Goal: Task Accomplishment & Management: Manage account settings

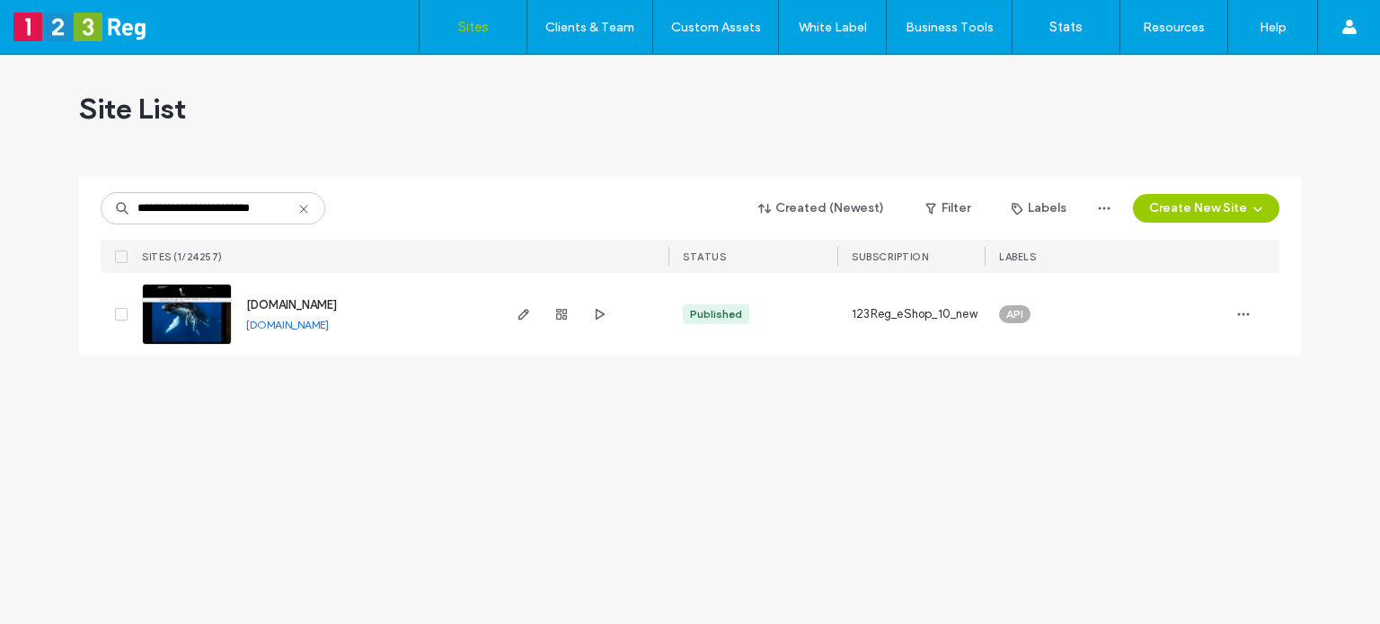
type input "**********"
click at [302, 306] on span "[DOMAIN_NAME]" at bounding box center [291, 304] width 91 height 13
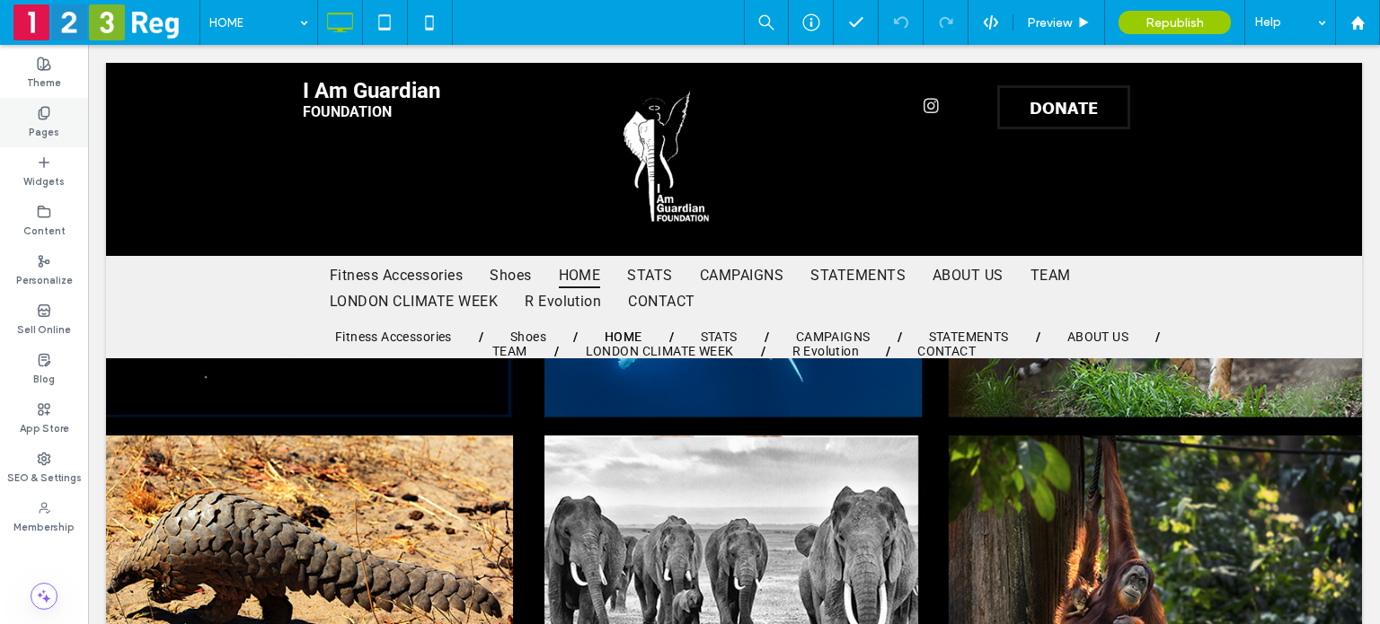
click at [32, 122] on label "Pages" at bounding box center [44, 130] width 31 height 20
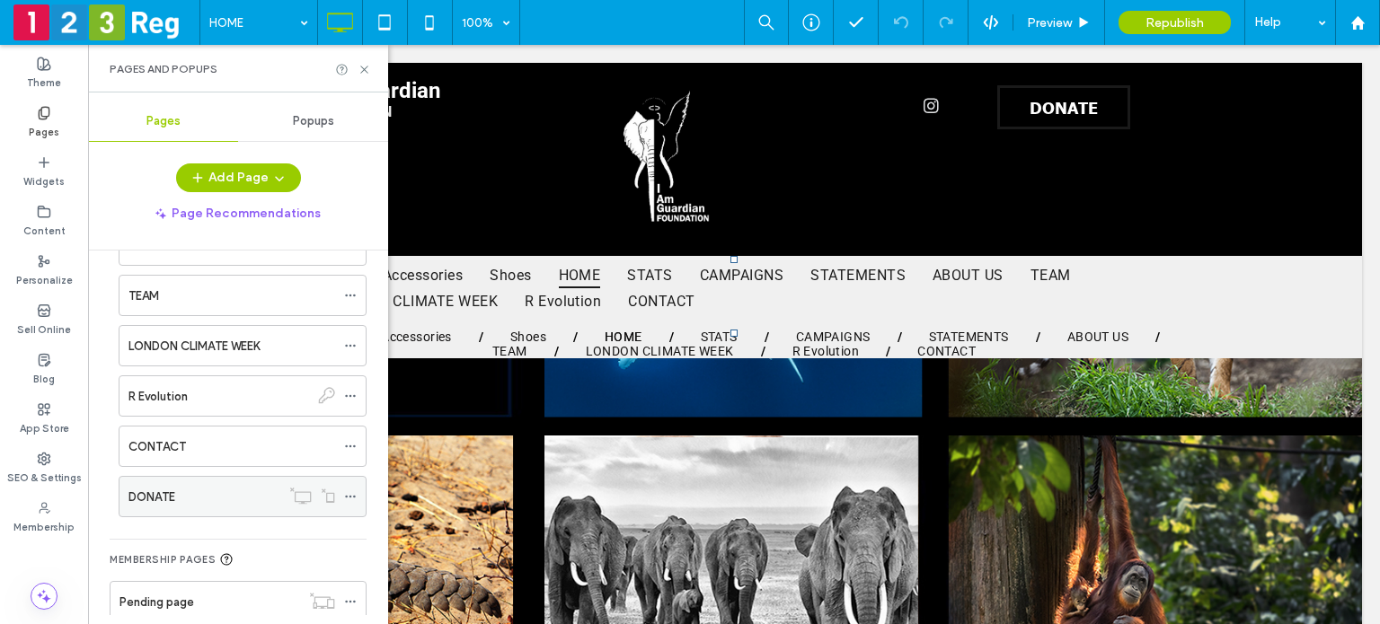
scroll to position [437, 0]
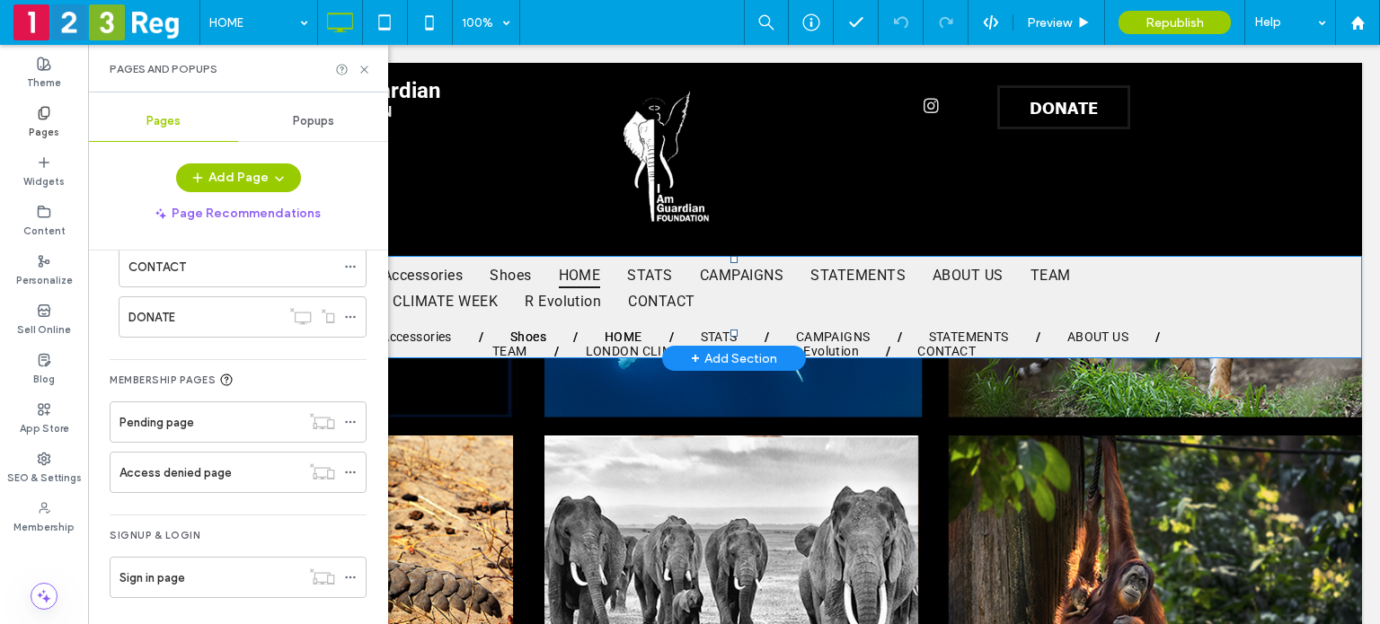
click at [553, 333] on link "Shoes" at bounding box center [528, 337] width 90 height 14
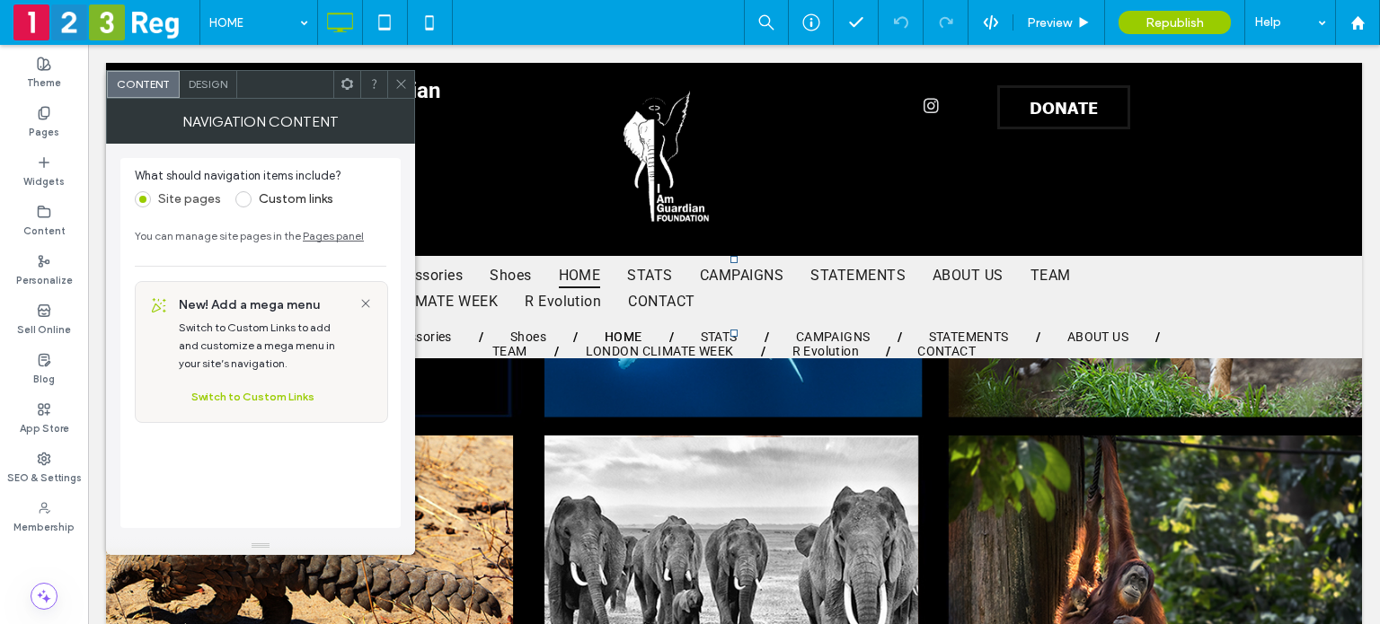
click at [402, 66] on div "I Am Guardian FOUNDATION Click To Paste Click To Paste Click To Paste DONATE Cl…" at bounding box center [734, 159] width 1256 height 193
click at [409, 85] on div at bounding box center [400, 84] width 27 height 27
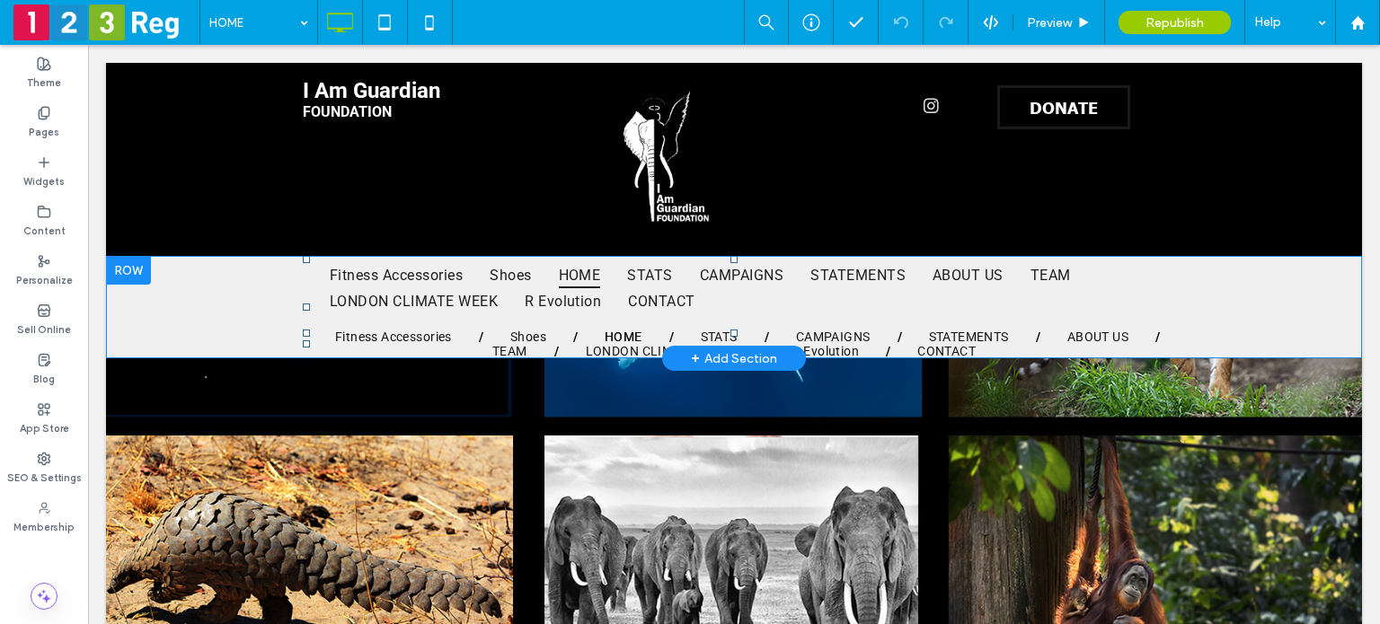
click at [242, 312] on div "Fitness Accessories Shoes HOME STATS CAMPAIGNS STATEMENTS ABOUT US TEAM [GEOGRA…" at bounding box center [734, 307] width 1256 height 102
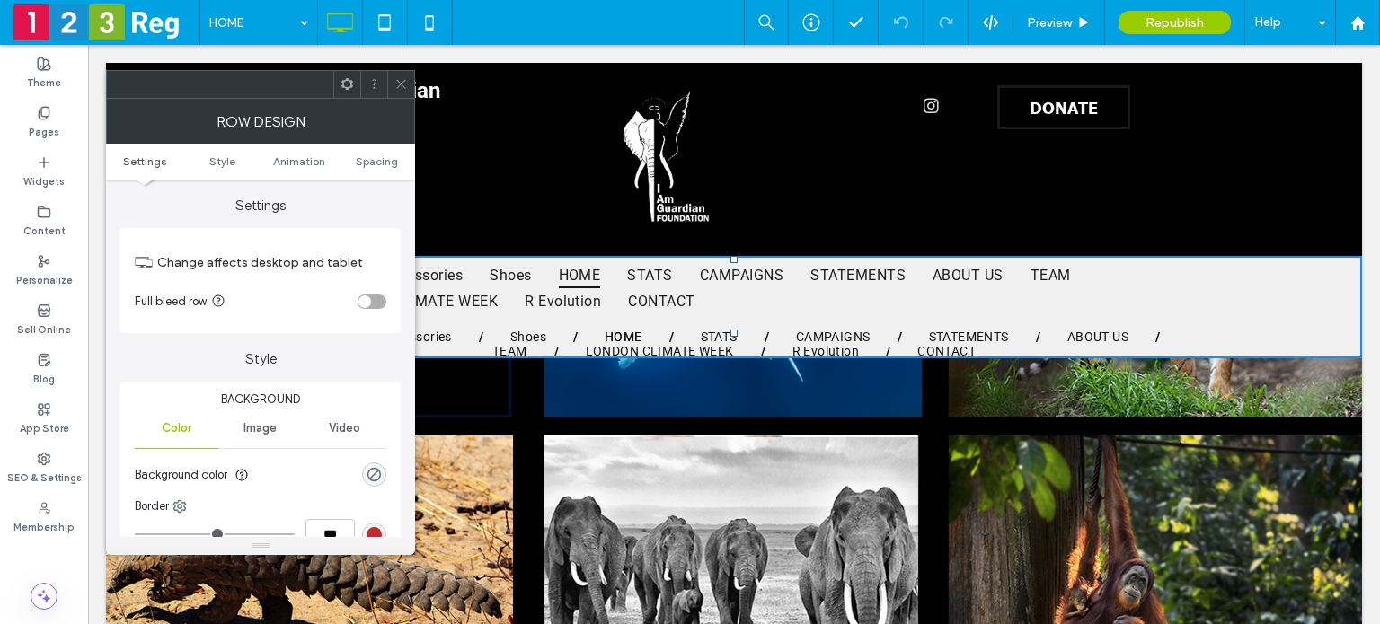
click at [402, 83] on use at bounding box center [400, 84] width 9 height 9
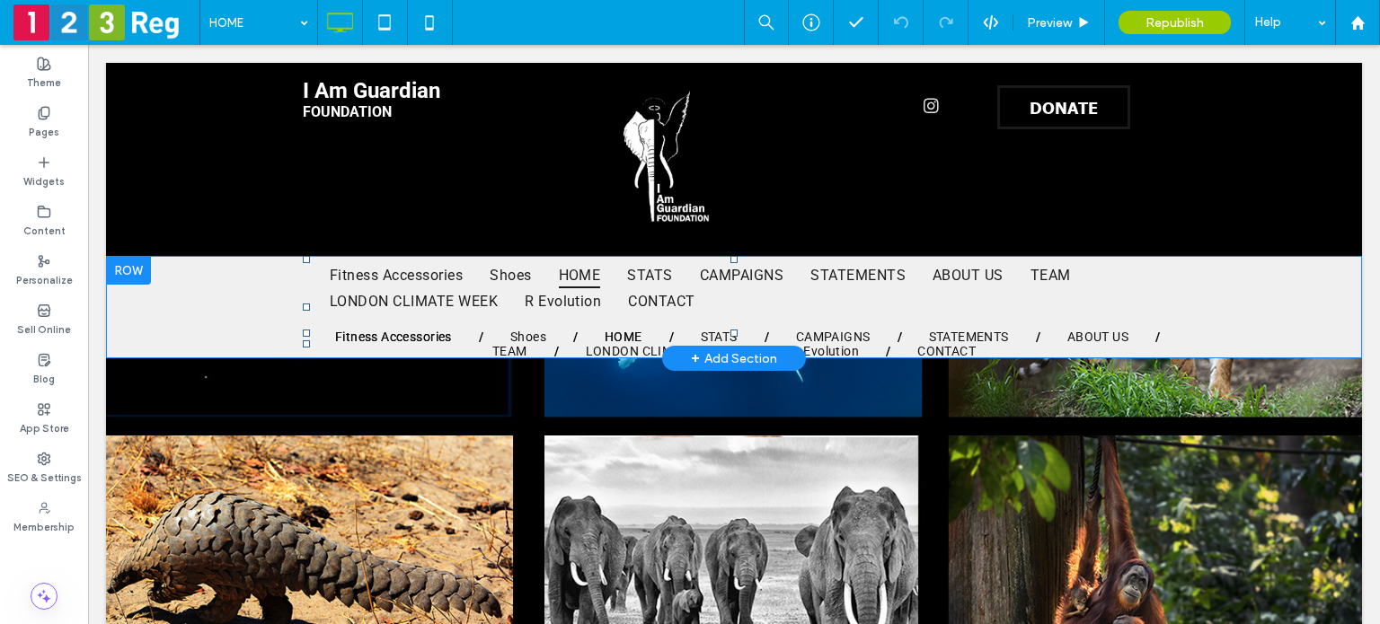
click at [374, 337] on span "Fitness Accessories" at bounding box center [393, 337] width 117 height 14
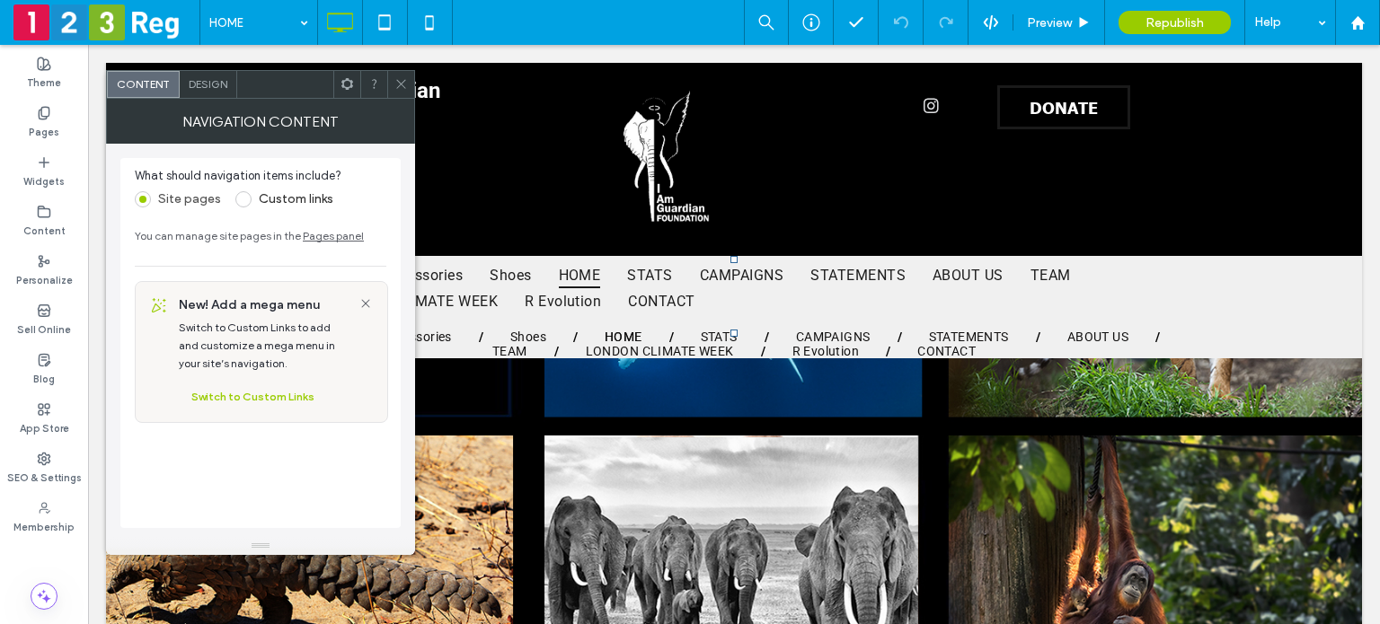
click at [406, 93] on span at bounding box center [400, 84] width 13 height 27
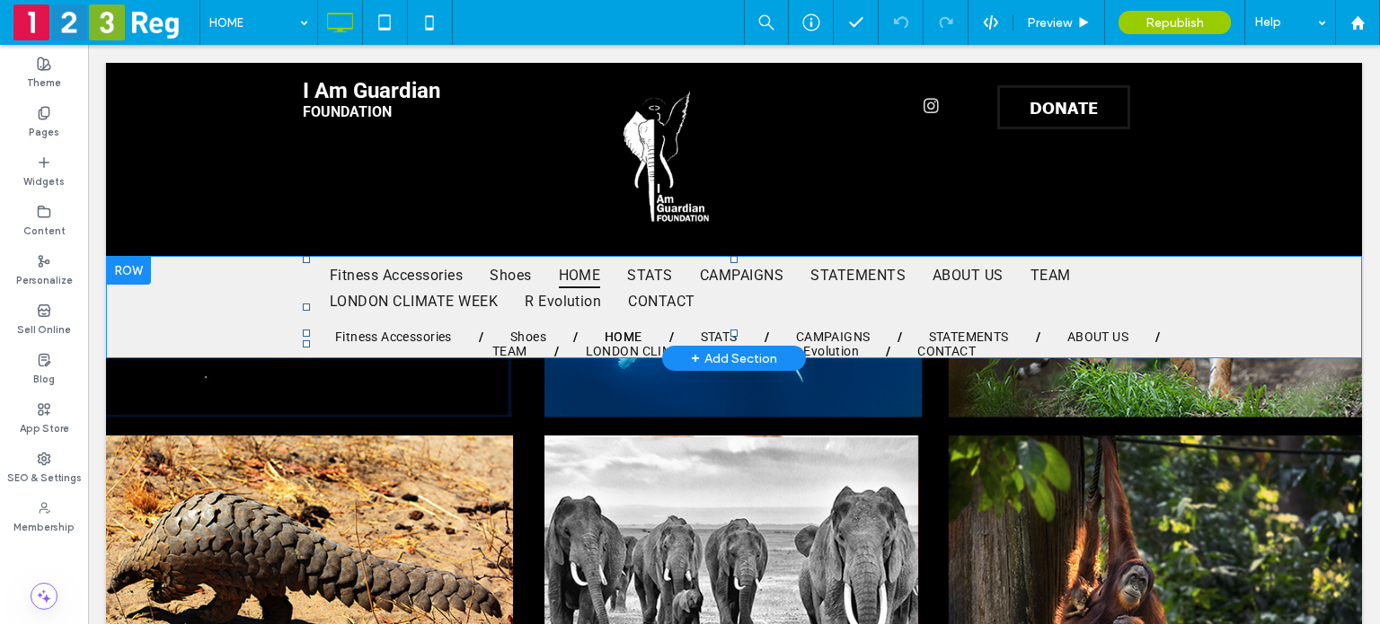
click at [1182, 310] on div "Fitness Accessories Shoes HOME STATS CAMPAIGNS STATEMENTS ABOUT US TEAM [GEOGRA…" at bounding box center [734, 307] width 1256 height 102
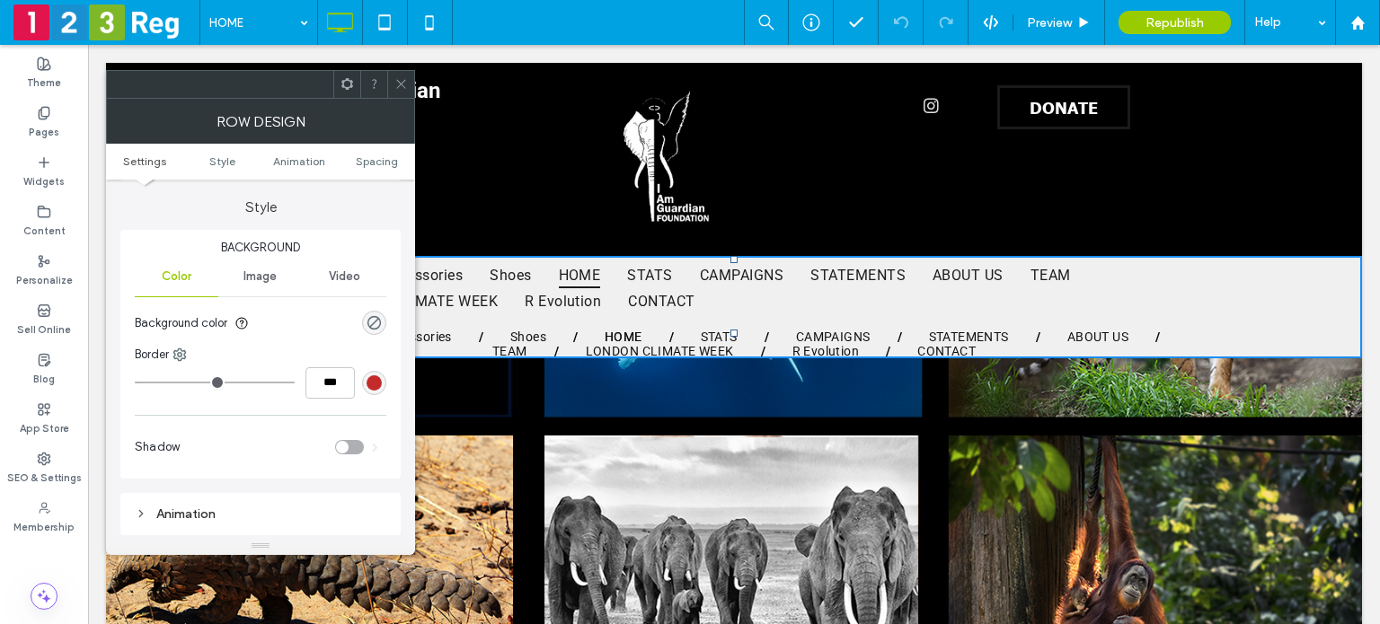
scroll to position [449, 0]
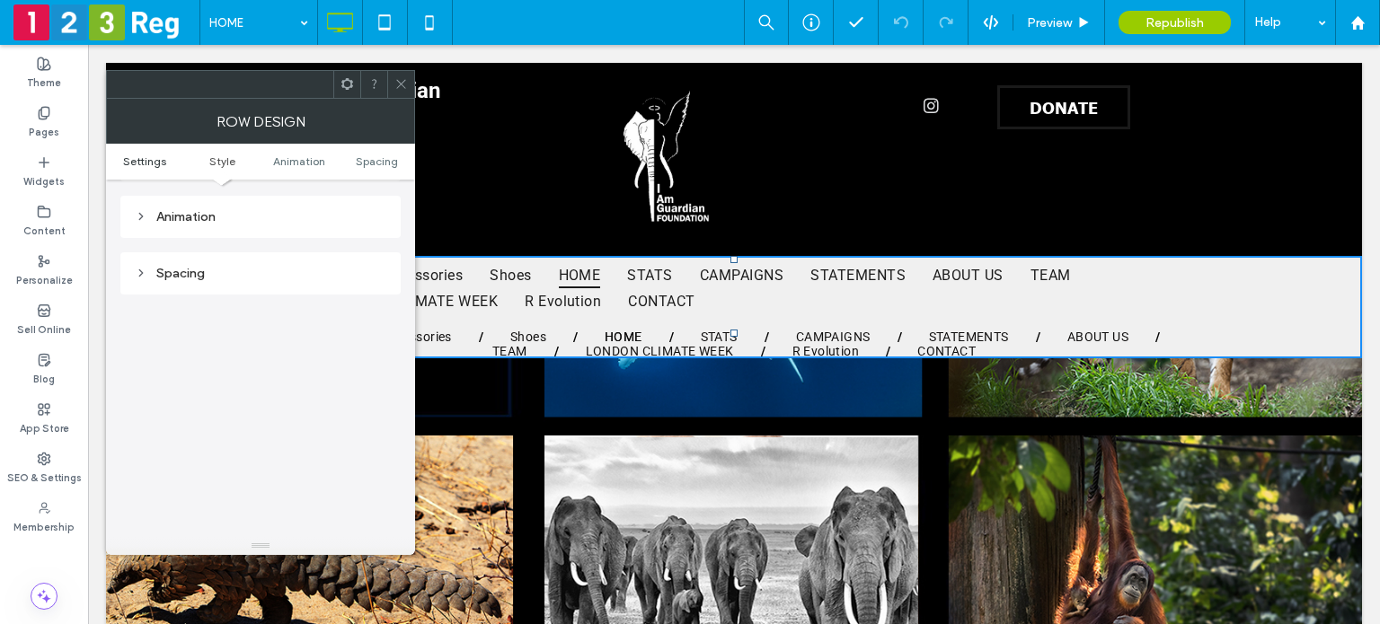
click at [134, 166] on span "Settings" at bounding box center [144, 160] width 43 height 13
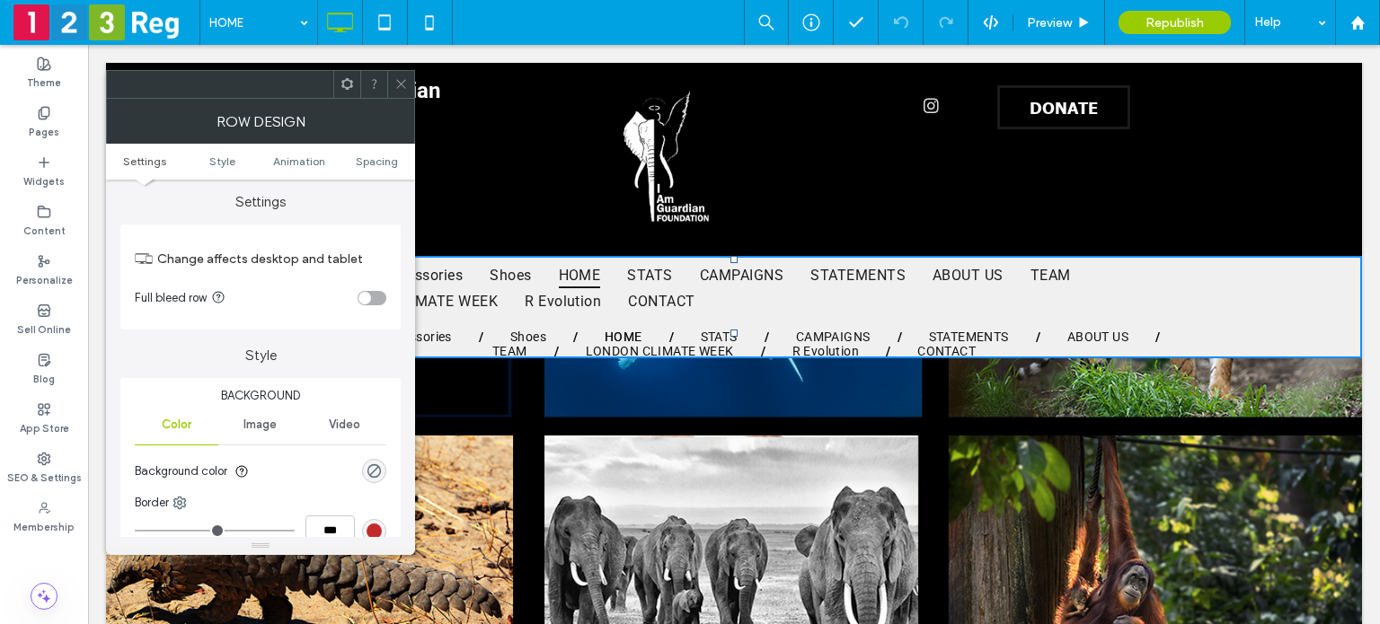
scroll to position [0, 0]
click at [401, 79] on icon at bounding box center [400, 83] width 13 height 13
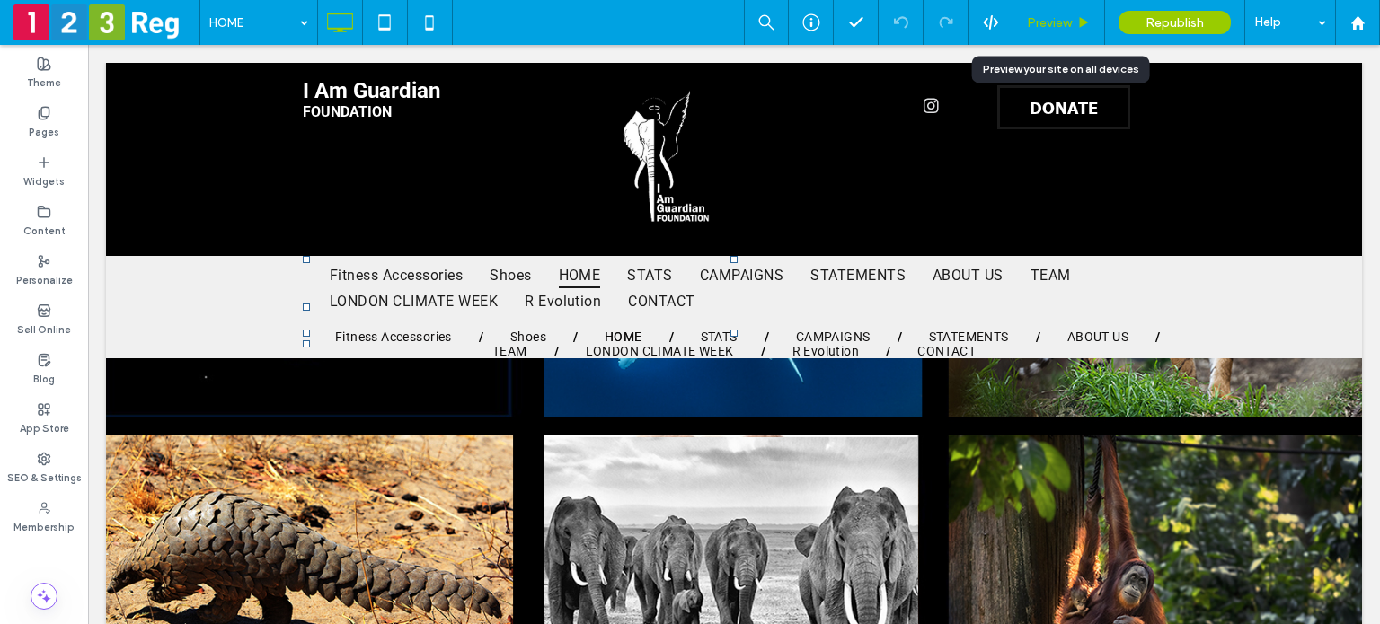
click at [1095, 19] on div "Preview" at bounding box center [1058, 22] width 91 height 15
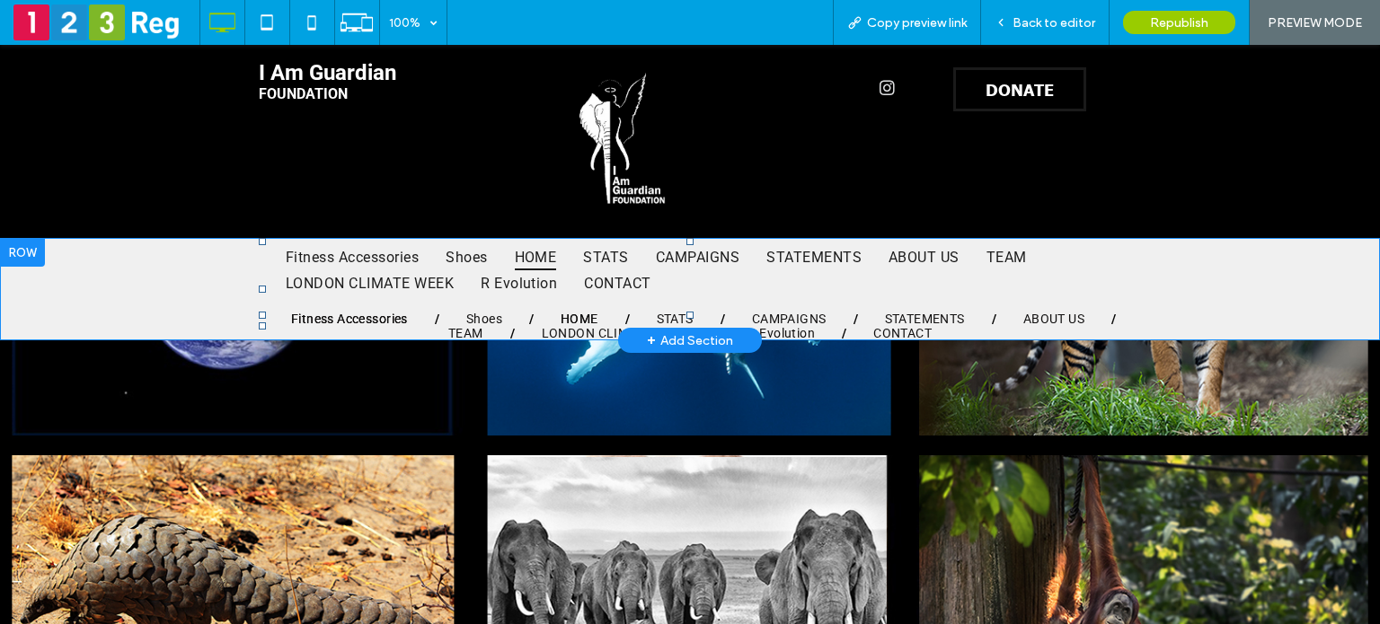
click at [377, 315] on span "Fitness Accessories" at bounding box center [349, 319] width 117 height 14
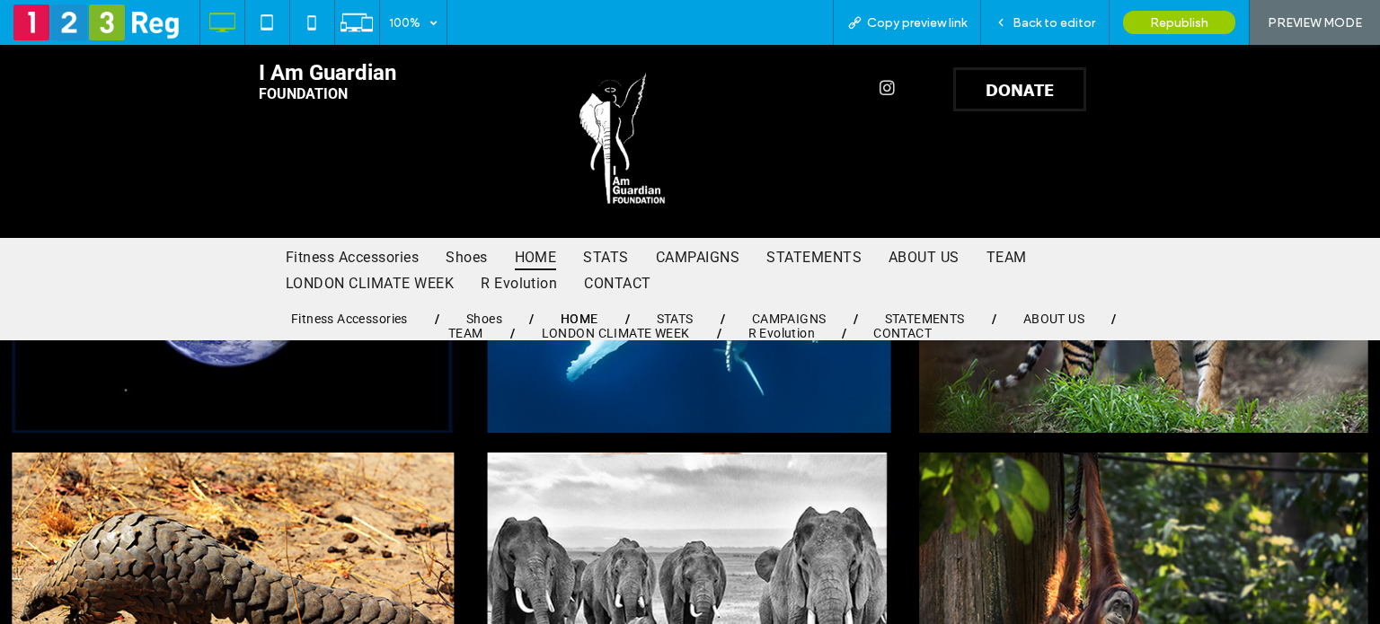
scroll to position [18, 0]
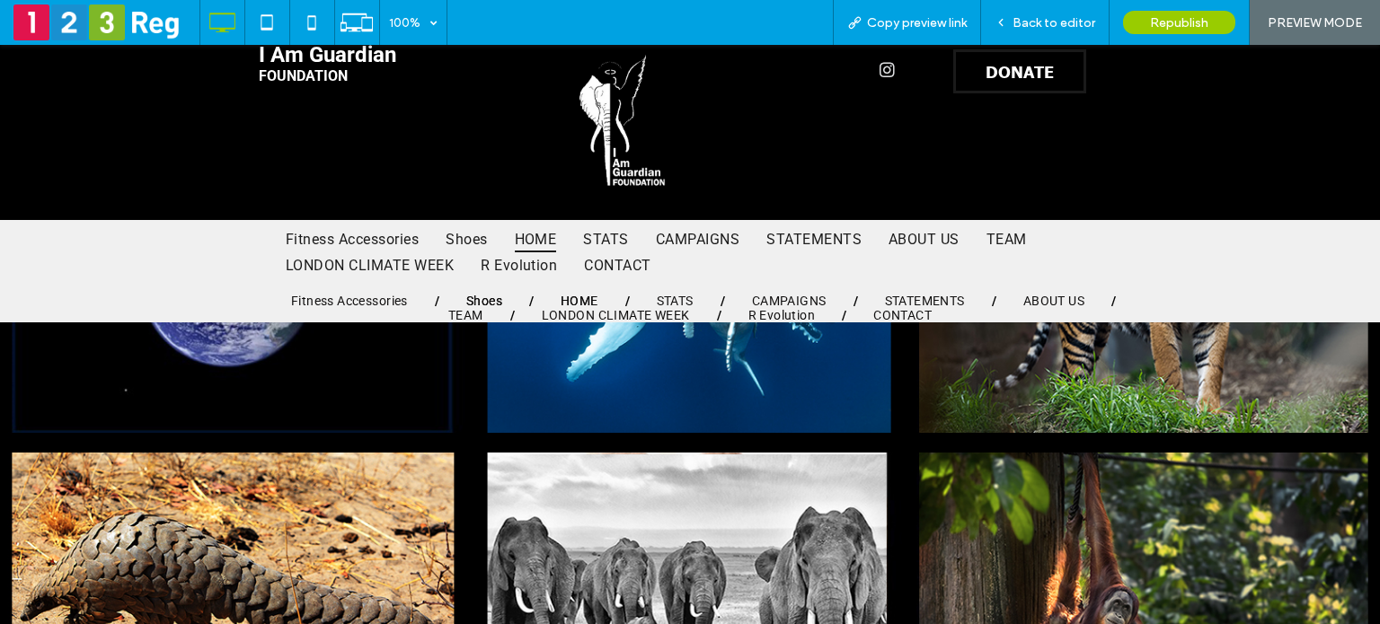
click at [485, 295] on span "Shoes" at bounding box center [484, 301] width 36 height 14
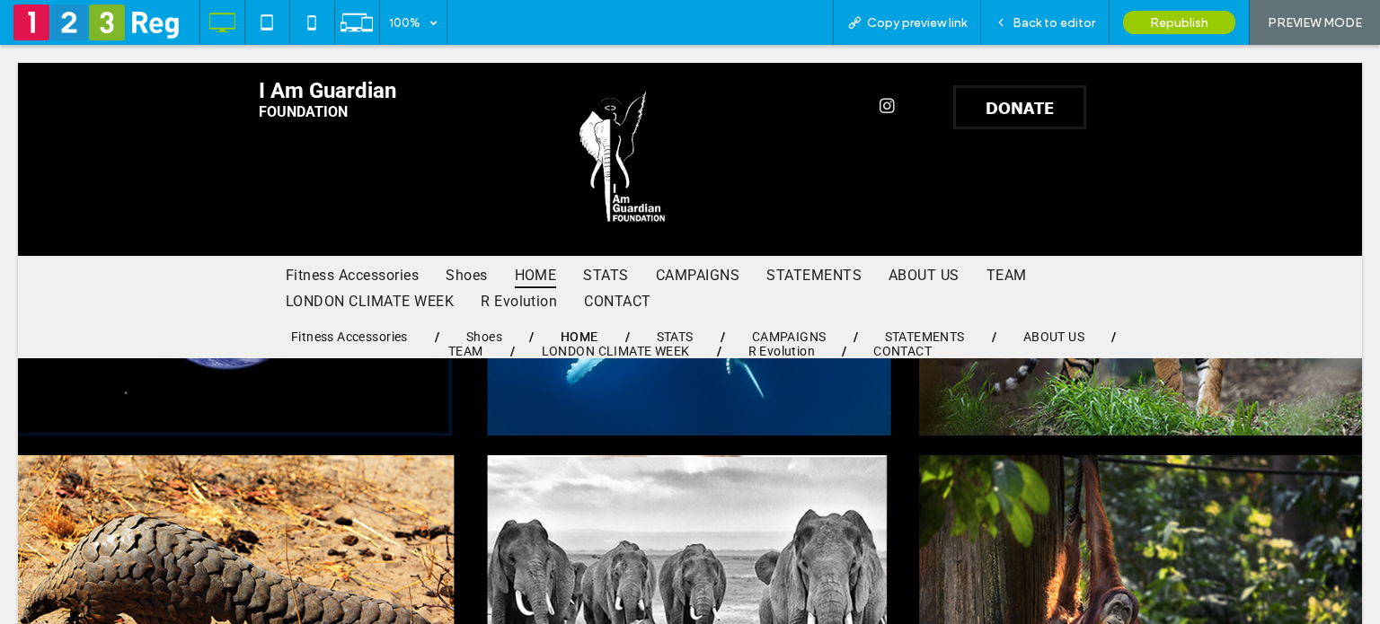
scroll to position [0, 0]
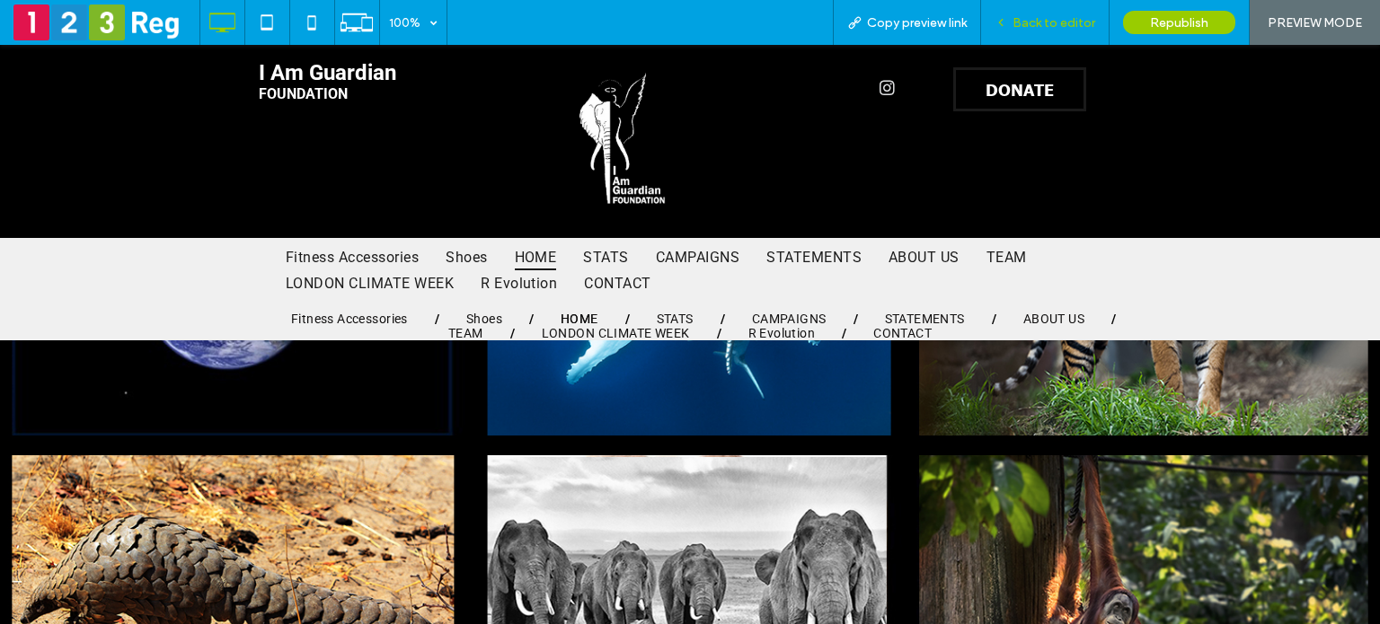
click at [1039, 15] on span "Back to editor" at bounding box center [1053, 22] width 83 height 15
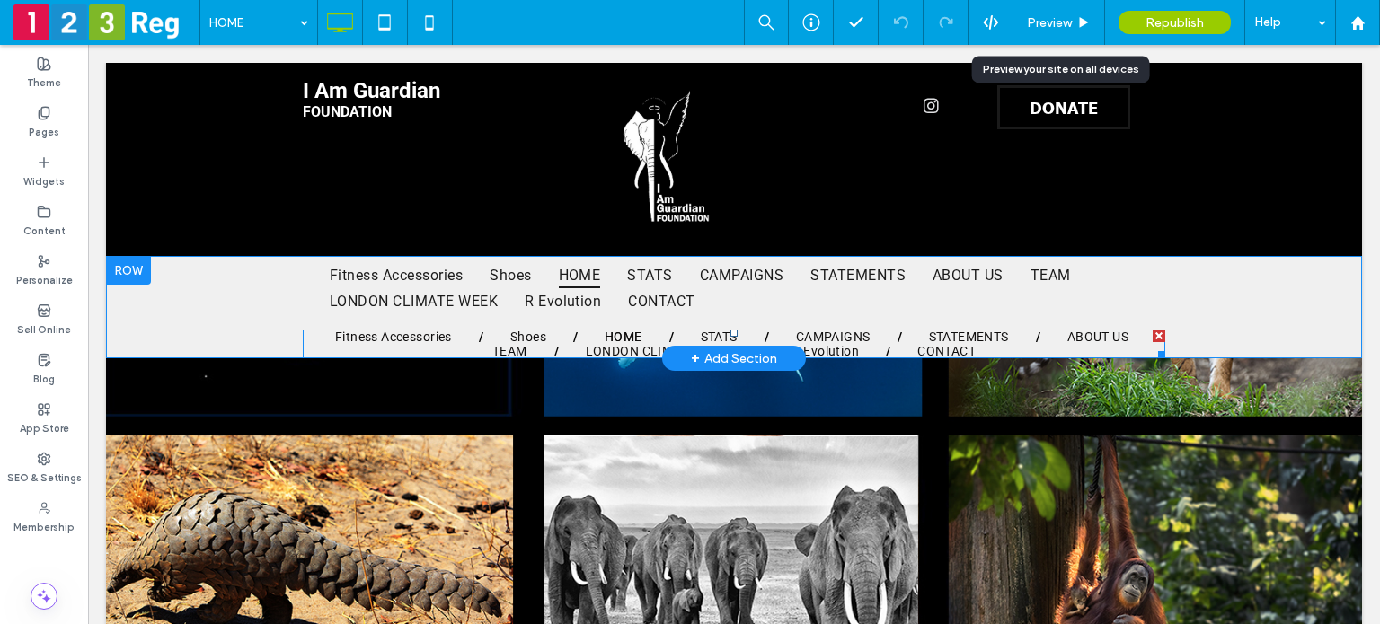
click at [1156, 332] on div at bounding box center [1158, 336] width 13 height 13
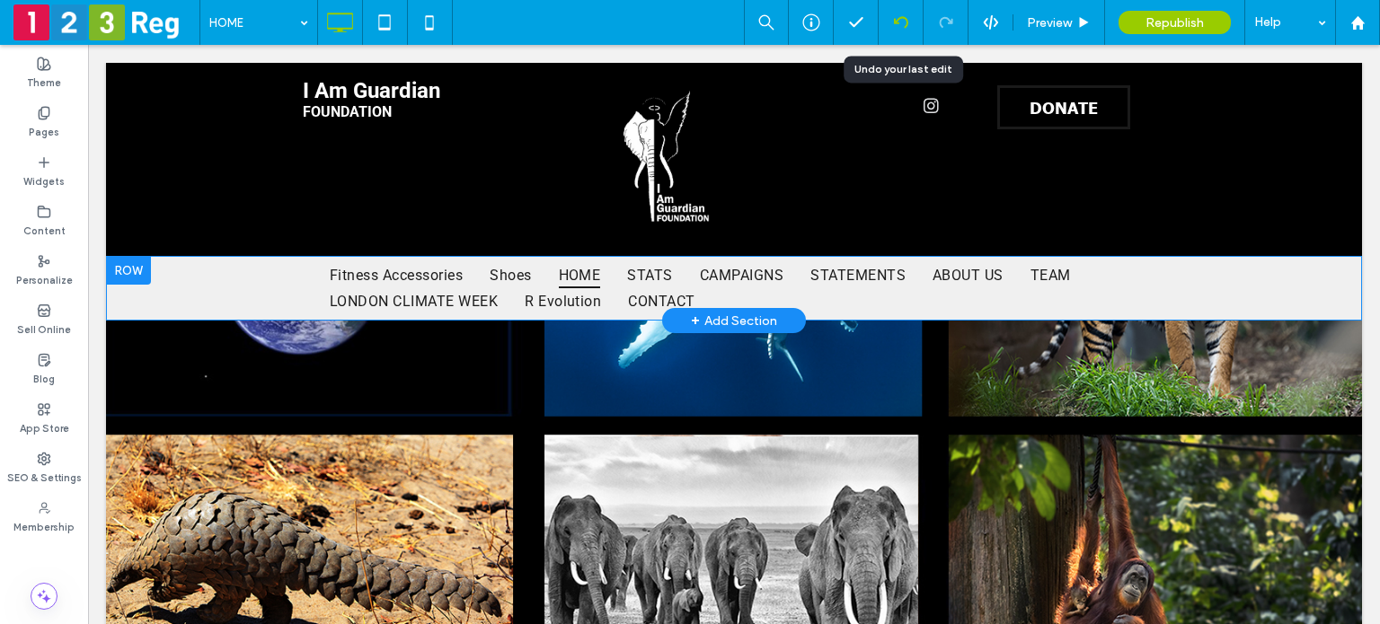
click at [912, 20] on div at bounding box center [900, 22] width 44 height 14
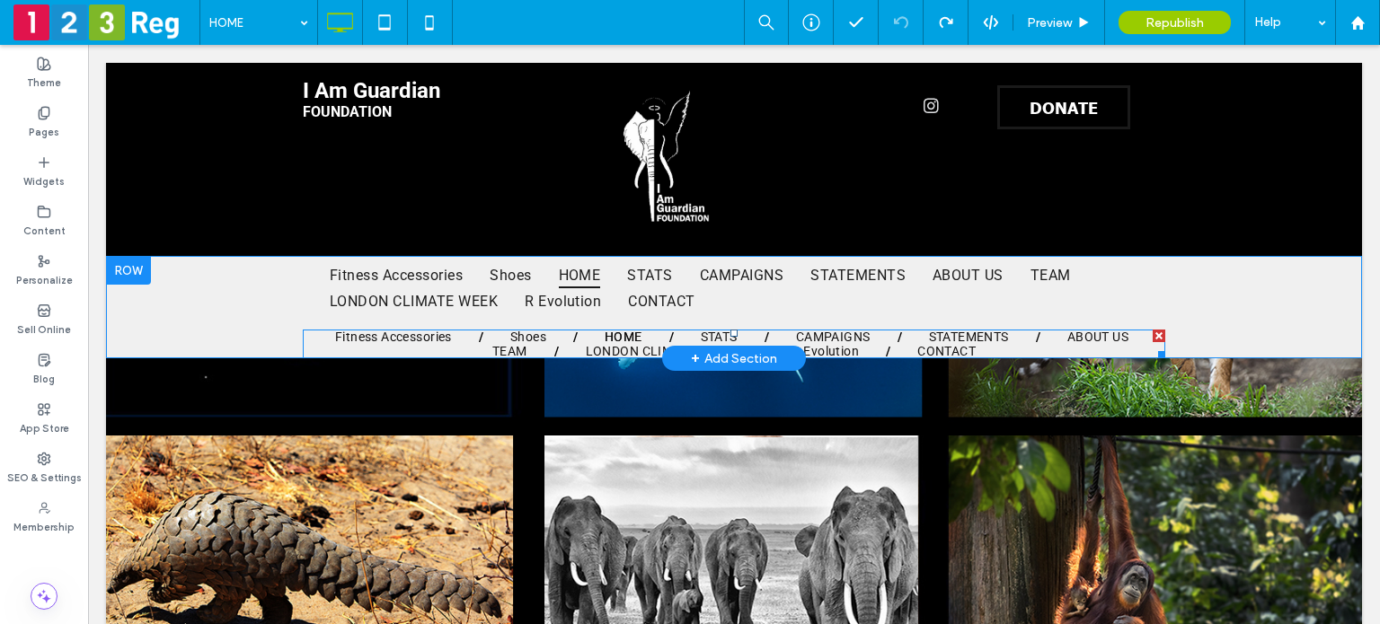
click at [1153, 332] on div at bounding box center [1158, 336] width 13 height 13
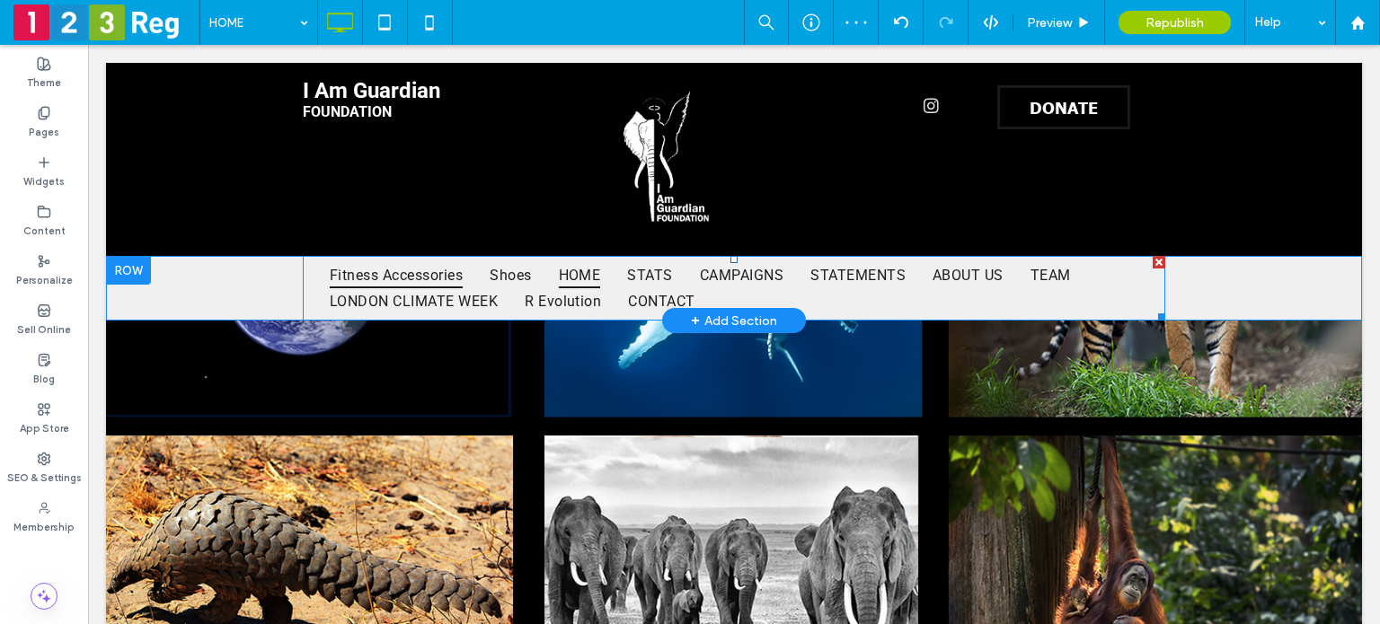
click at [445, 275] on span "Fitness Accessories" at bounding box center [396, 275] width 133 height 26
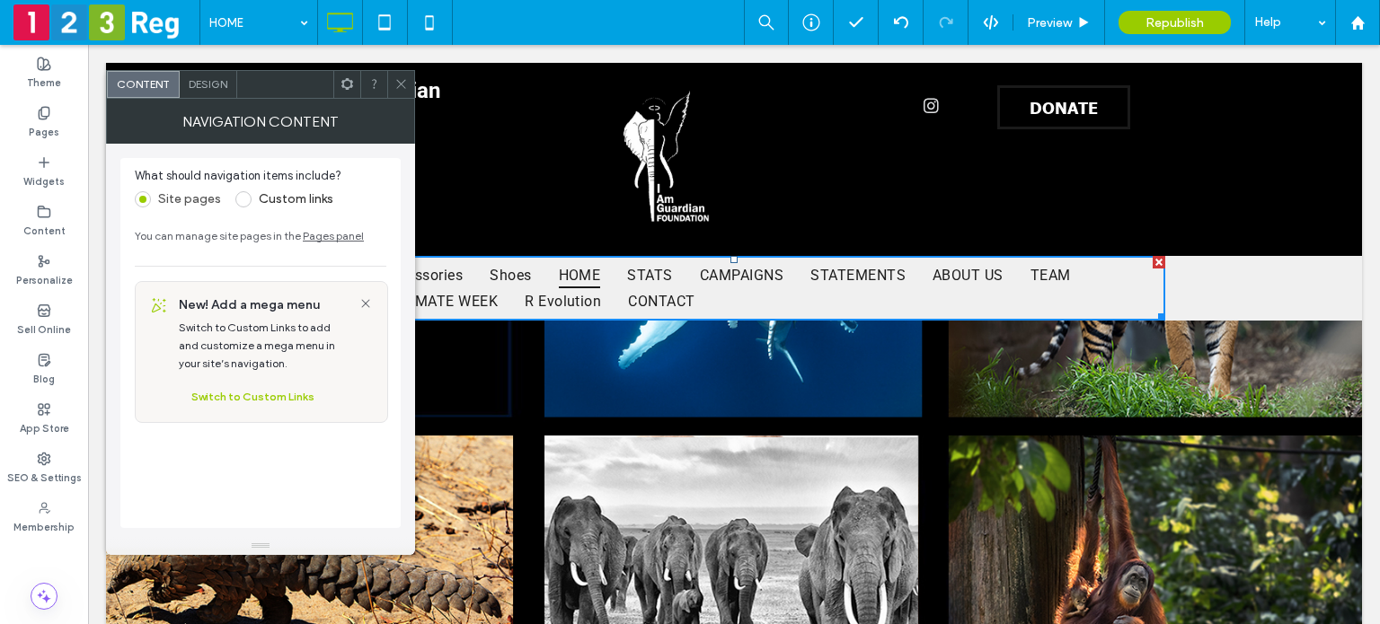
click at [399, 77] on icon at bounding box center [400, 83] width 13 height 13
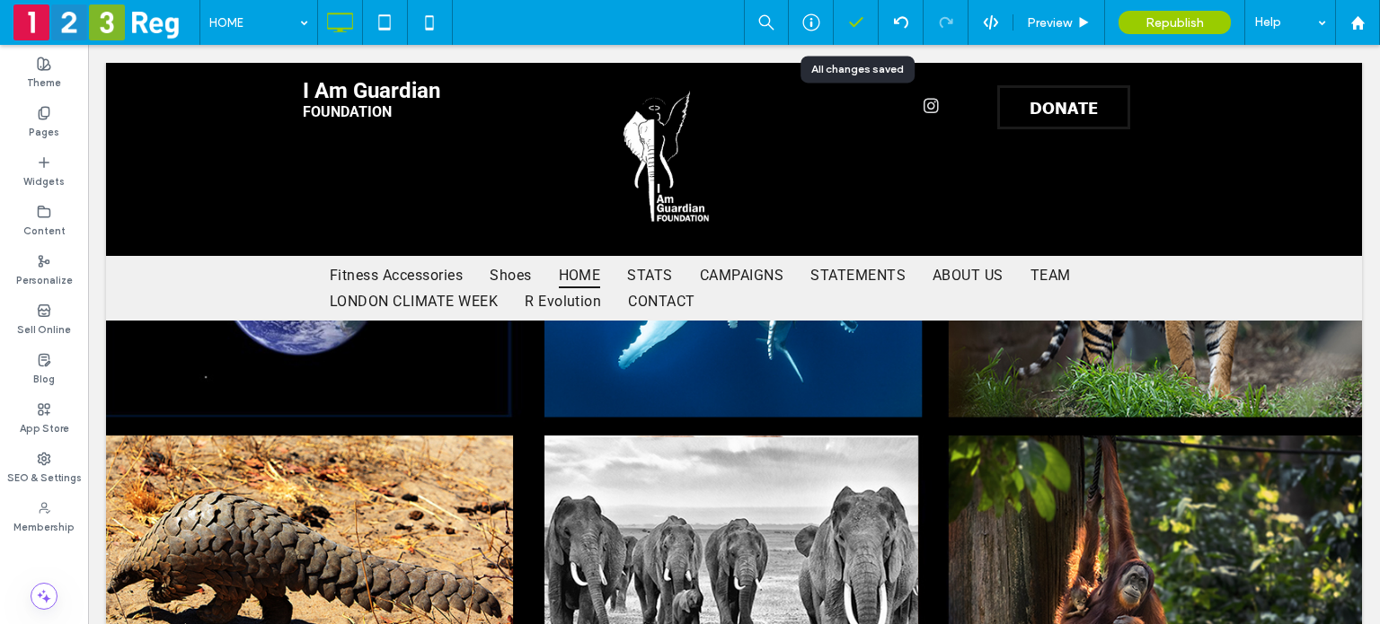
click at [853, 21] on icon at bounding box center [856, 22] width 18 height 18
click at [50, 123] on label "Pages" at bounding box center [44, 130] width 31 height 20
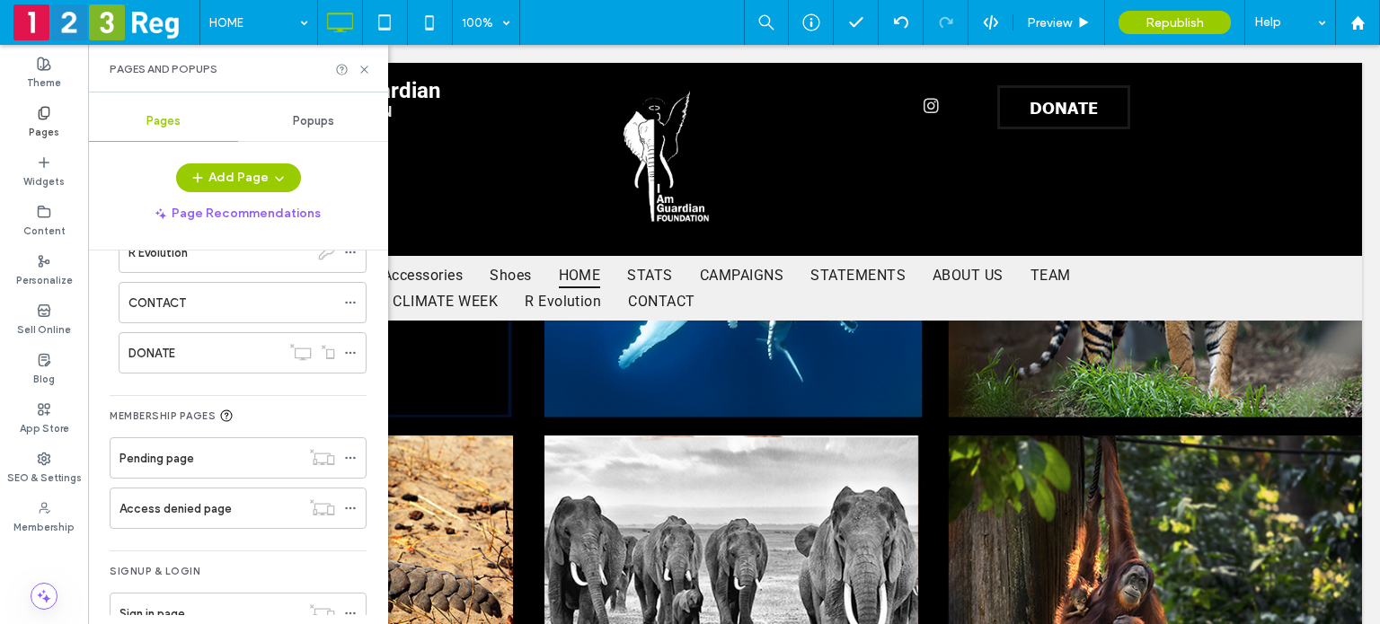
scroll to position [437, 0]
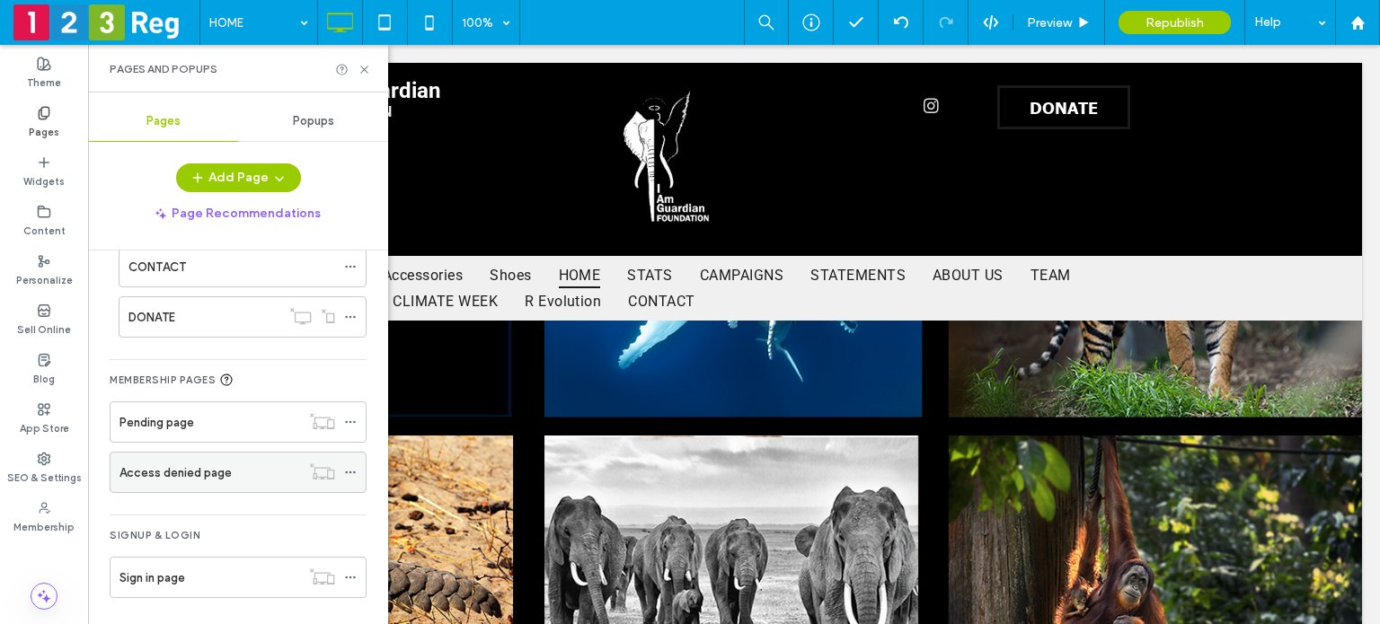
click at [350, 466] on icon at bounding box center [350, 472] width 13 height 13
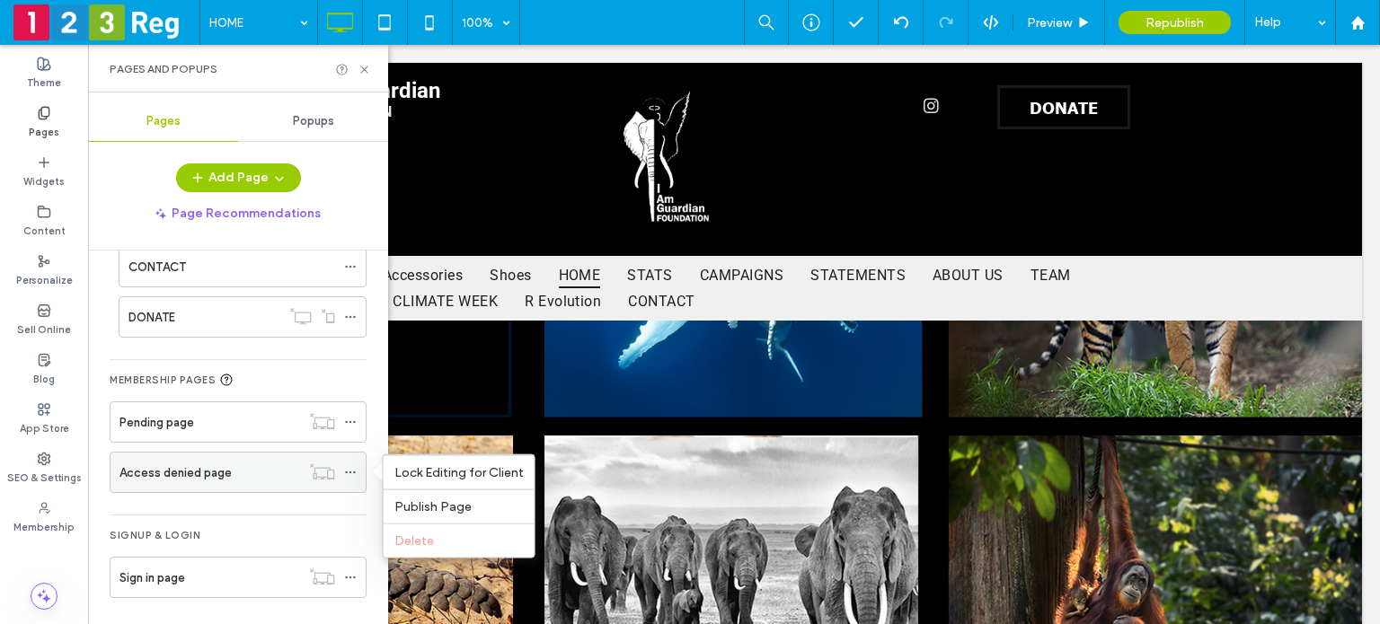
click at [266, 473] on div "Access denied page" at bounding box center [209, 472] width 181 height 19
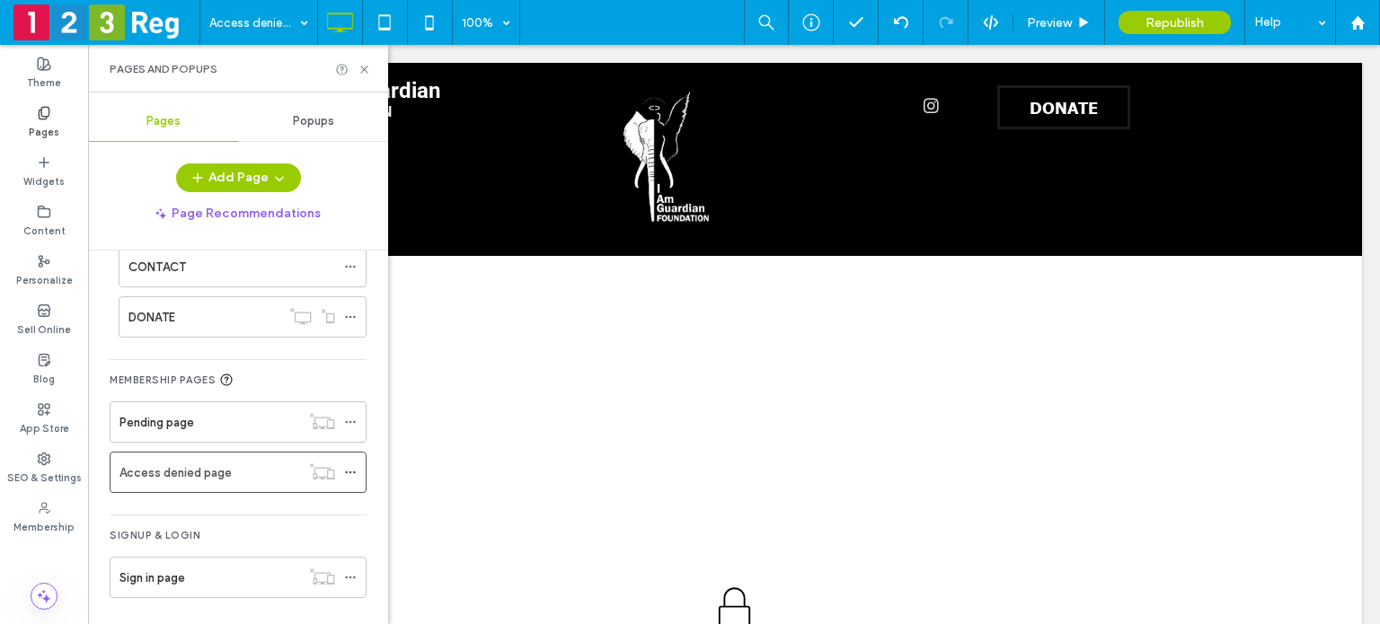
scroll to position [0, 0]
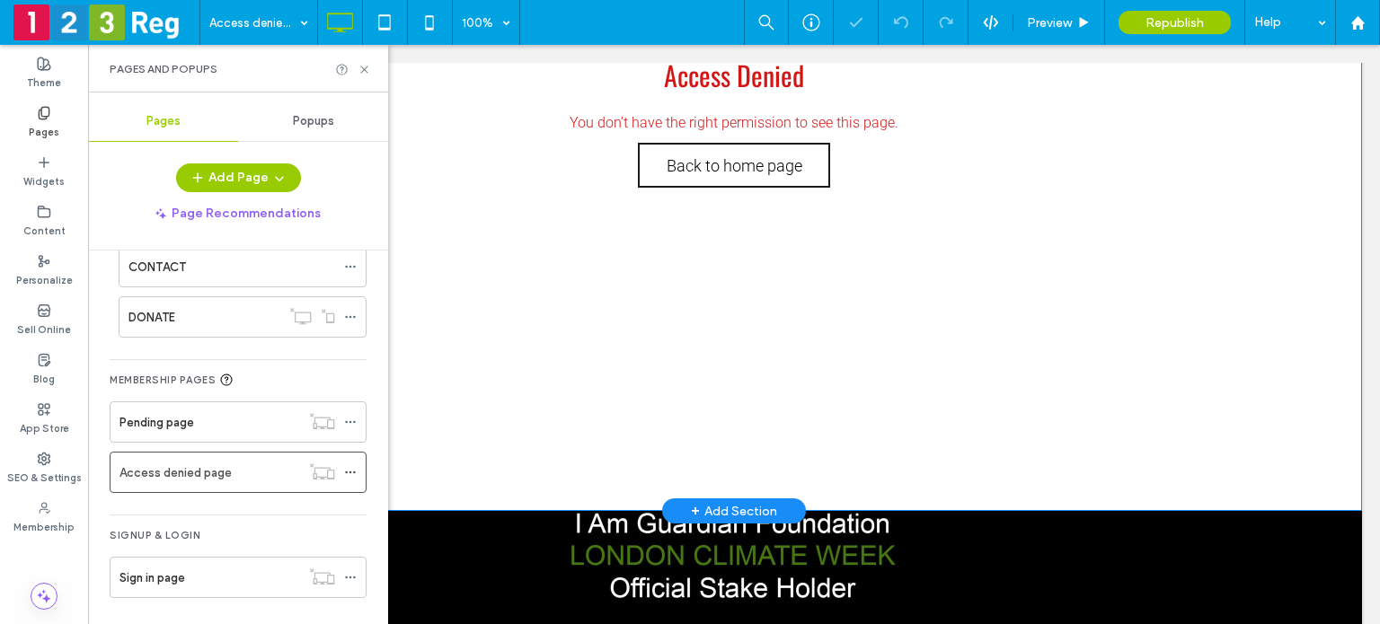
scroll to position [449, 0]
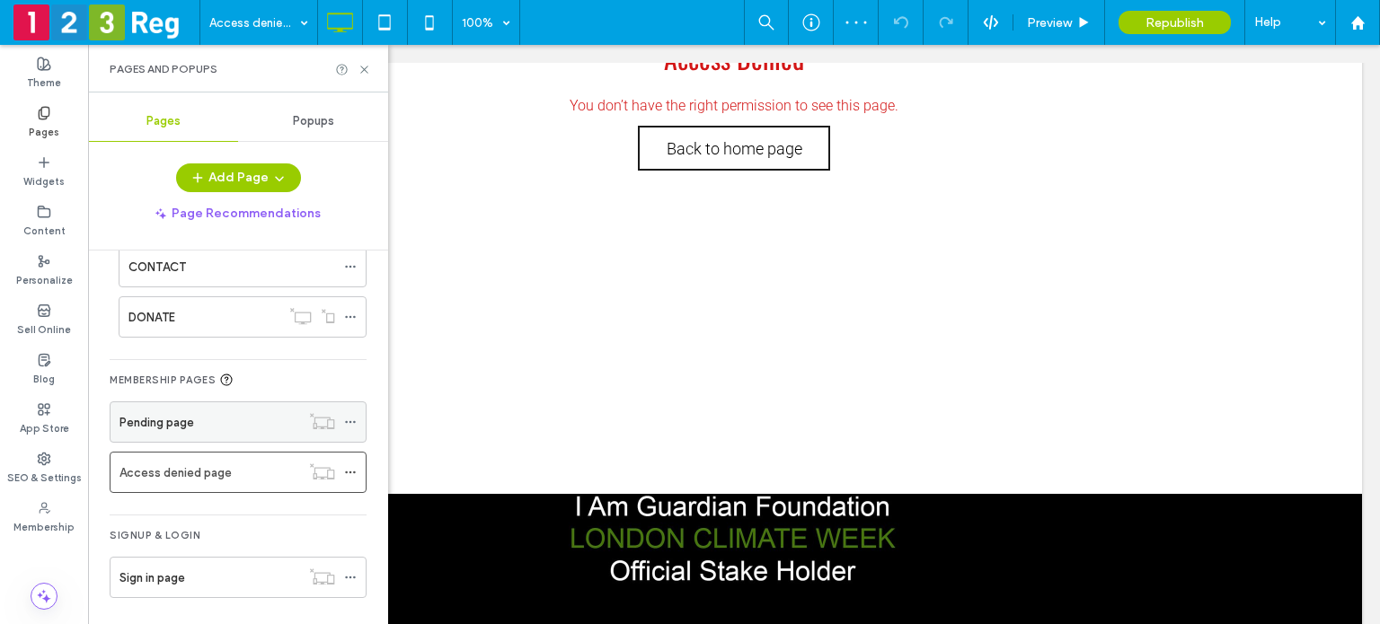
click at [202, 419] on div "Pending page" at bounding box center [209, 422] width 181 height 19
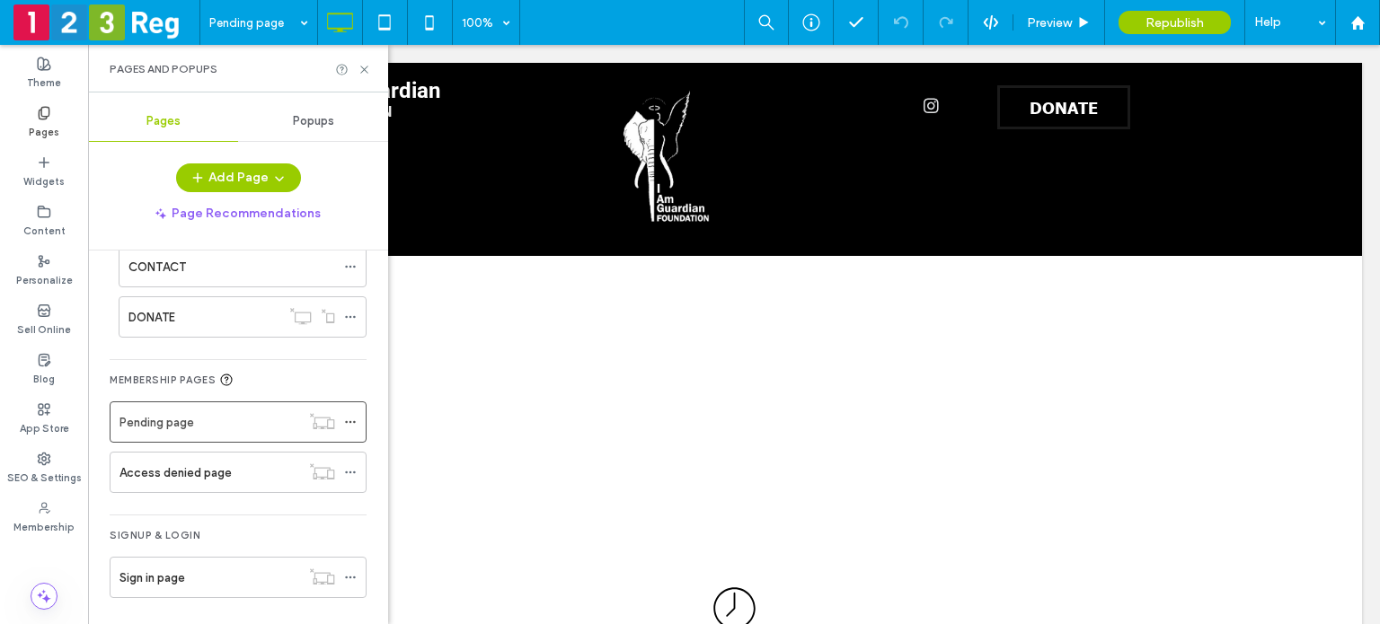
scroll to position [0, 0]
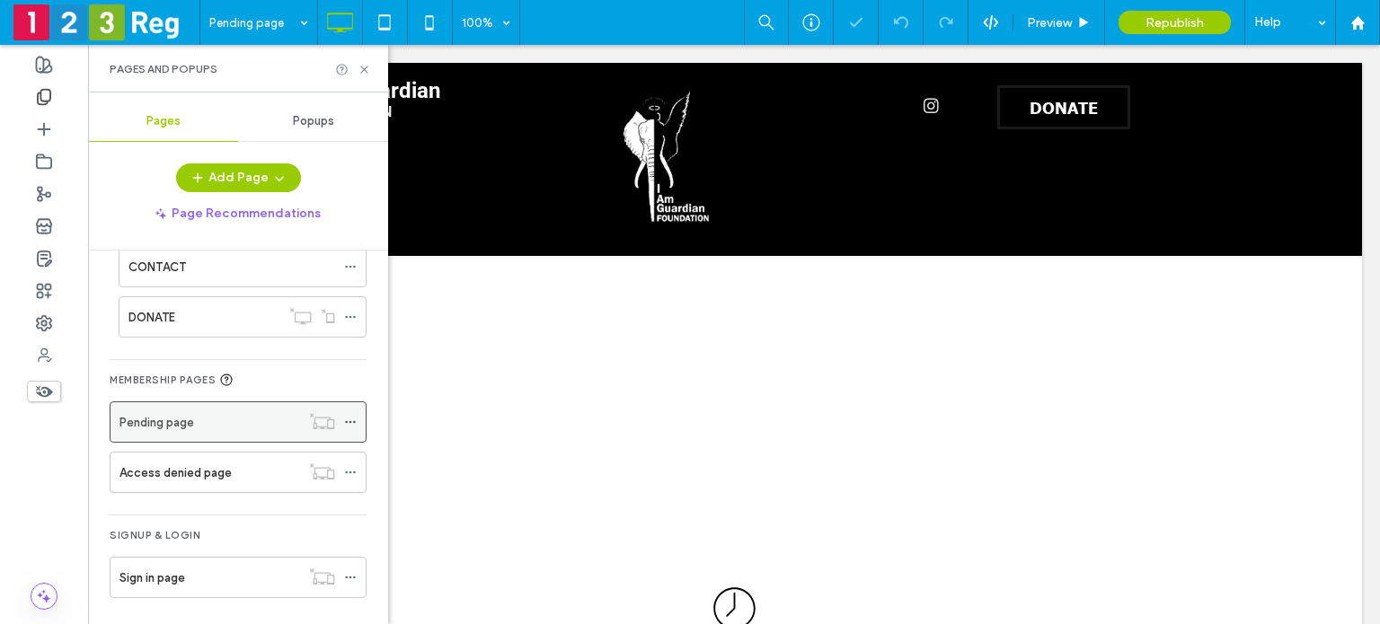
scroll to position [258, 0]
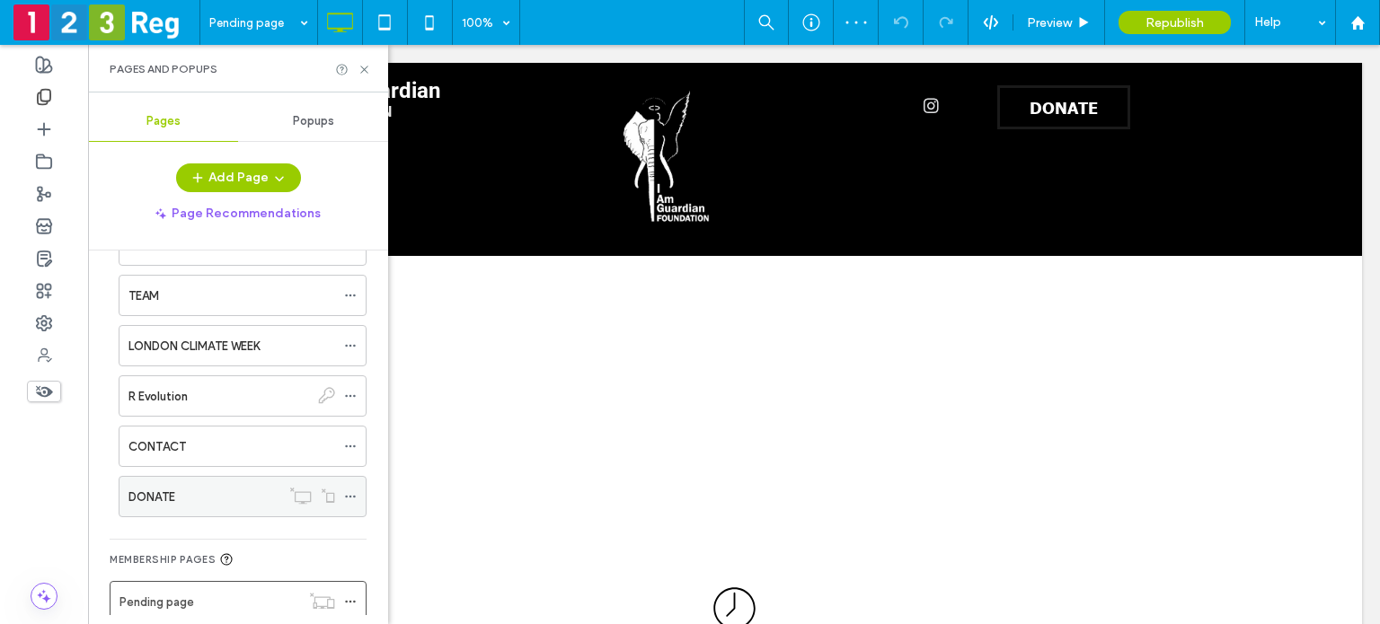
click at [351, 496] on use at bounding box center [350, 497] width 10 height 3
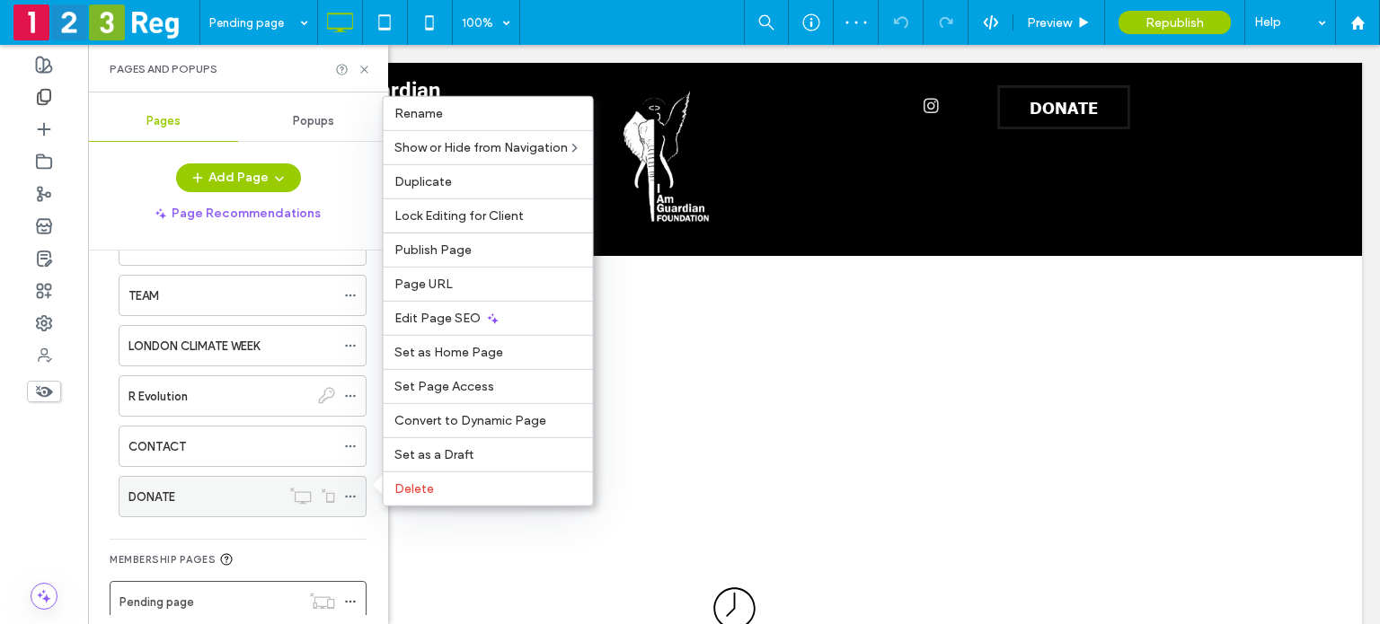
click at [187, 481] on div "DONATE" at bounding box center [204, 497] width 152 height 40
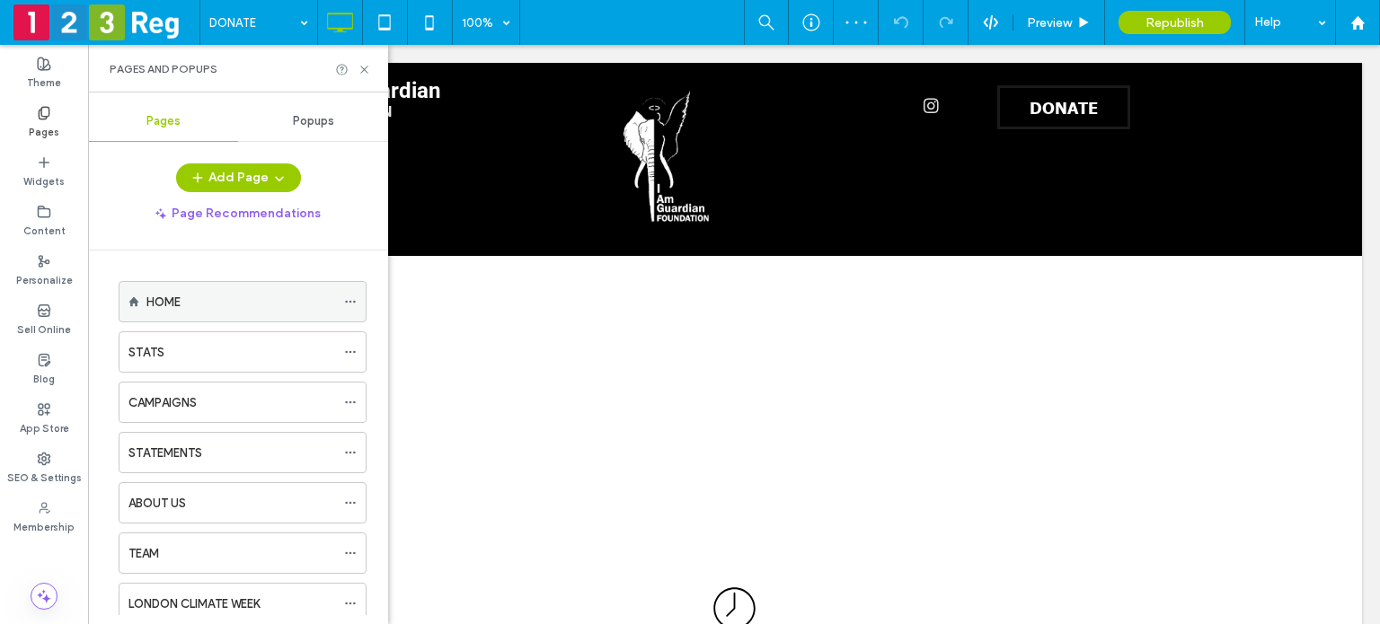
click at [352, 304] on icon at bounding box center [350, 301] width 13 height 13
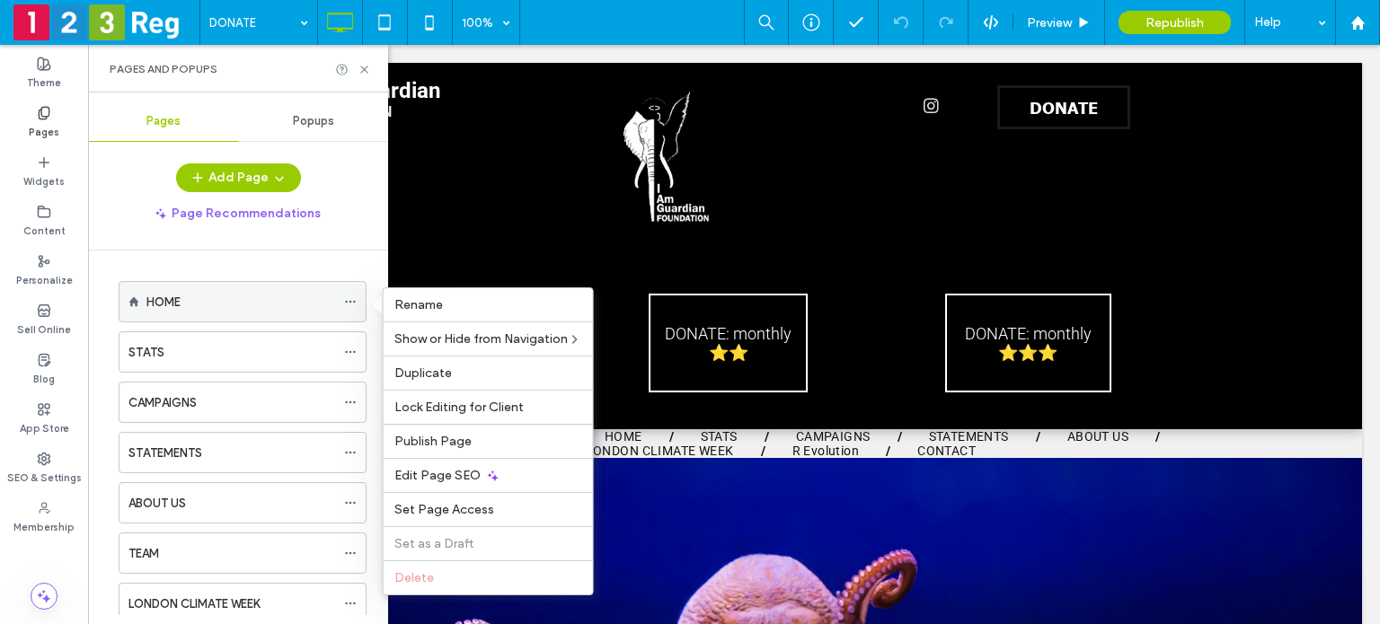
click at [352, 302] on icon at bounding box center [350, 301] width 13 height 13
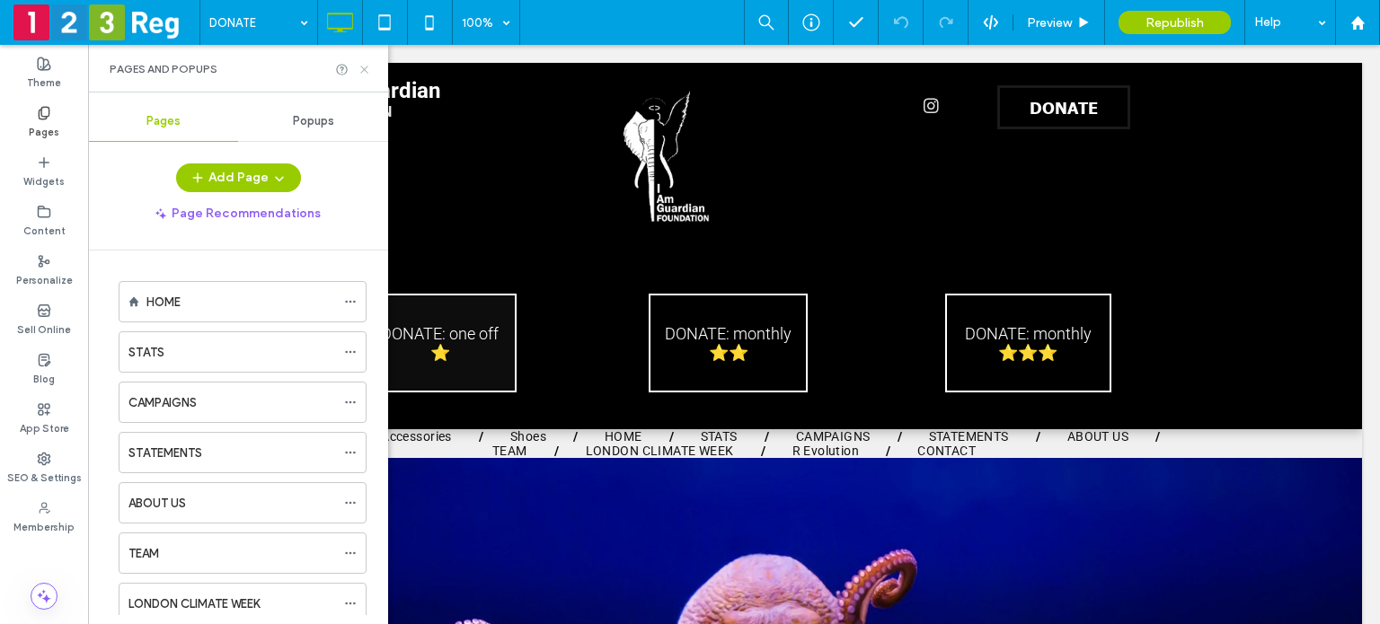
click at [361, 64] on icon at bounding box center [363, 69] width 13 height 13
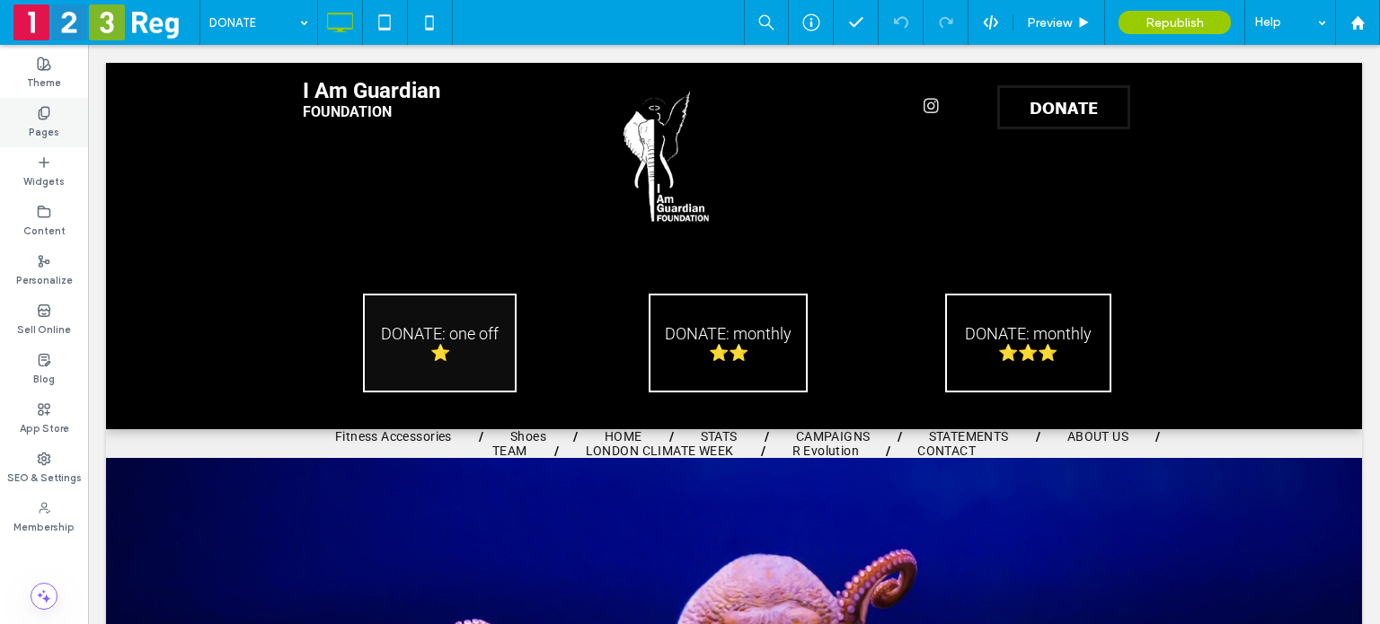
click at [36, 120] on label "Pages" at bounding box center [44, 130] width 31 height 20
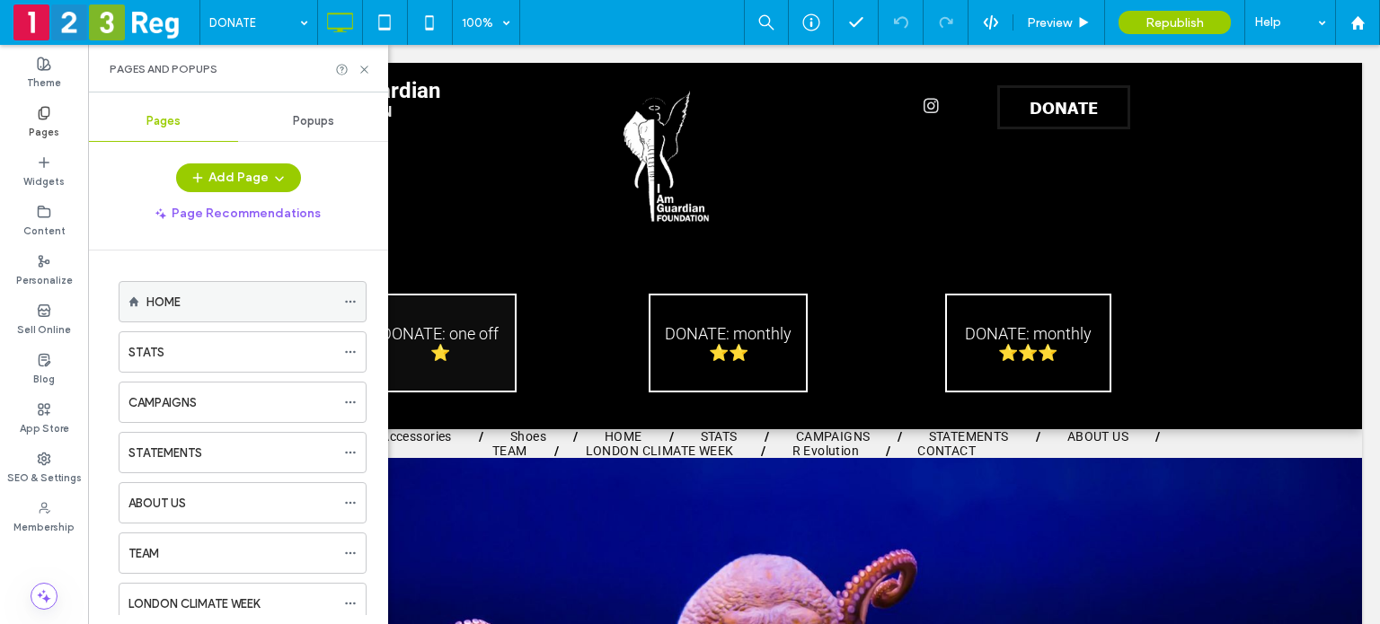
click at [194, 304] on div "HOME" at bounding box center [240, 302] width 189 height 19
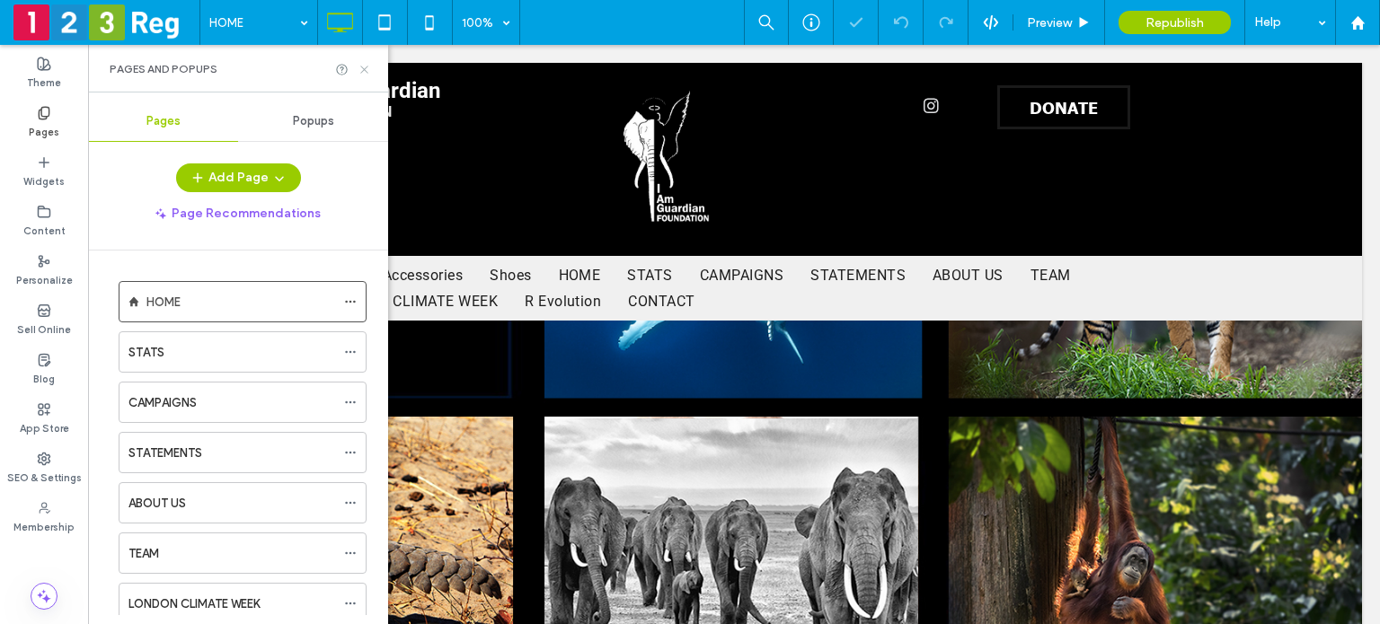
click at [359, 67] on icon at bounding box center [363, 69] width 13 height 13
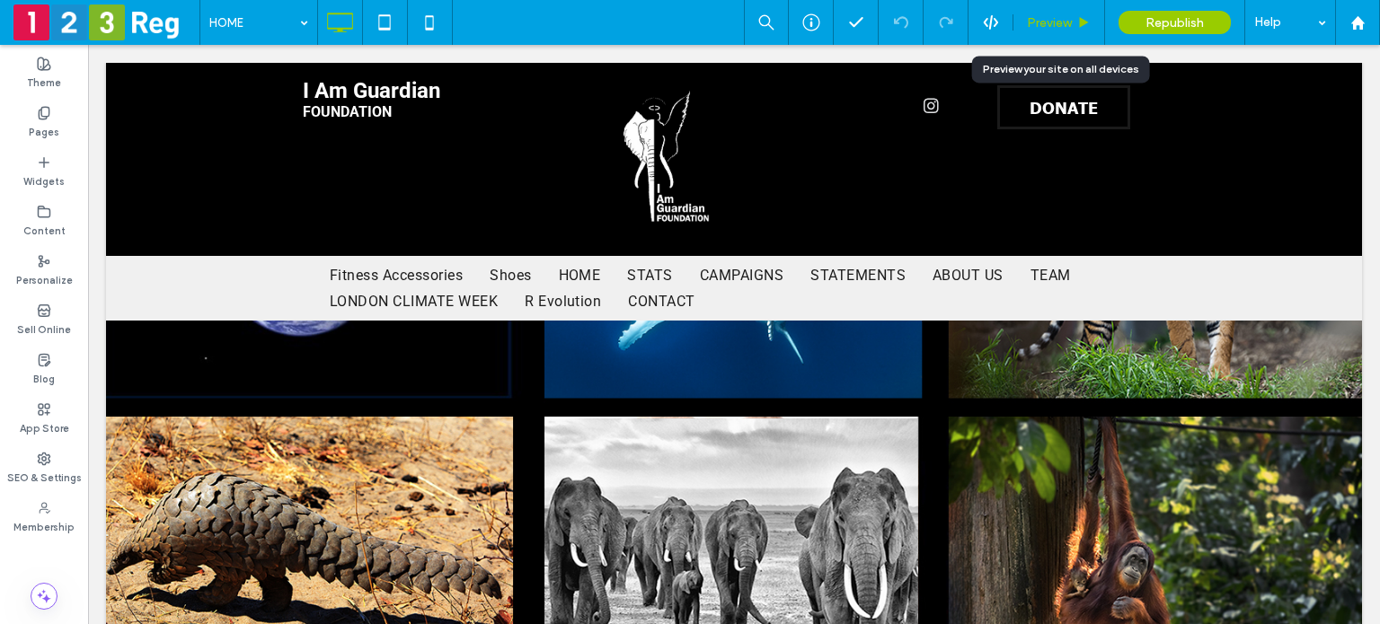
click at [1043, 22] on span "Preview" at bounding box center [1049, 22] width 45 height 15
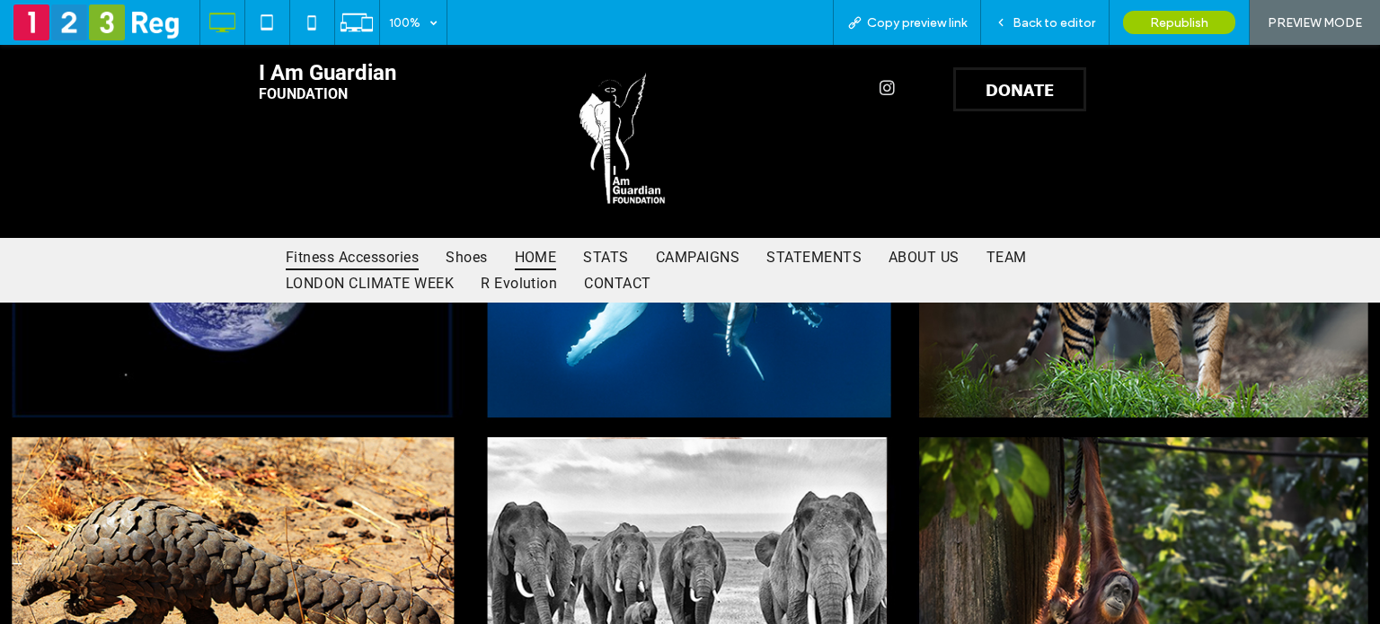
click at [332, 249] on span "Fitness Accessories" at bounding box center [352, 257] width 133 height 26
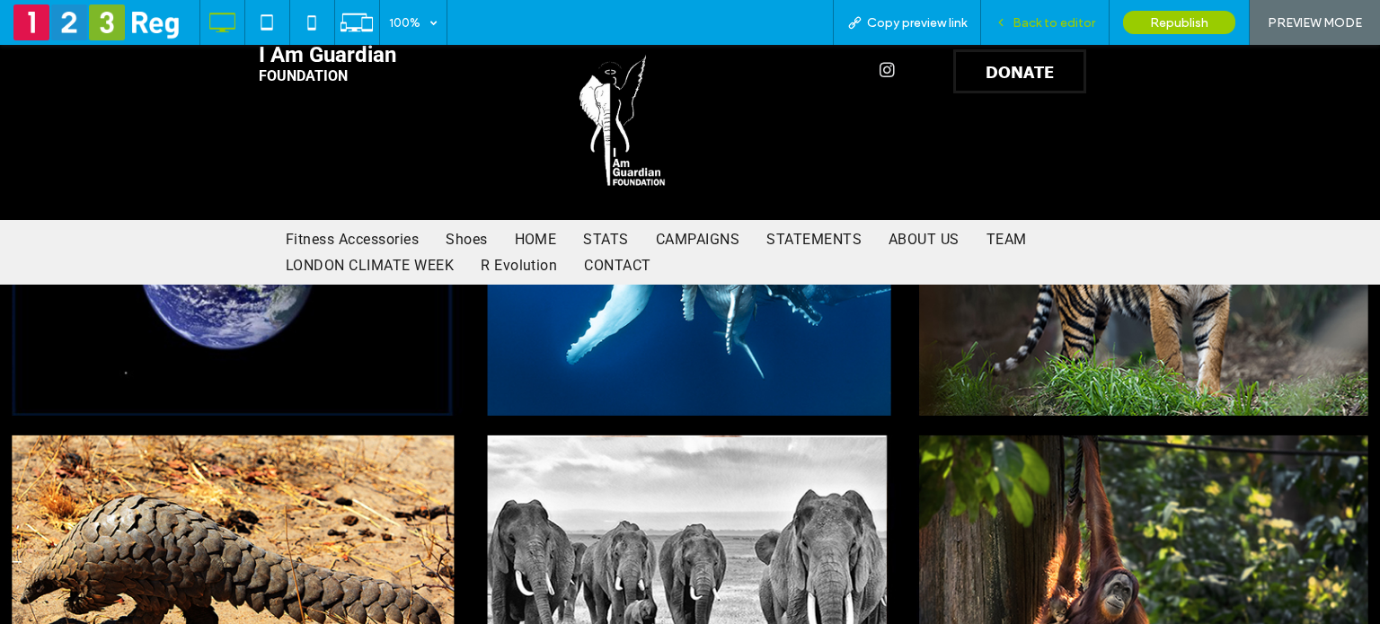
click at [1027, 24] on span "Back to editor" at bounding box center [1053, 22] width 83 height 15
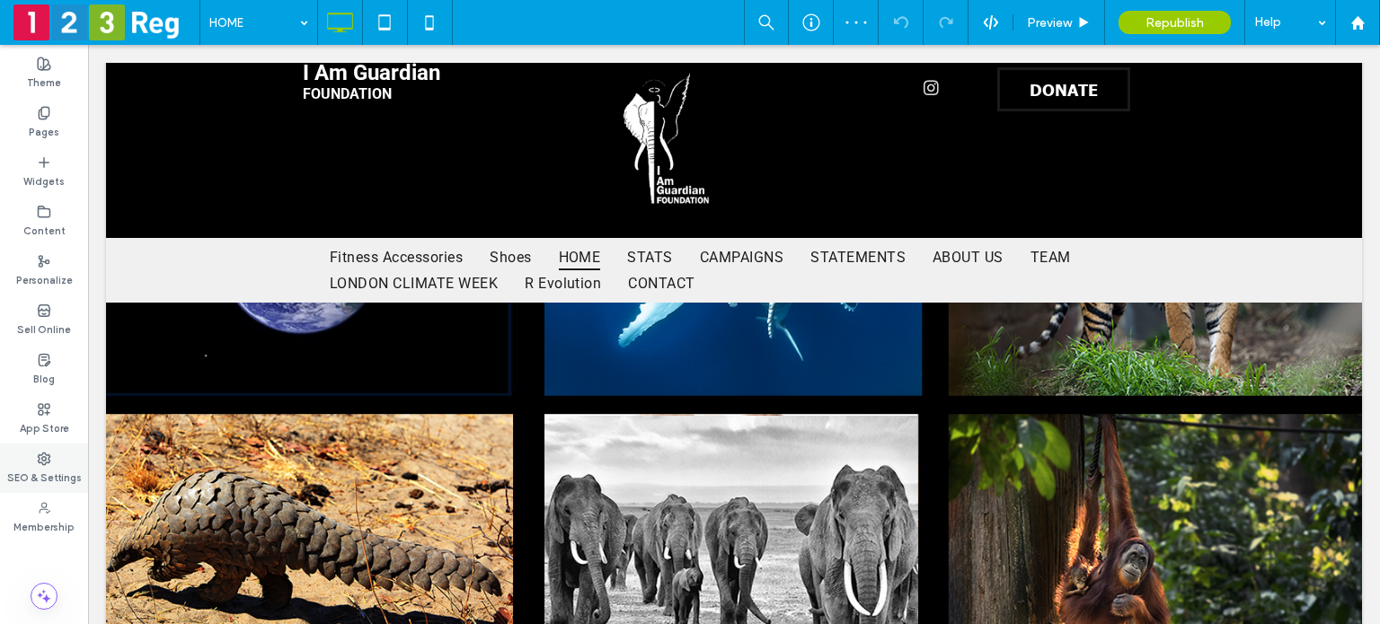
click at [40, 473] on label "SEO & Settings" at bounding box center [44, 476] width 75 height 20
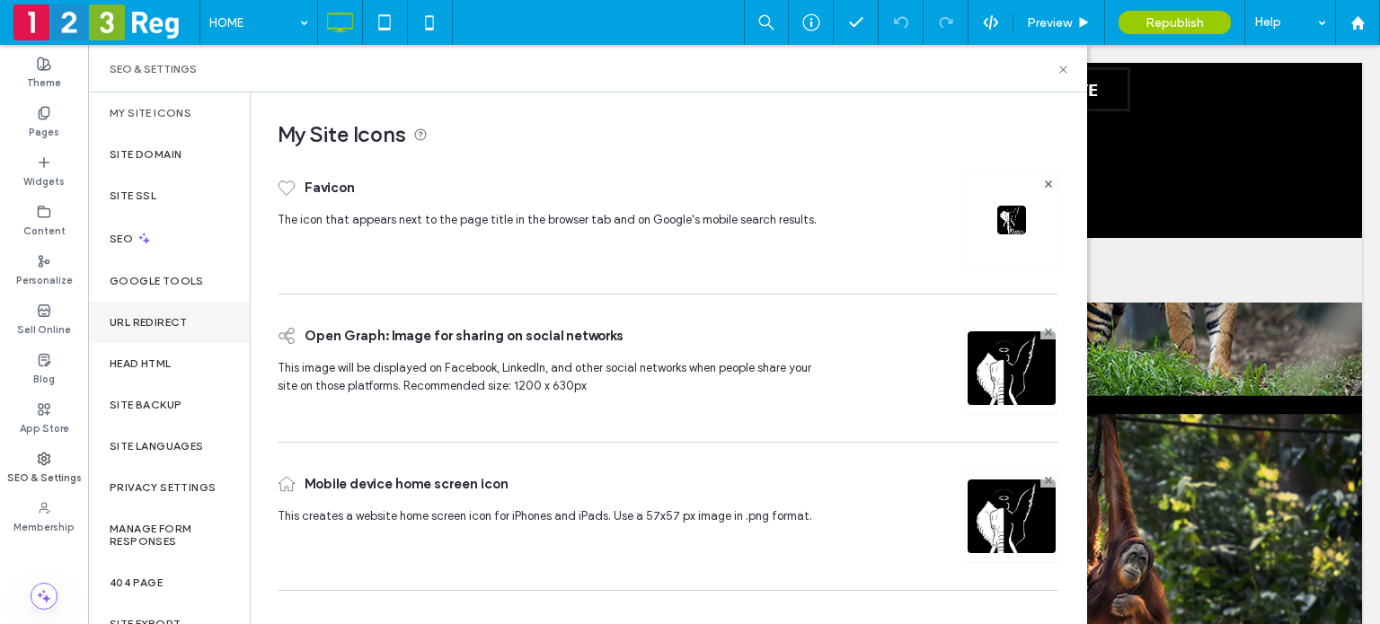
click at [153, 322] on label "URL Redirect" at bounding box center [149, 322] width 78 height 13
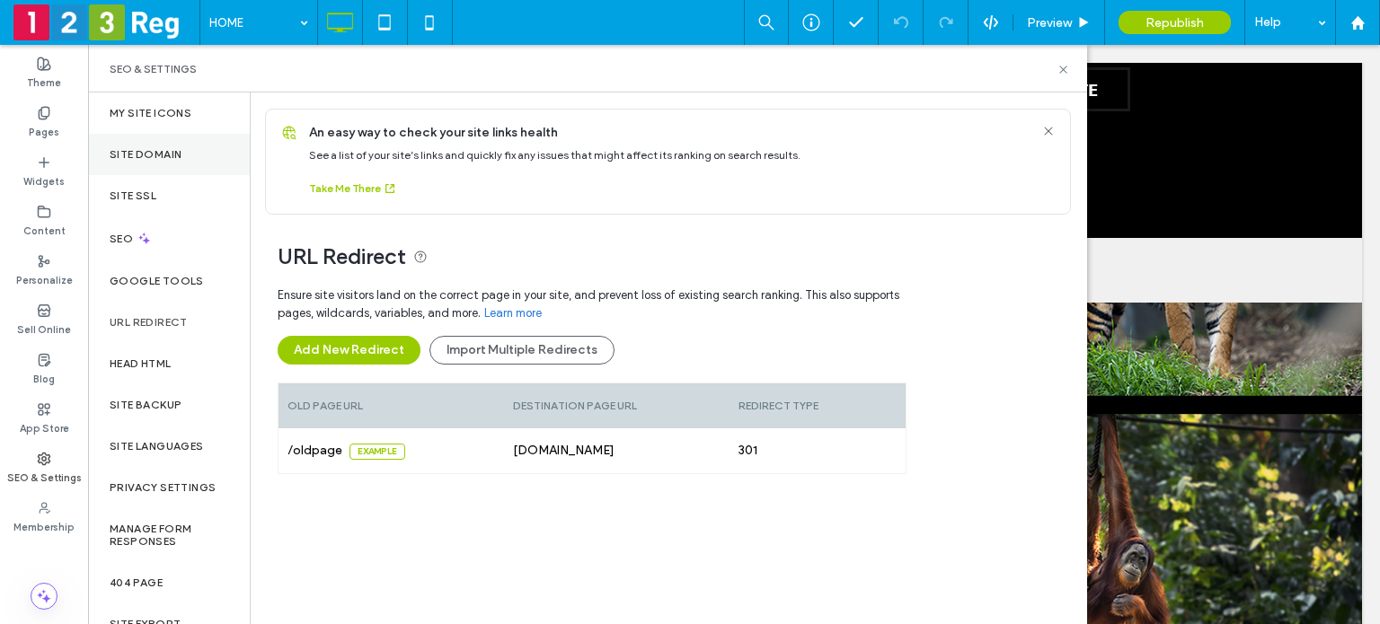
click at [183, 154] on div "Site Domain" at bounding box center [169, 154] width 162 height 41
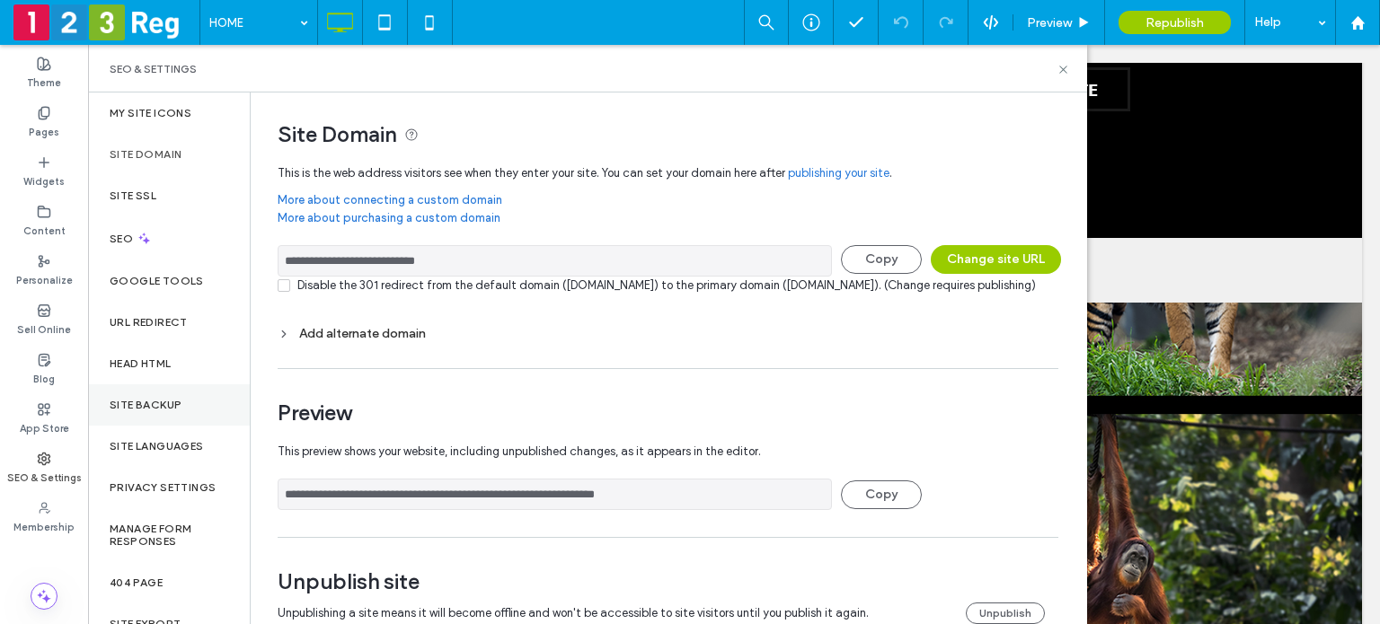
scroll to position [74, 0]
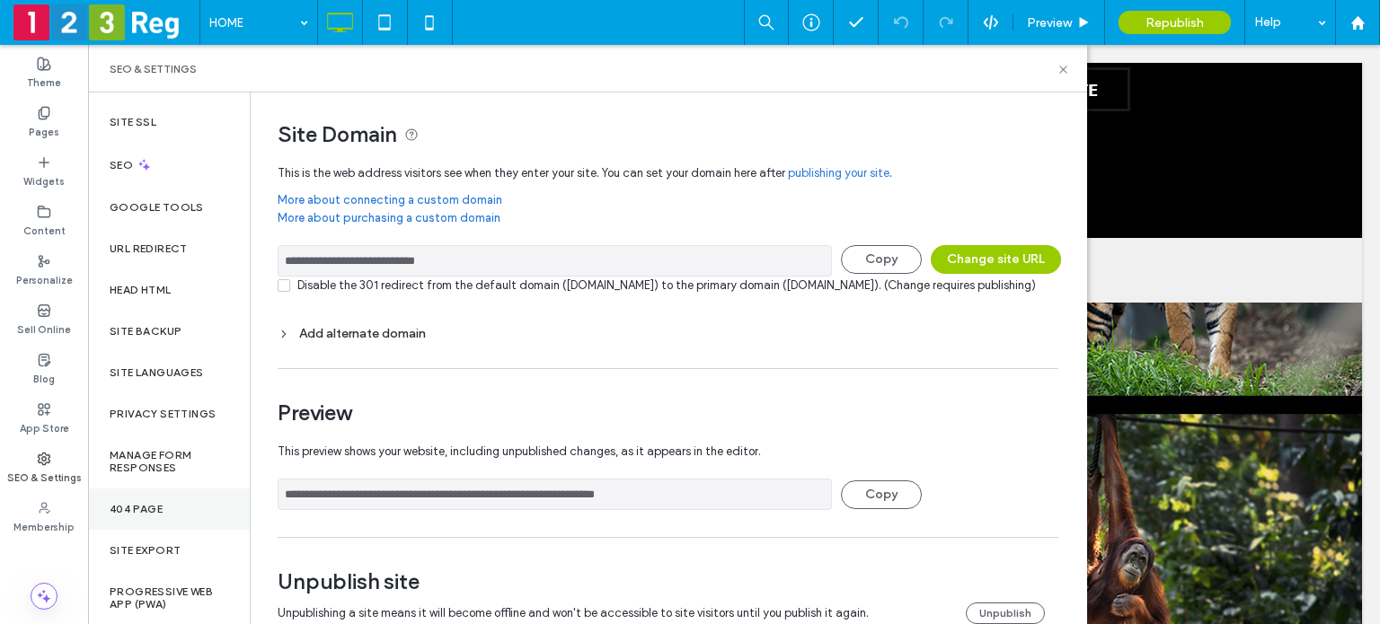
click at [171, 498] on div "404 Page" at bounding box center [169, 509] width 162 height 41
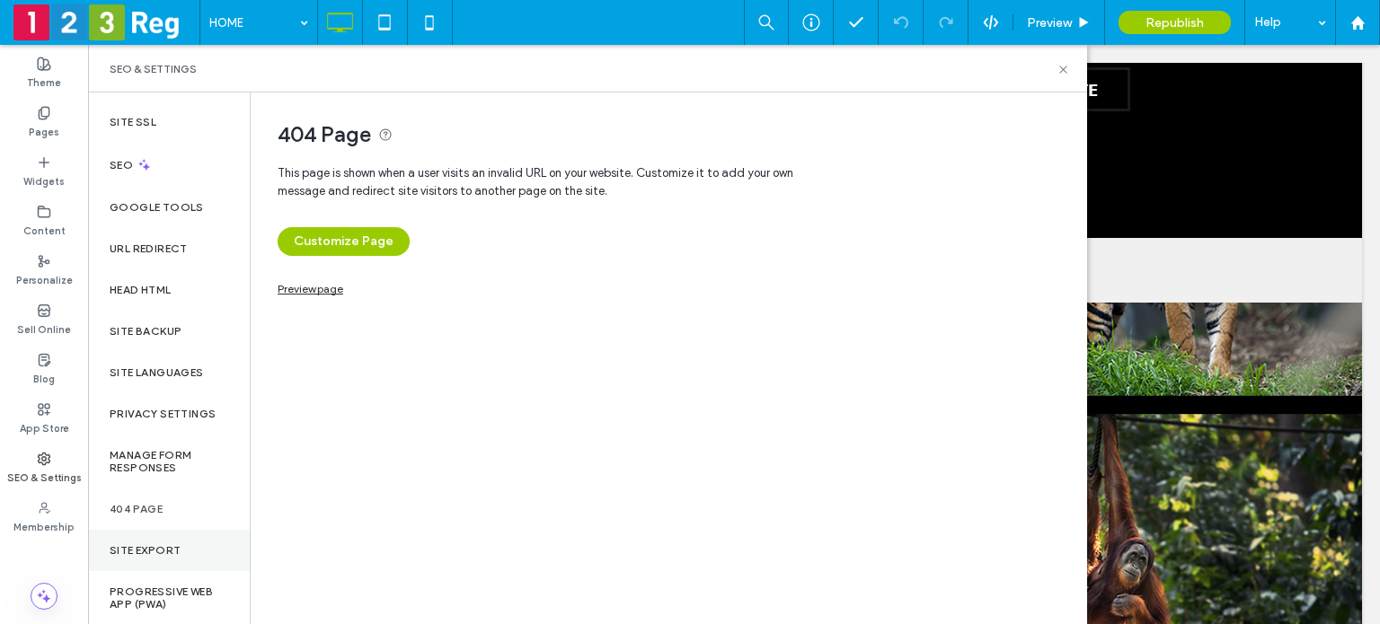
click at [147, 542] on div "Site Export" at bounding box center [169, 550] width 162 height 41
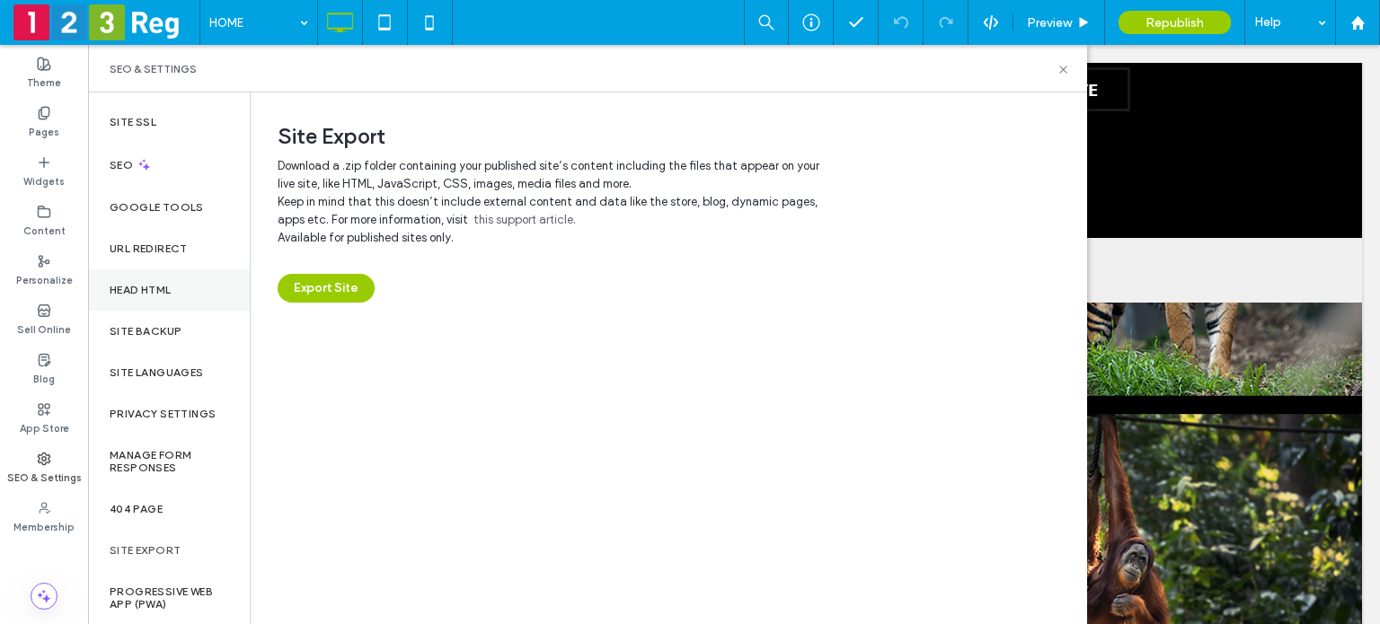
click at [160, 281] on div "Head HTML" at bounding box center [169, 289] width 162 height 41
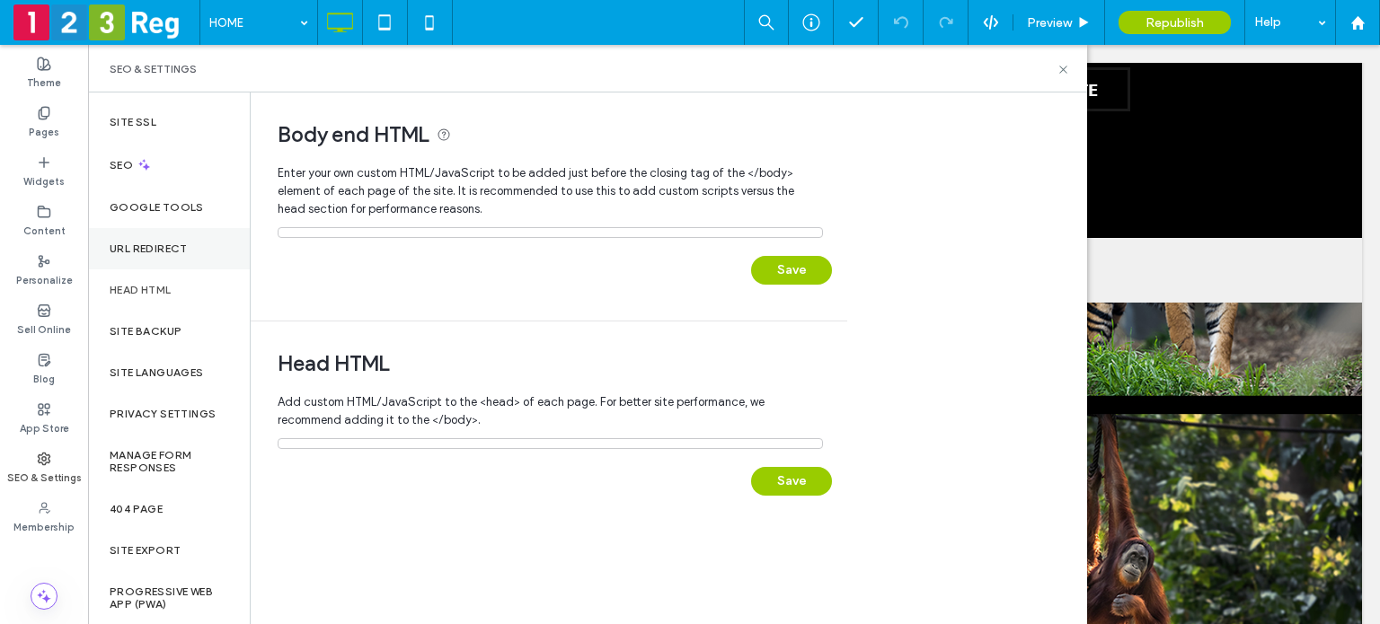
click at [164, 229] on div "URL Redirect" at bounding box center [169, 248] width 162 height 41
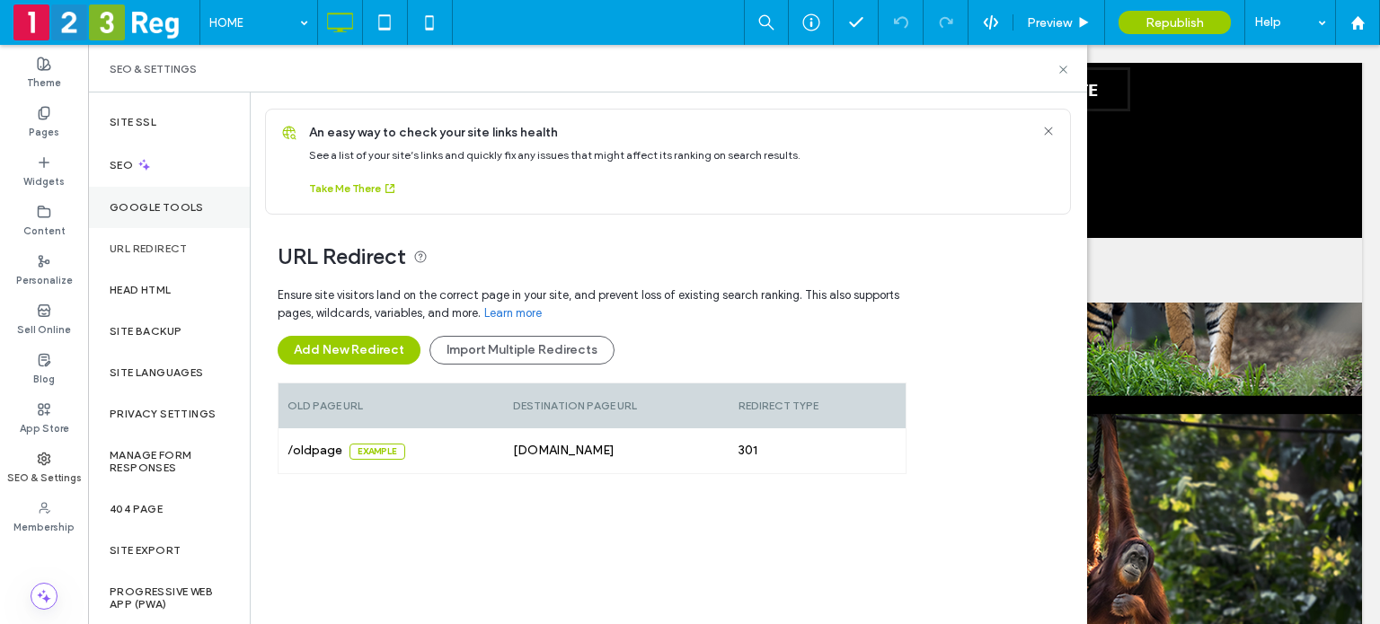
click at [157, 204] on label "Google Tools" at bounding box center [157, 207] width 94 height 13
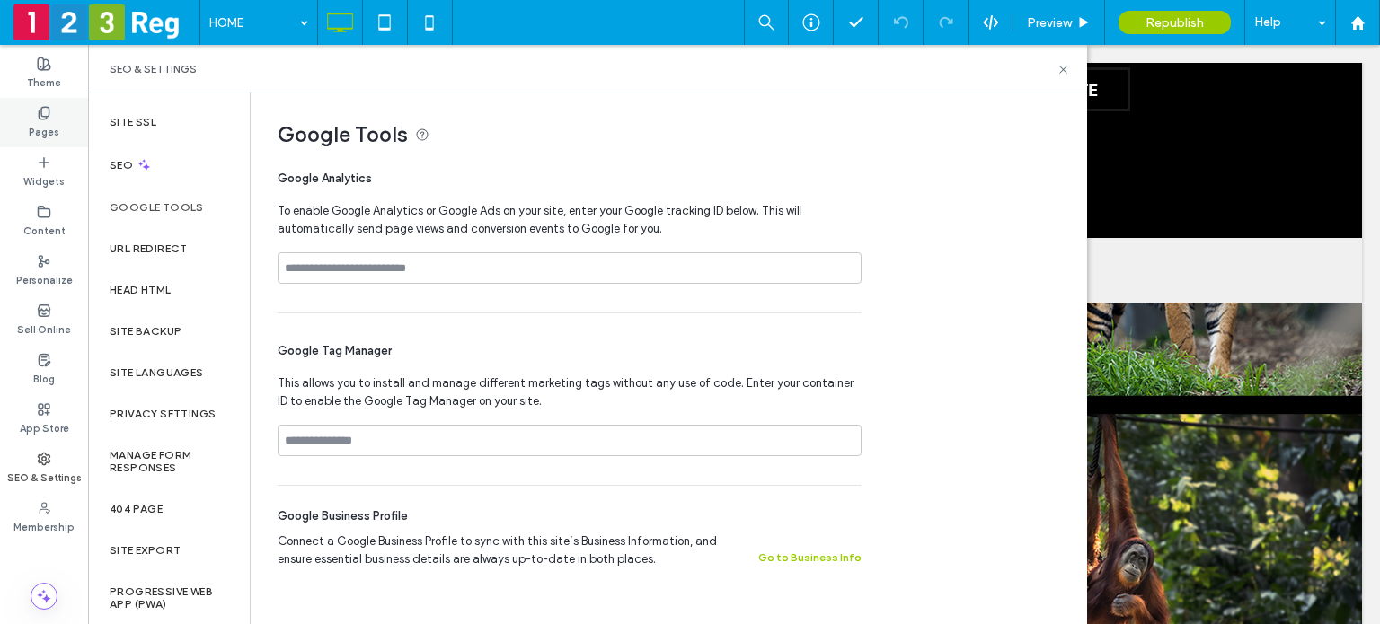
click at [48, 114] on icon at bounding box center [44, 113] width 14 height 14
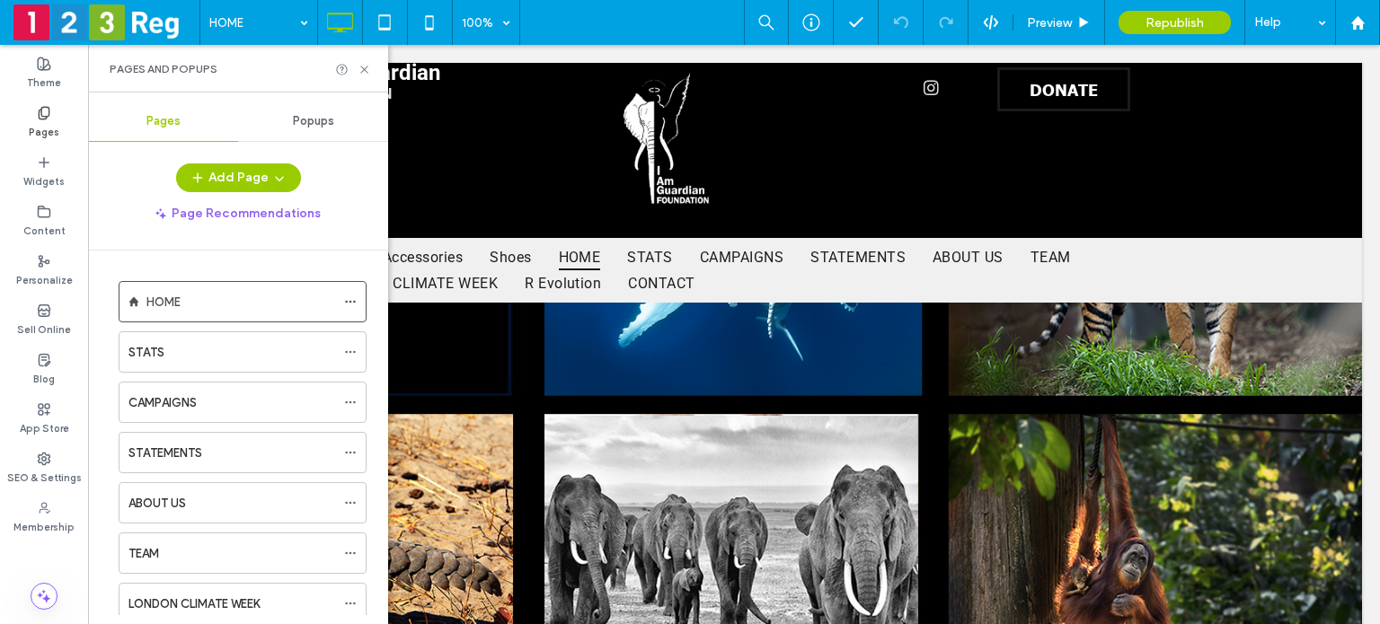
click at [311, 119] on span "Popups" at bounding box center [313, 121] width 41 height 14
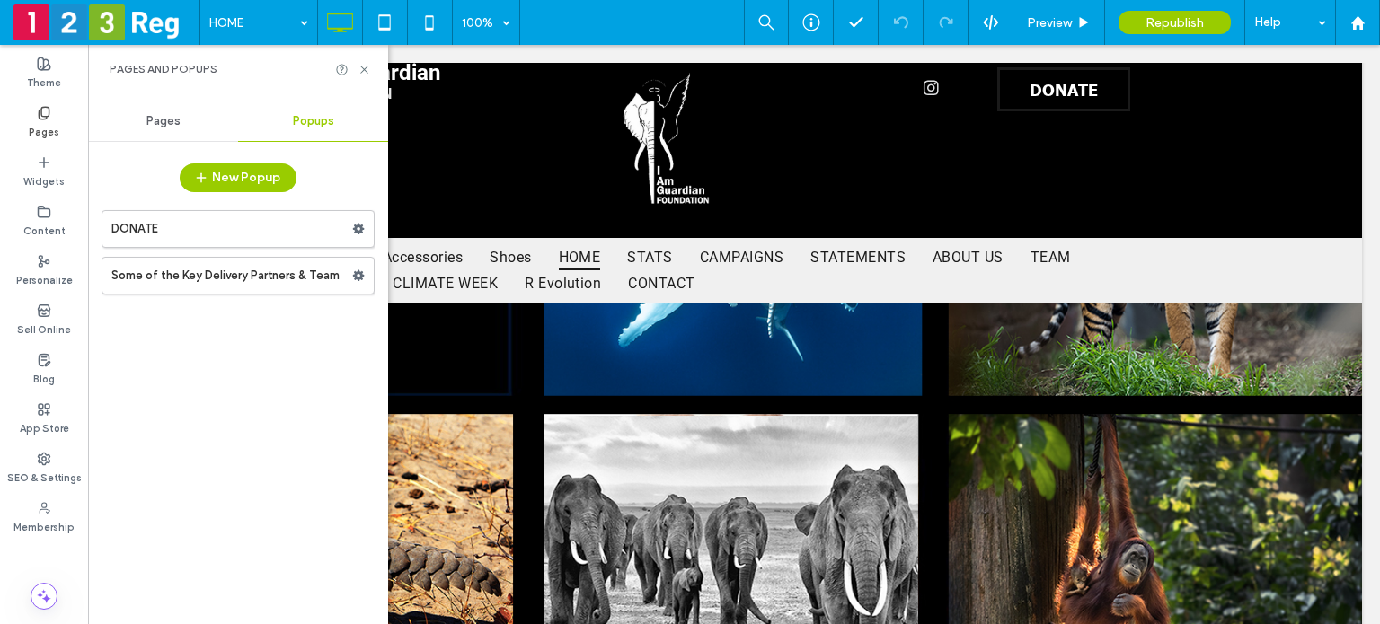
click at [142, 122] on div "Pages" at bounding box center [163, 121] width 150 height 40
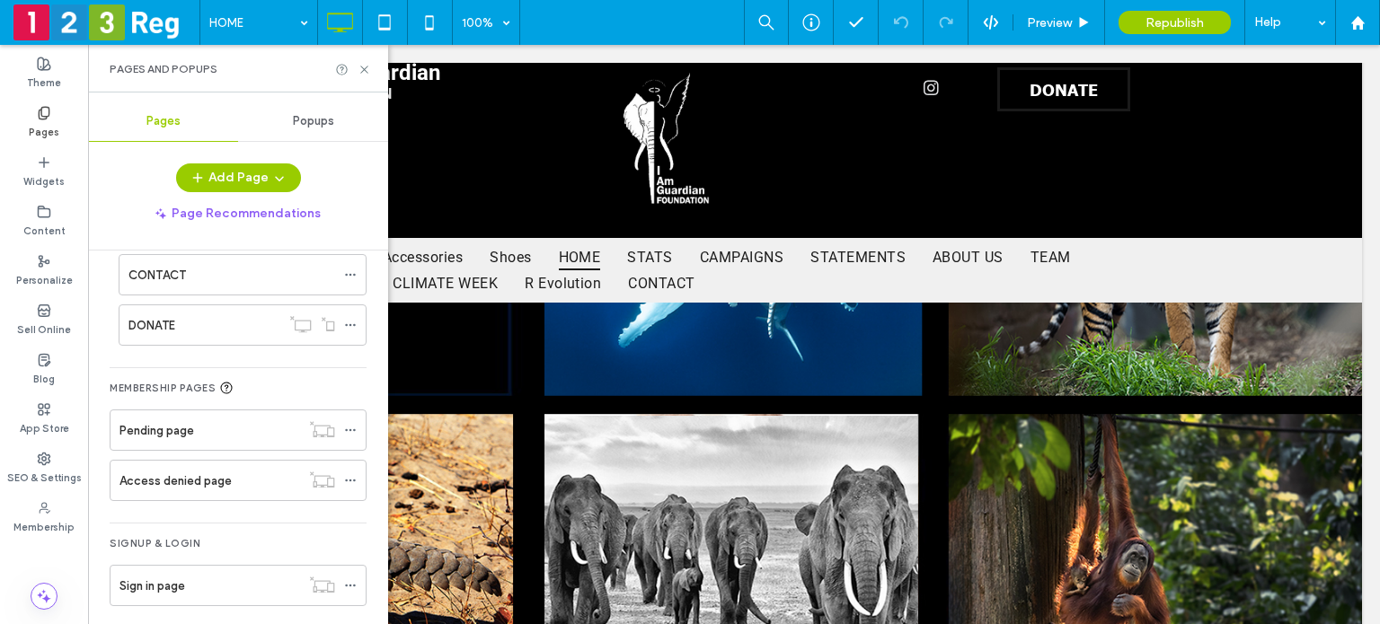
scroll to position [437, 0]
click at [366, 66] on use at bounding box center [363, 69] width 7 height 7
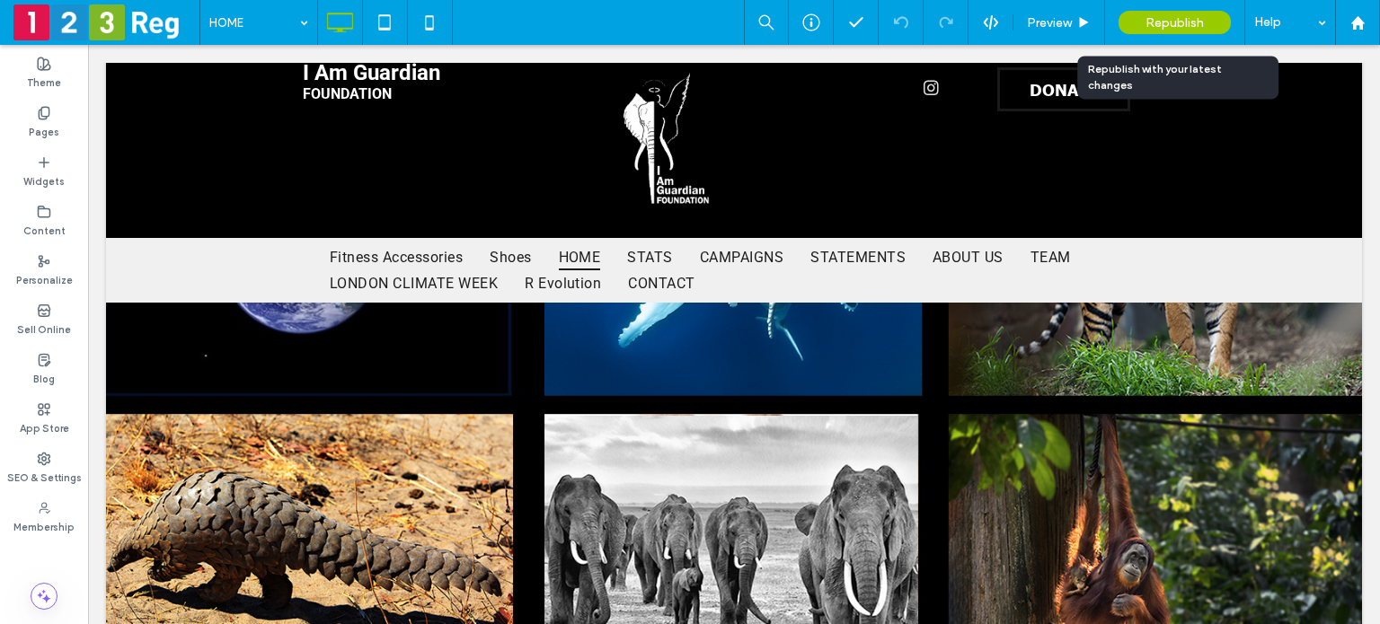
click at [1177, 17] on span "Republish" at bounding box center [1174, 22] width 58 height 15
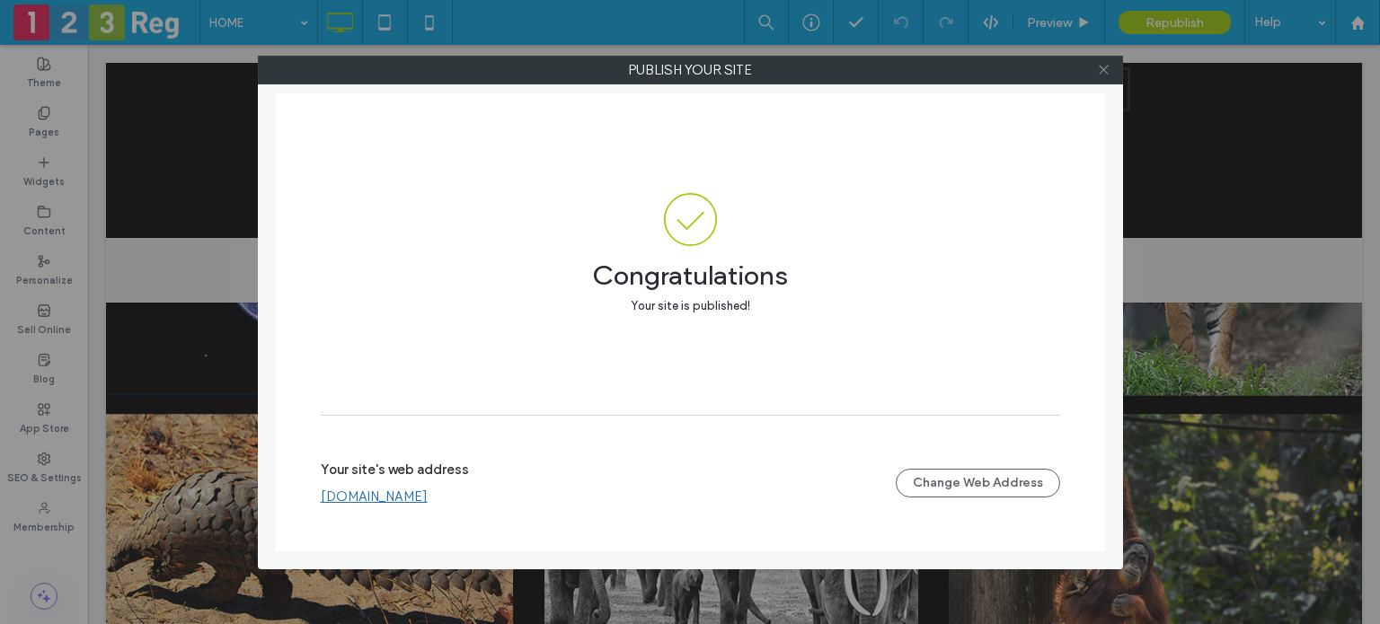
click at [1106, 69] on icon at bounding box center [1103, 69] width 13 height 13
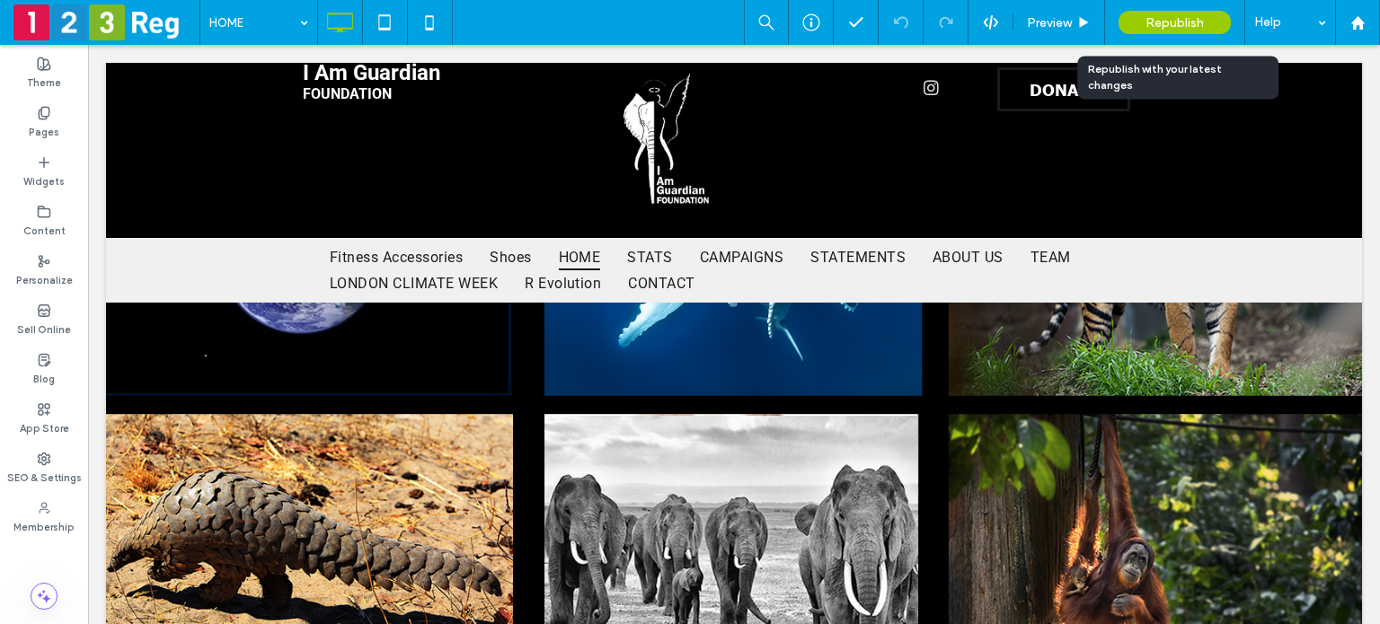
click at [1184, 19] on span "Republish" at bounding box center [1174, 22] width 58 height 15
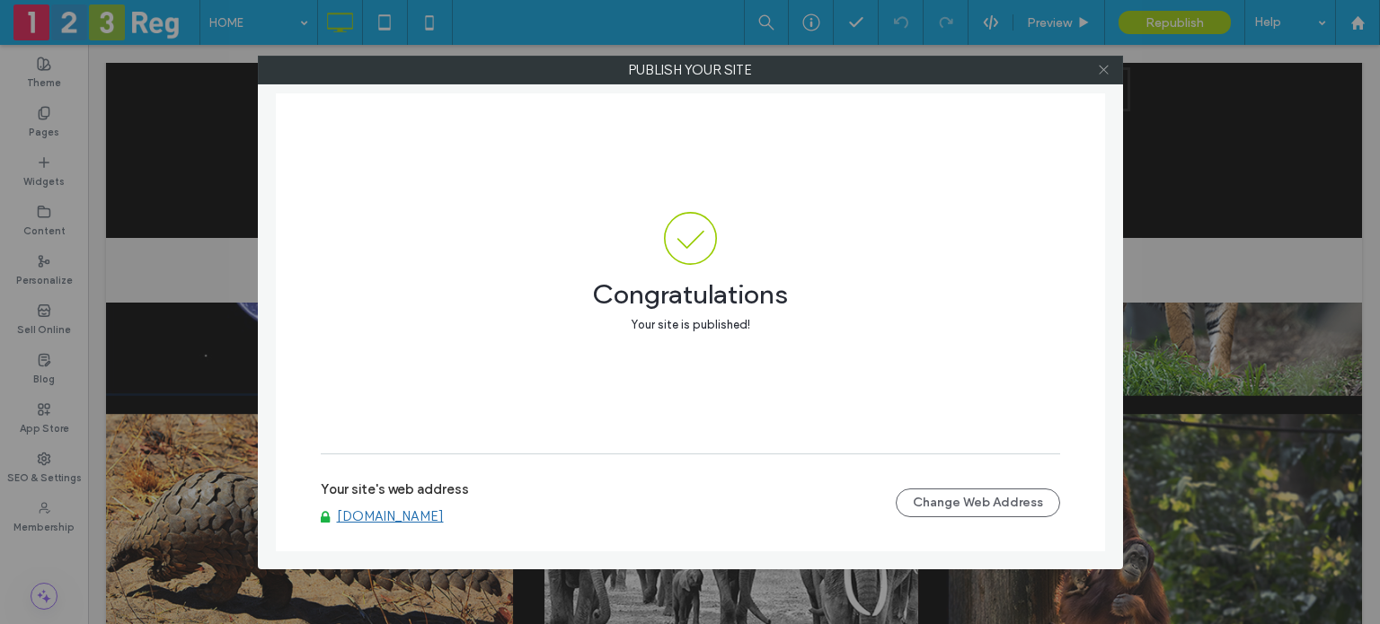
click at [1102, 67] on icon at bounding box center [1103, 69] width 13 height 13
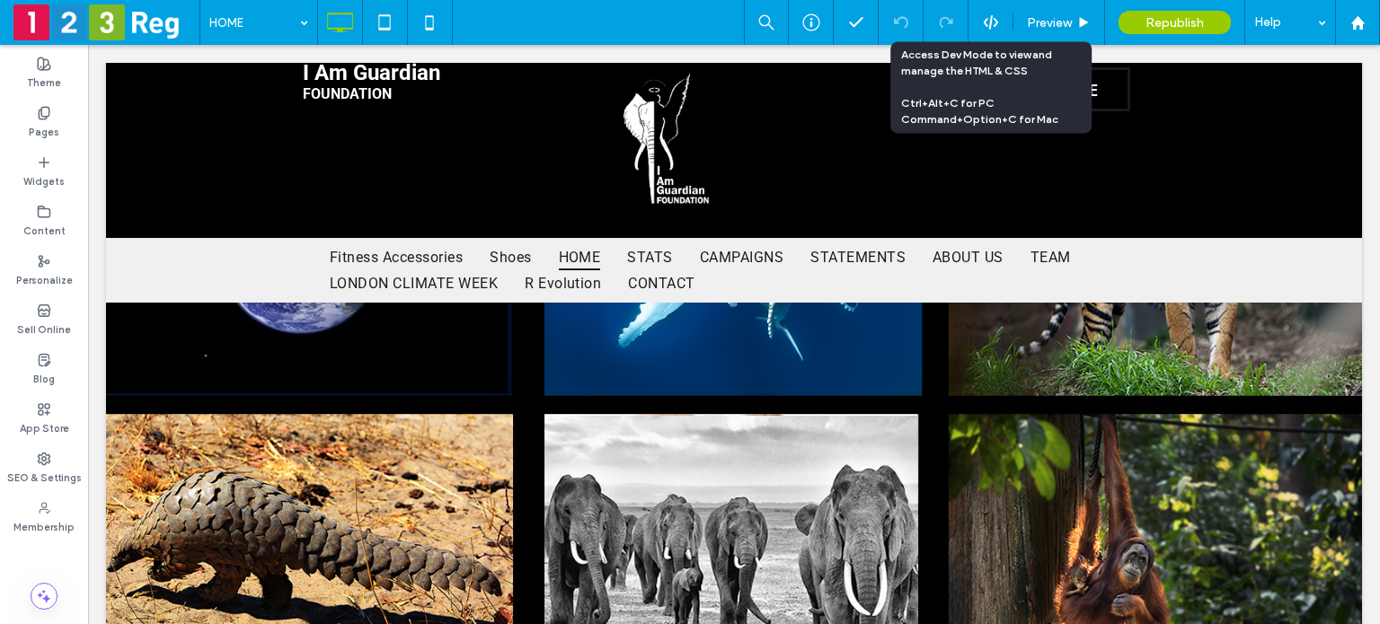
drag, startPoint x: 992, startPoint y: 22, endPoint x: 1002, endPoint y: 119, distance: 98.5
click at [992, 22] on icon at bounding box center [991, 22] width 16 height 16
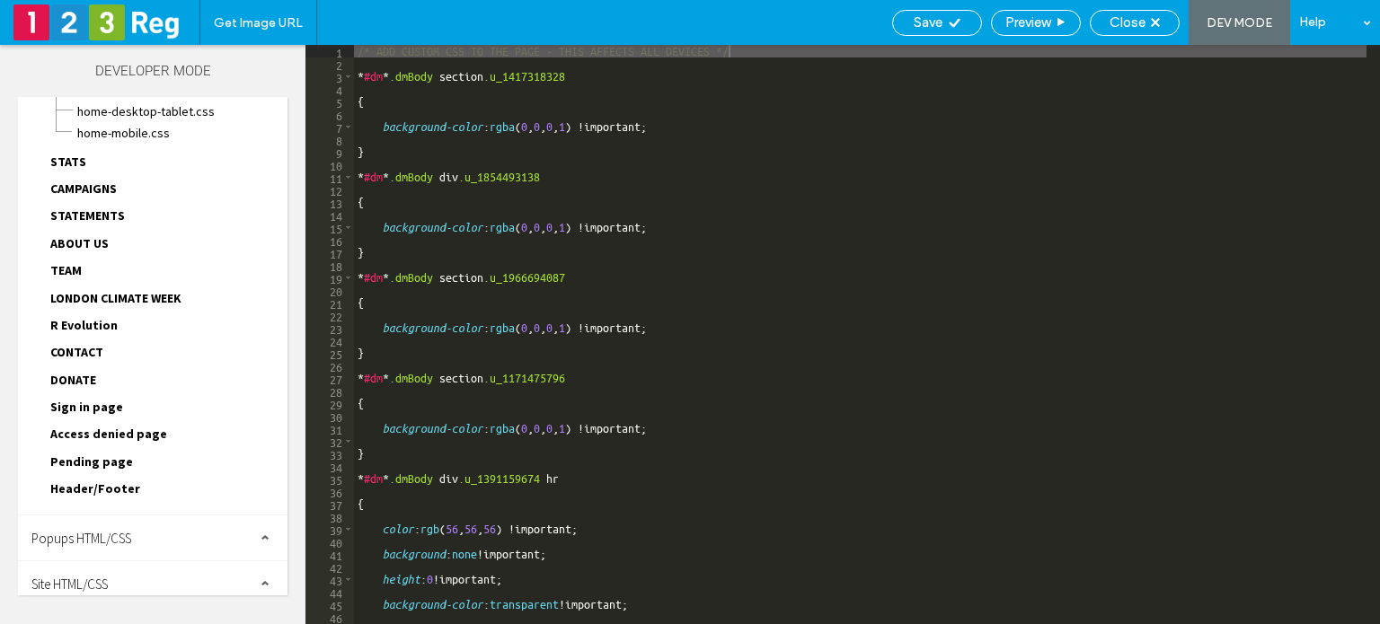
scroll to position [0, 0]
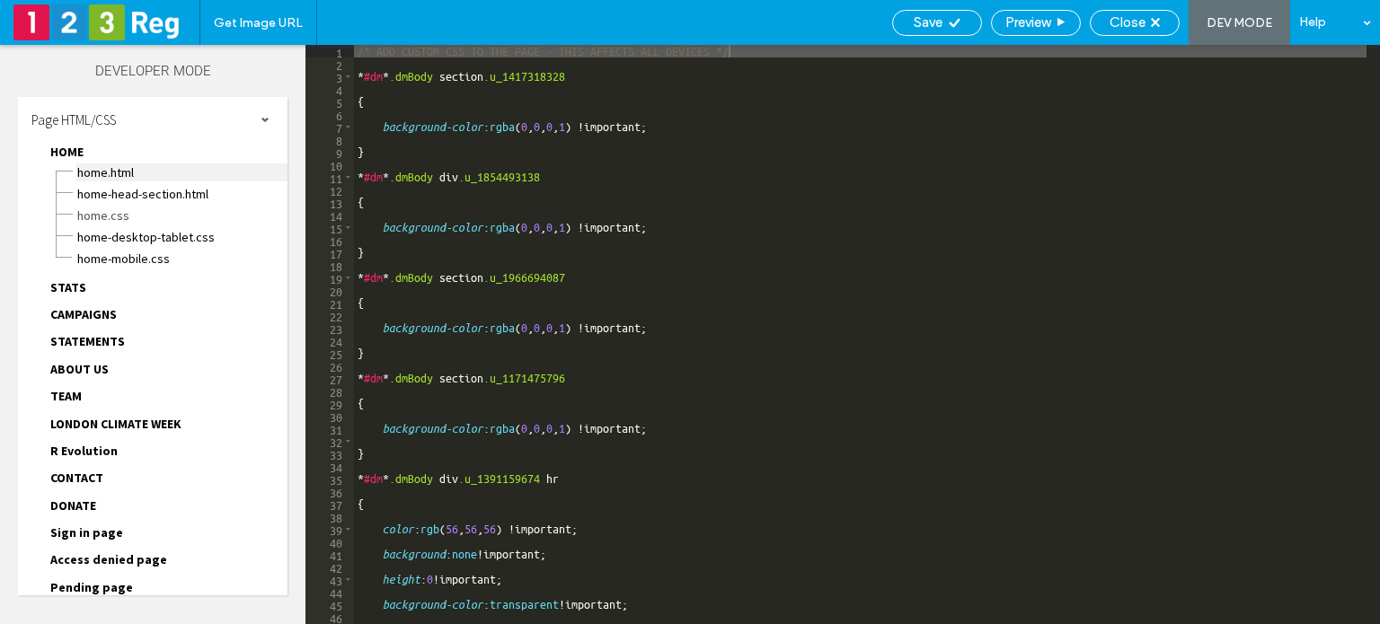
click at [127, 166] on span "HOME.html" at bounding box center [181, 172] width 211 height 18
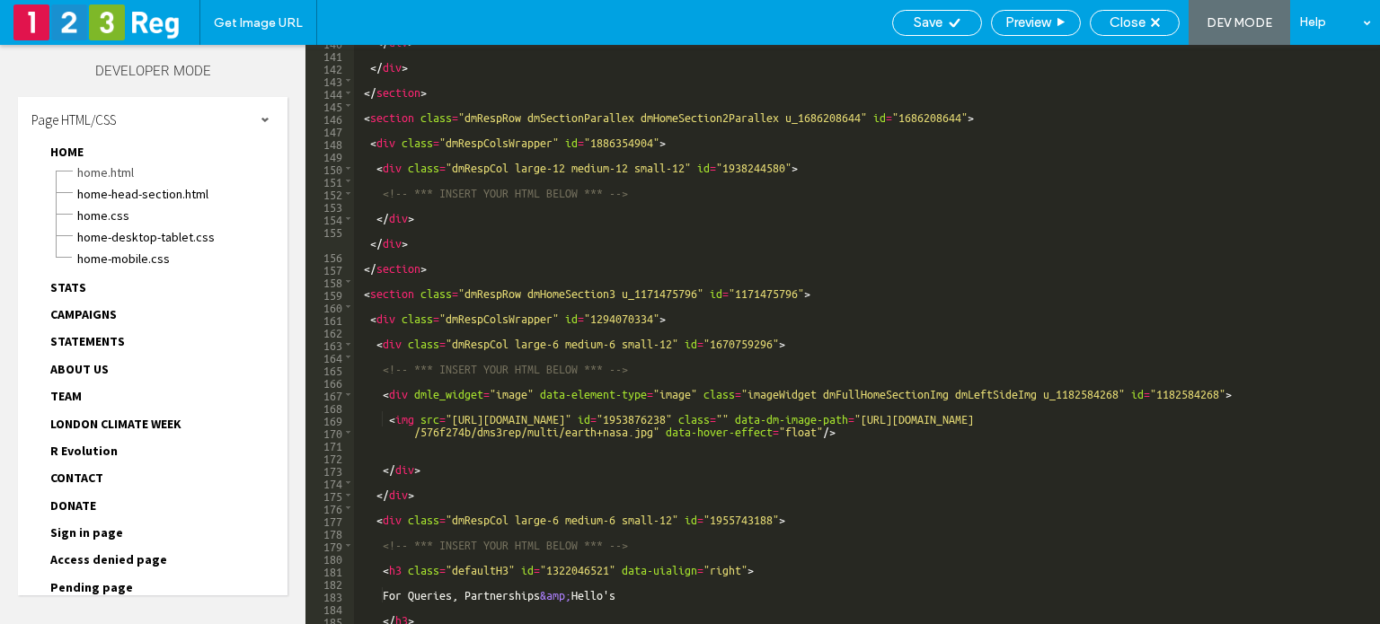
scroll to position [1832, 0]
click at [1246, 15] on span "DEV MODE" at bounding box center [1239, 22] width 66 height 15
click at [101, 218] on span "HOME.css" at bounding box center [181, 216] width 211 height 18
type textarea "**********"
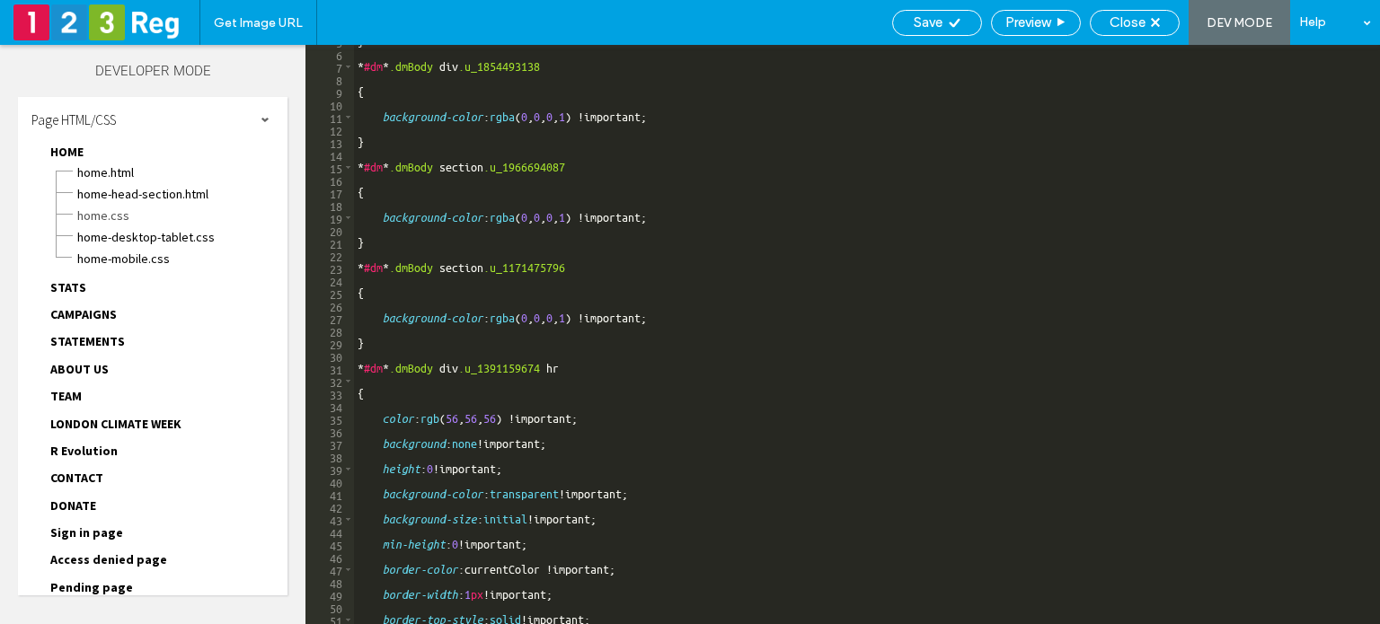
scroll to position [0, 0]
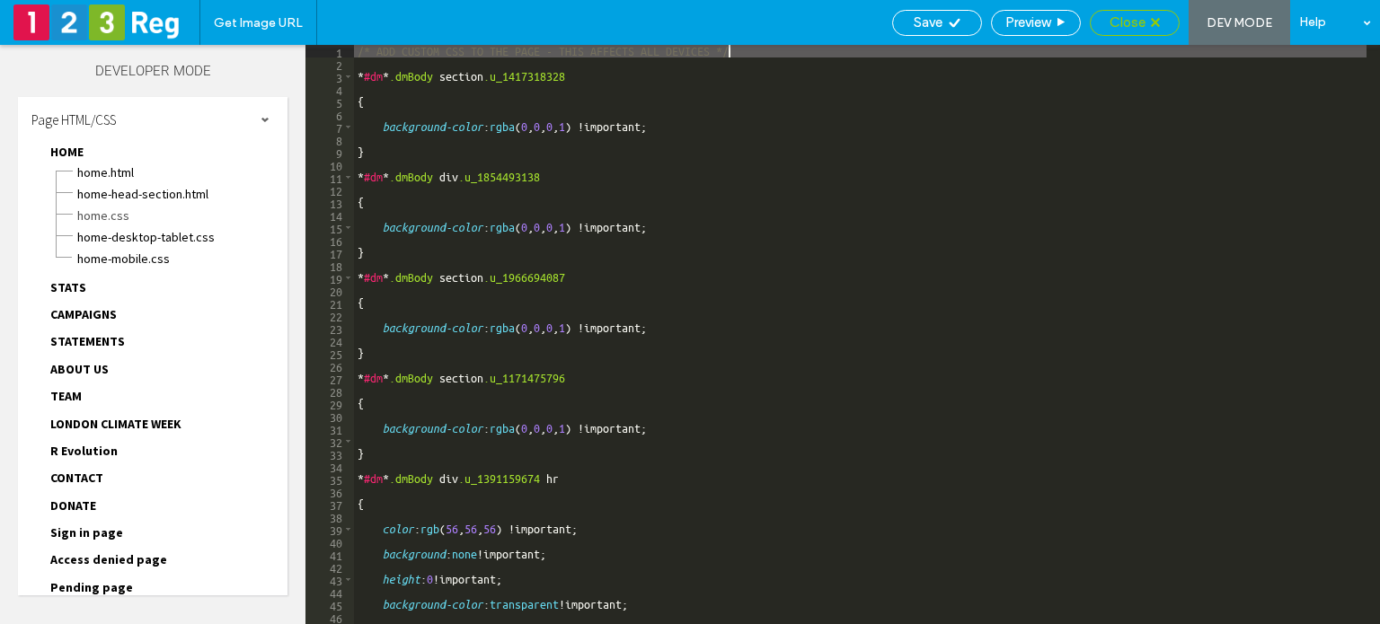
click at [1161, 24] on div "Close" at bounding box center [1134, 22] width 88 height 16
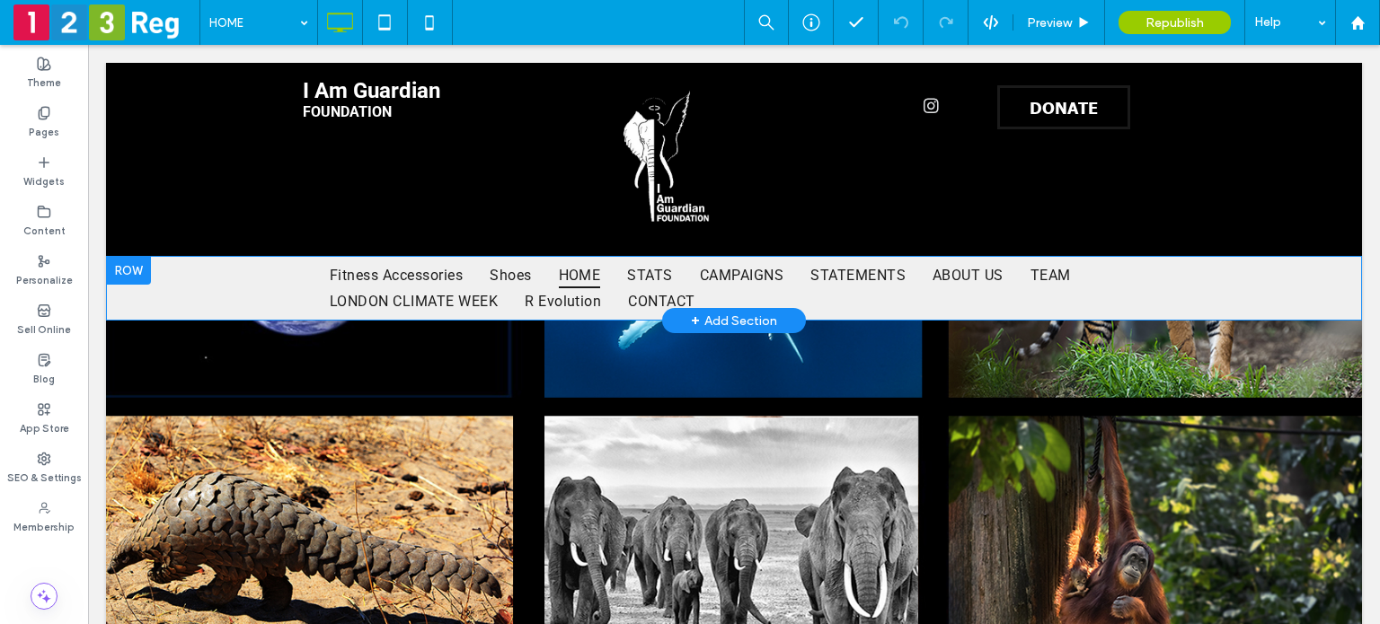
click at [121, 271] on div at bounding box center [128, 270] width 45 height 29
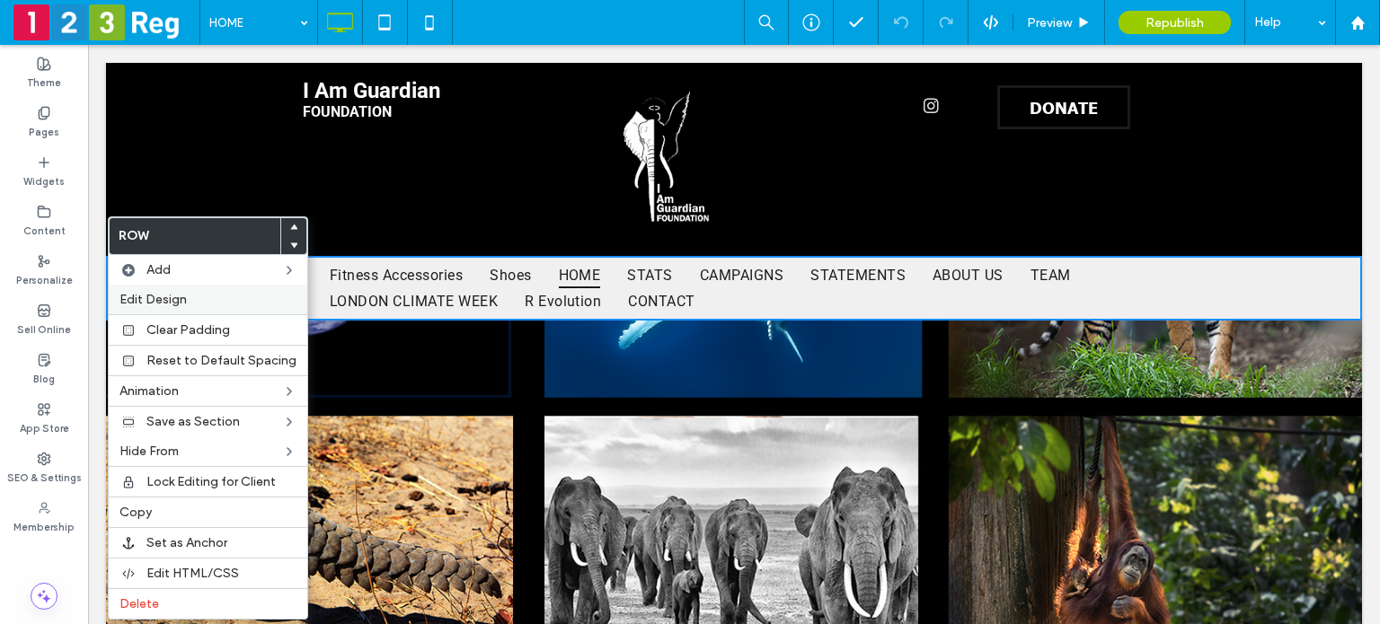
click at [150, 304] on span "Edit Design" at bounding box center [152, 299] width 67 height 15
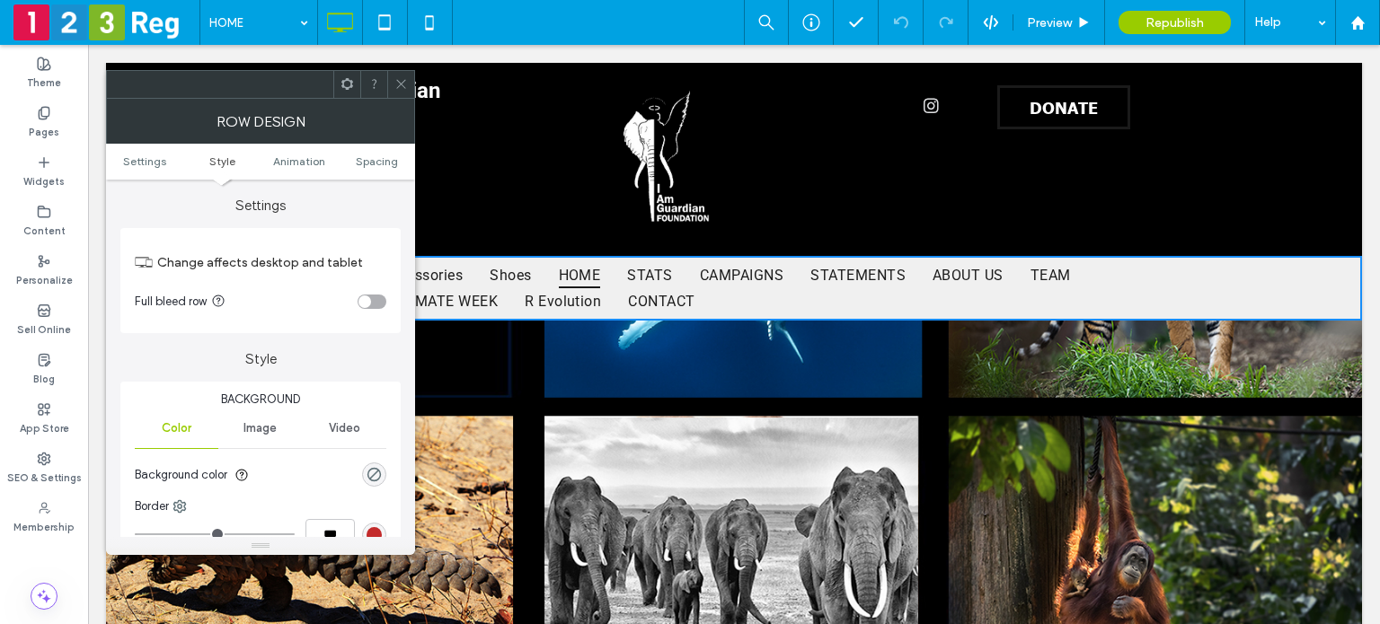
scroll to position [507, 0]
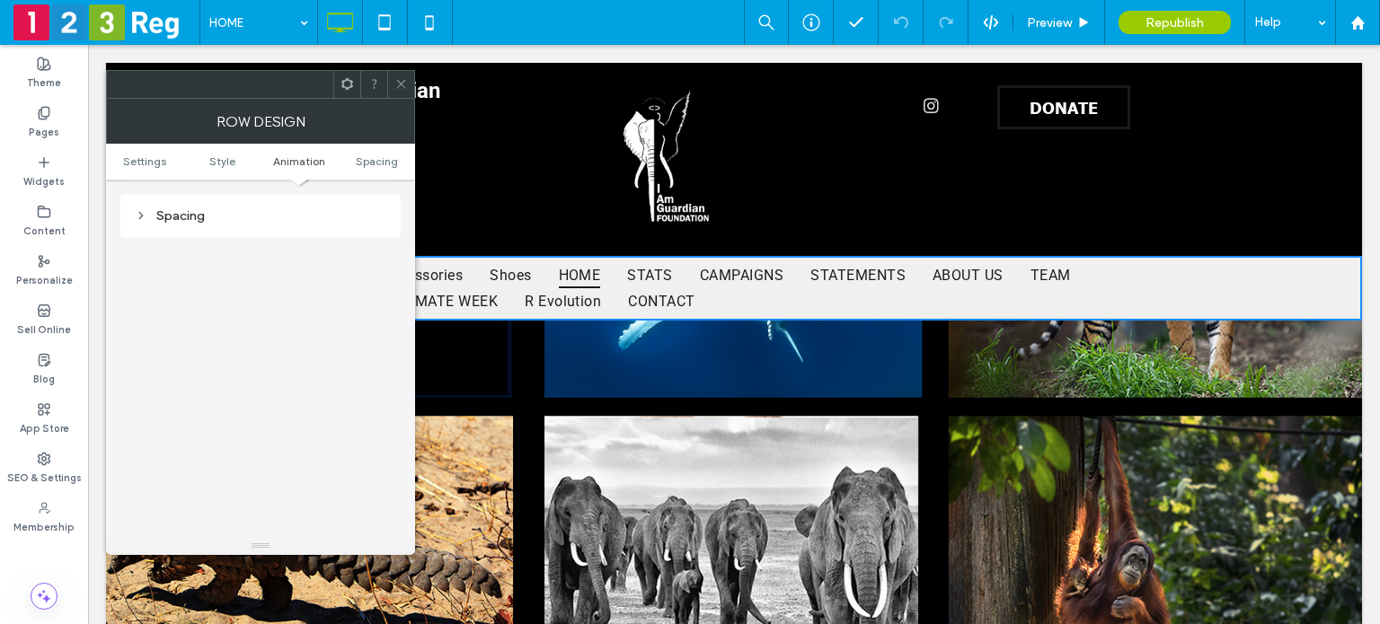
click at [410, 78] on div at bounding box center [400, 84] width 27 height 27
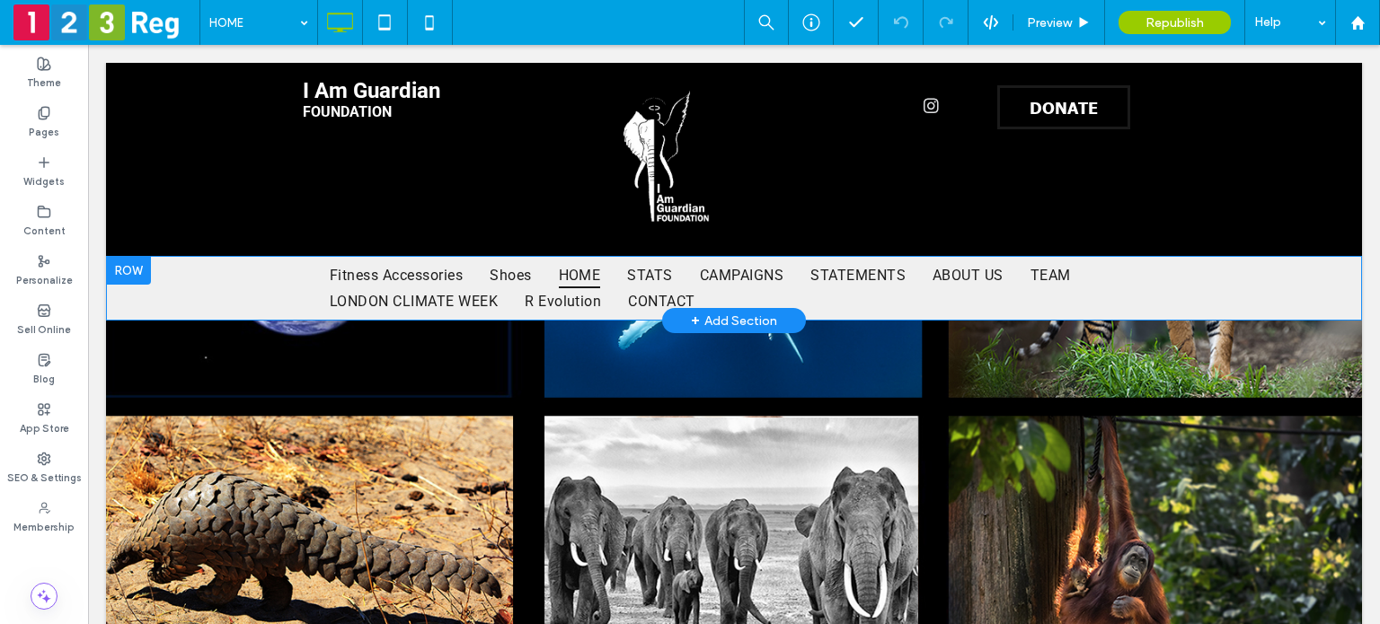
click at [138, 270] on div at bounding box center [128, 270] width 45 height 29
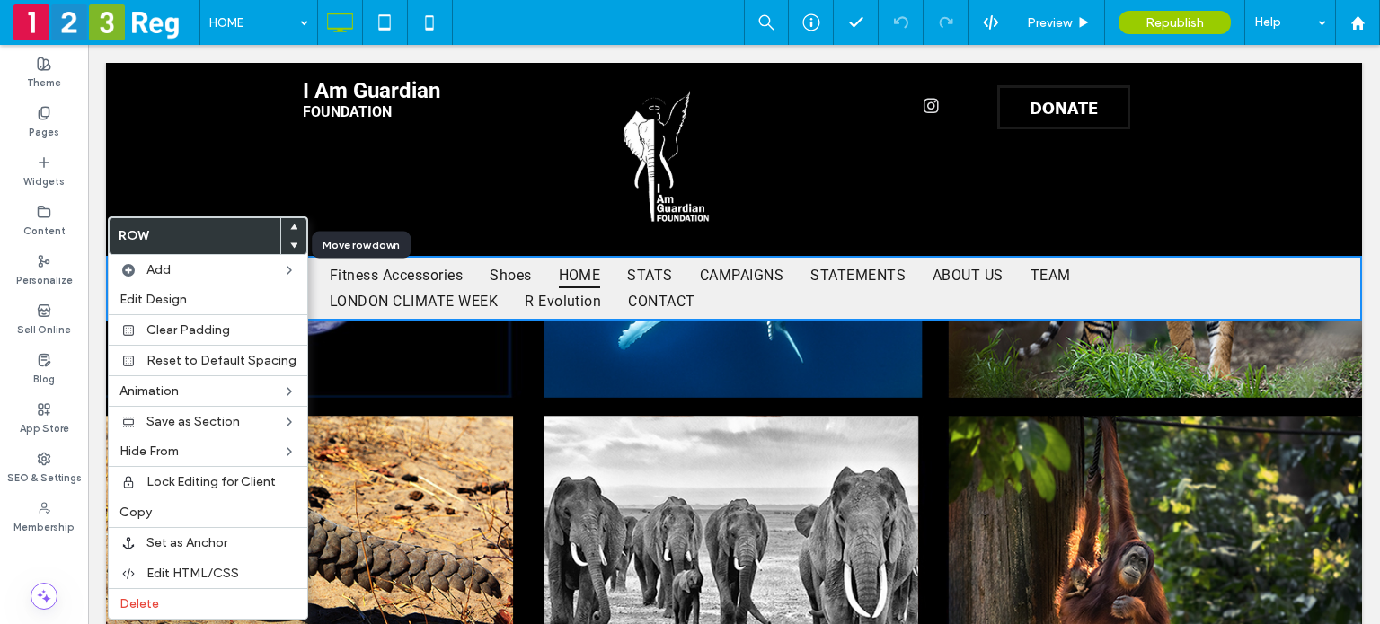
click at [290, 242] on icon at bounding box center [293, 245] width 7 height 7
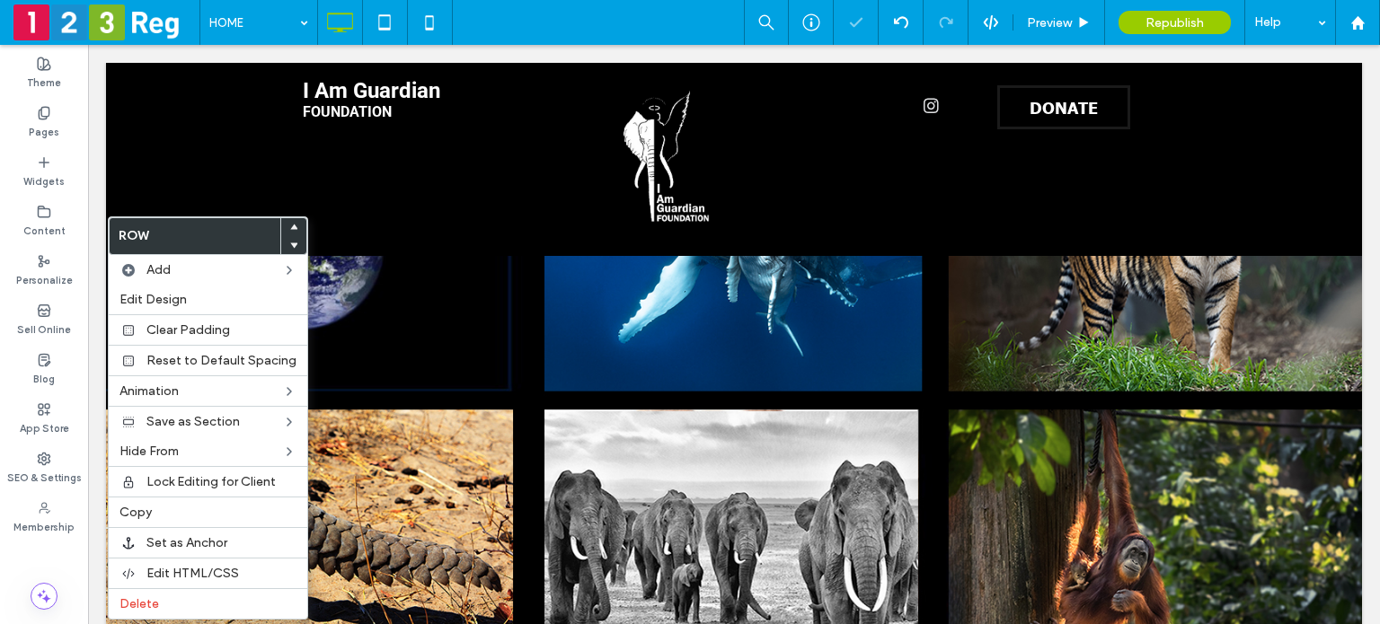
click at [293, 224] on div at bounding box center [293, 227] width 25 height 18
click at [290, 225] on use at bounding box center [294, 227] width 8 height 5
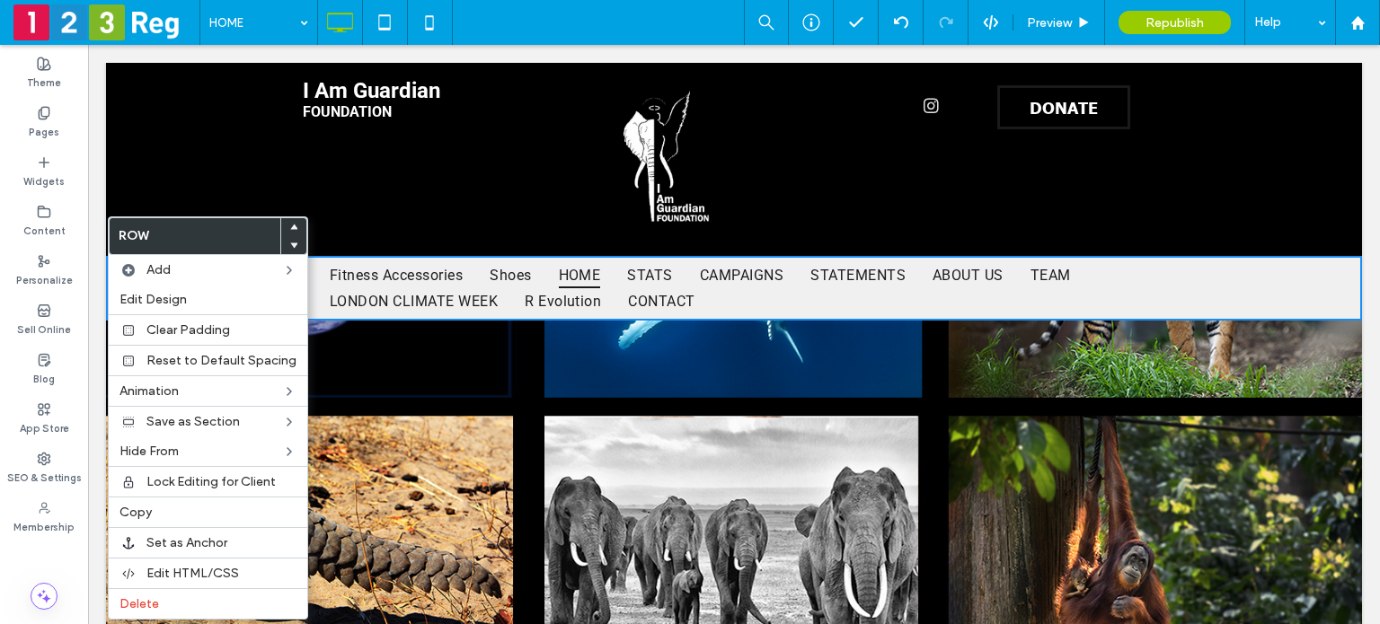
click at [406, 197] on div "I Am Guardian FOUNDATION Click To Paste" at bounding box center [411, 159] width 216 height 166
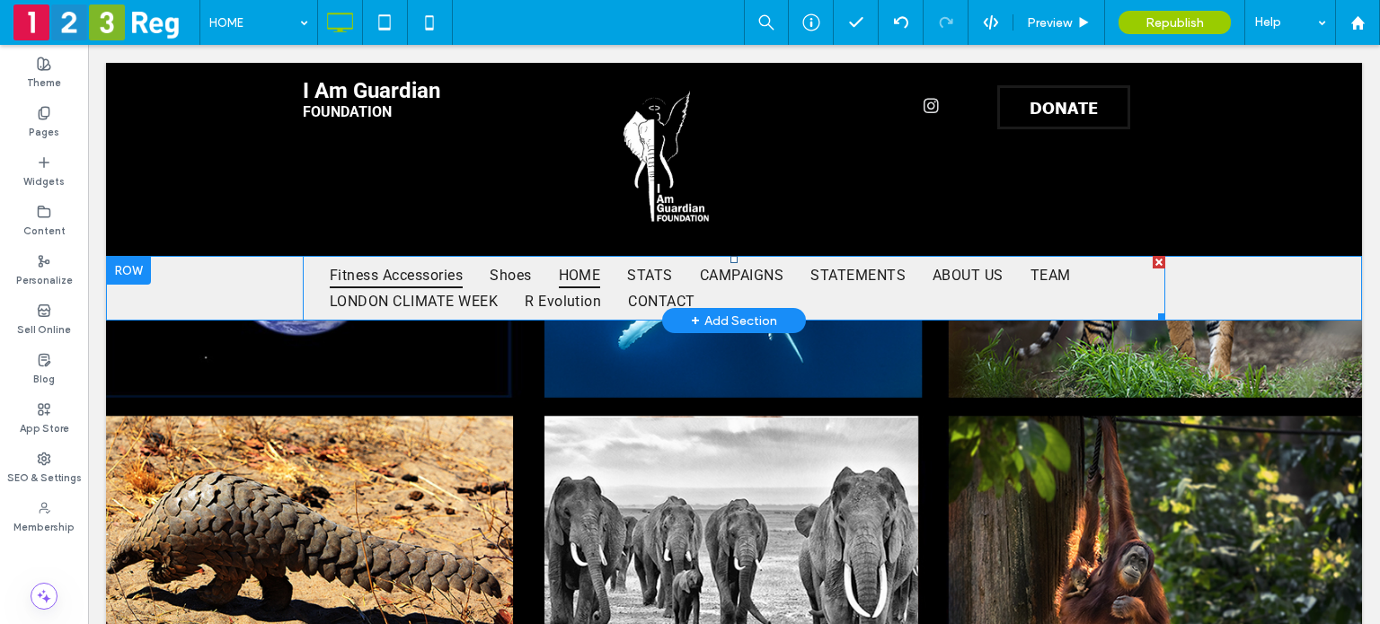
click at [410, 262] on span "Fitness Accessories" at bounding box center [396, 275] width 133 height 26
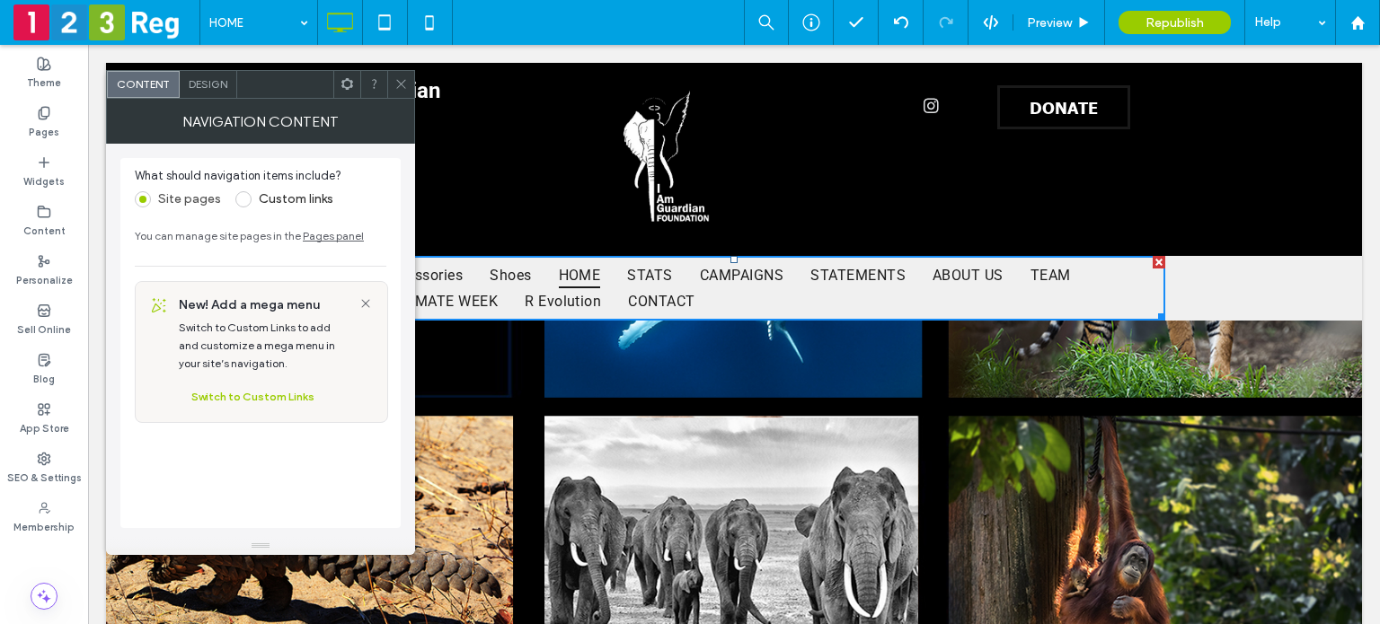
click at [375, 294] on div "New! Add a mega menu Switch to Custom Links to add and customize a mega menu in…" at bounding box center [277, 352] width 219 height 140
click at [368, 297] on icon at bounding box center [365, 303] width 14 height 14
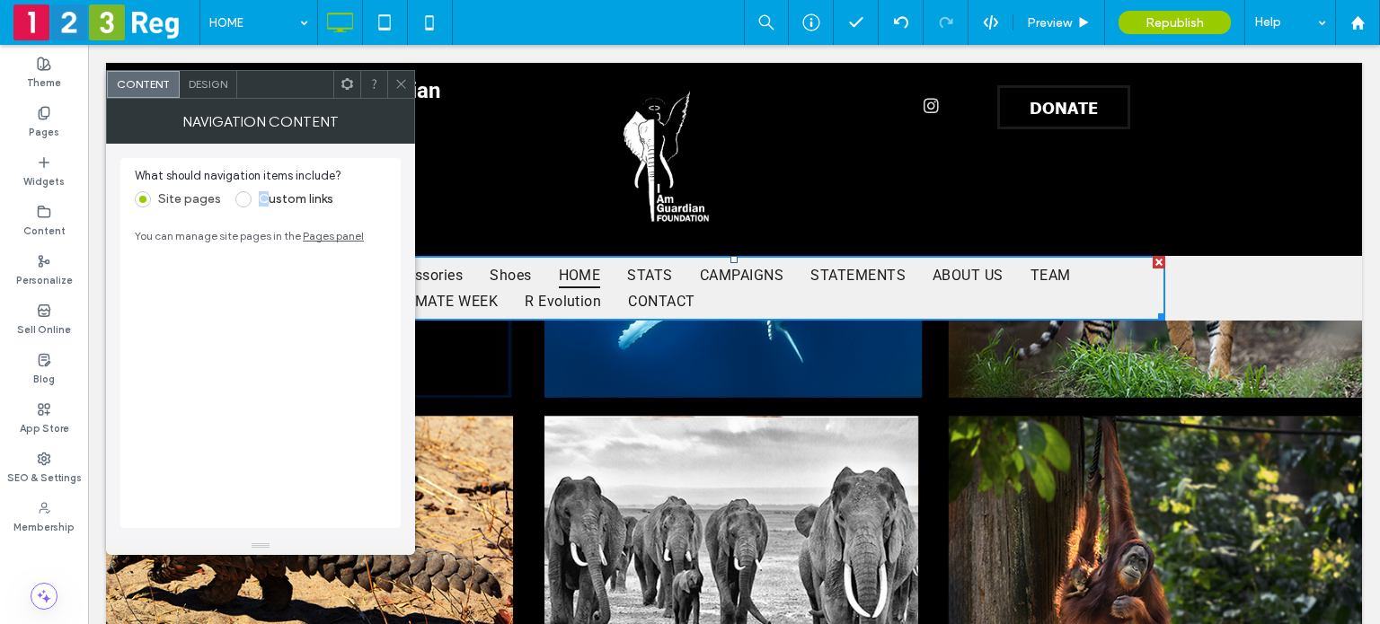
click at [262, 195] on label "Custom links" at bounding box center [296, 198] width 75 height 15
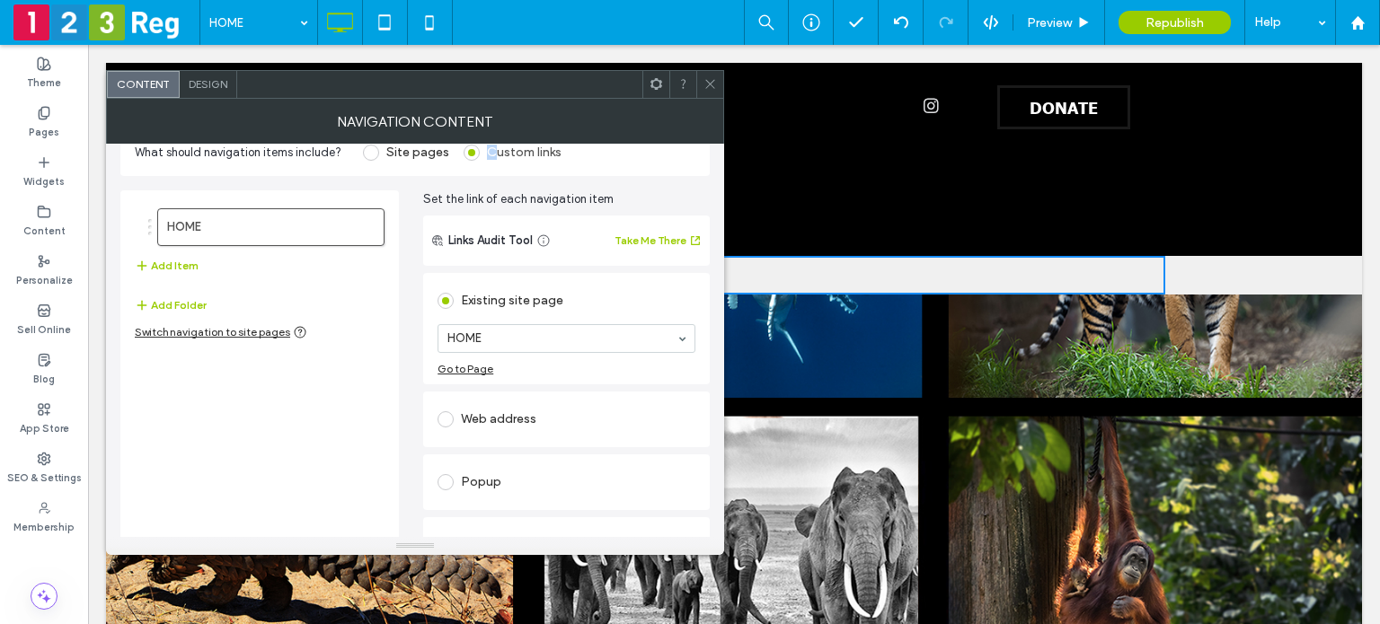
scroll to position [0, 0]
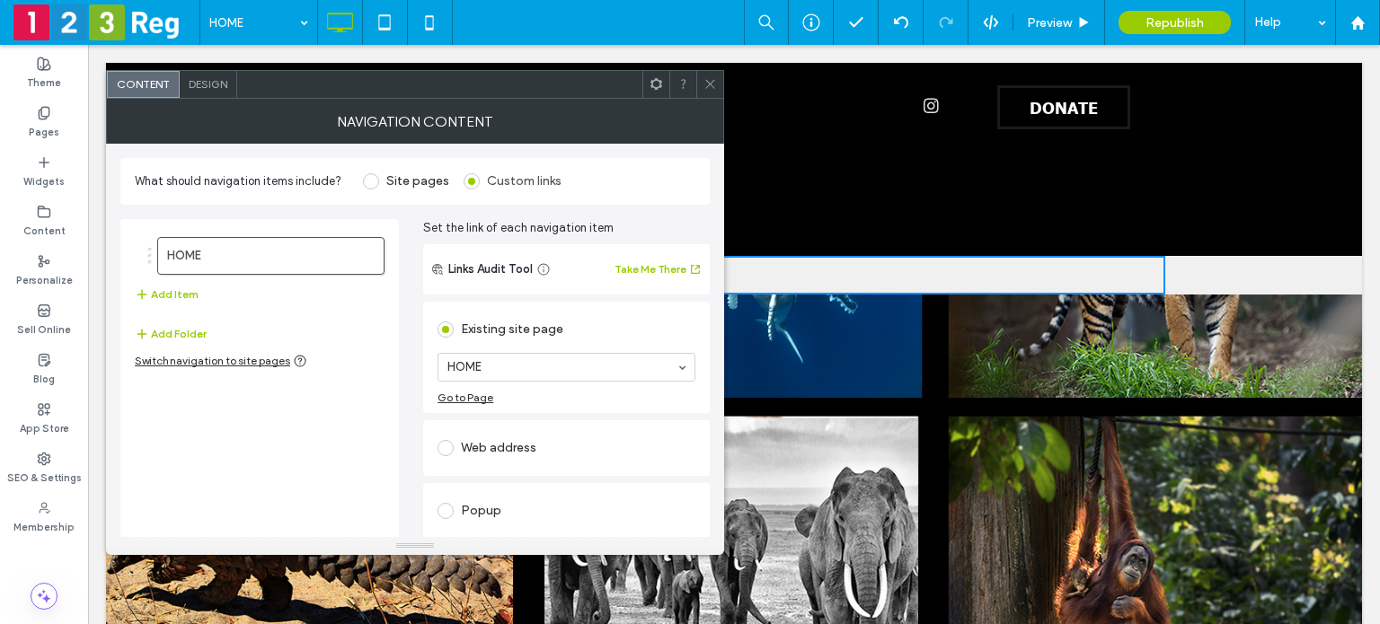
click at [657, 93] on span at bounding box center [655, 84] width 13 height 27
click at [710, 82] on icon at bounding box center [709, 83] width 13 height 13
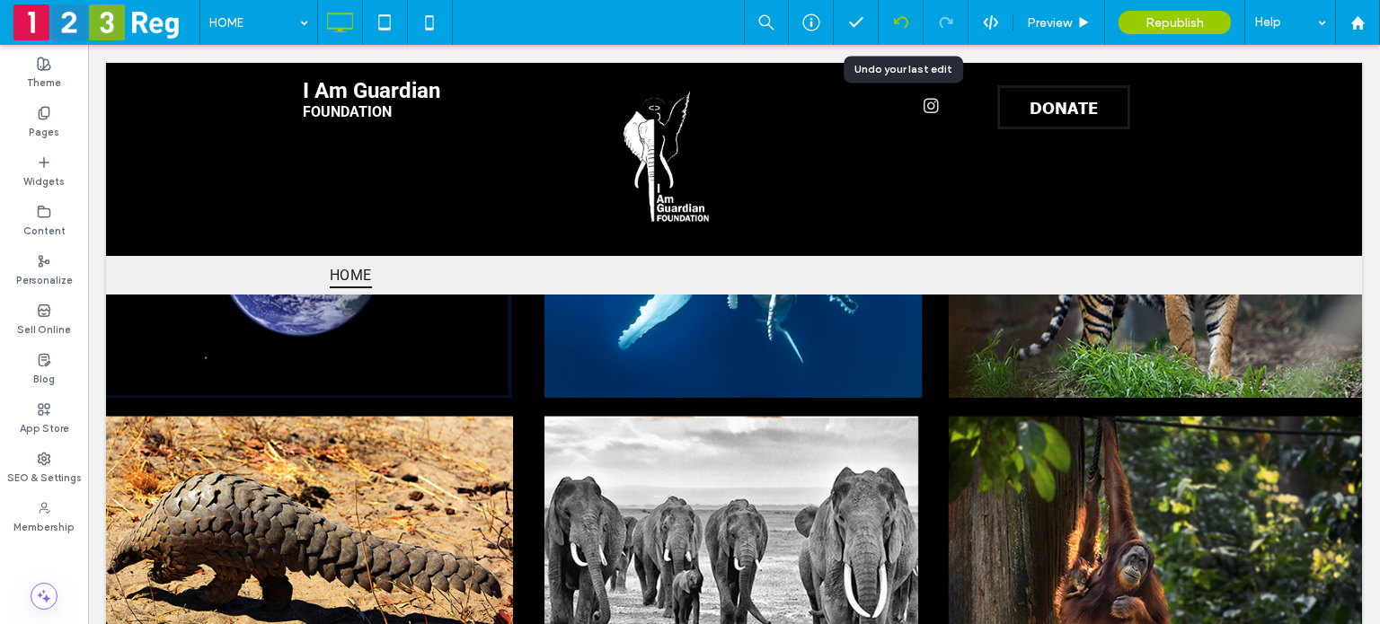
click at [902, 26] on icon at bounding box center [901, 22] width 14 height 14
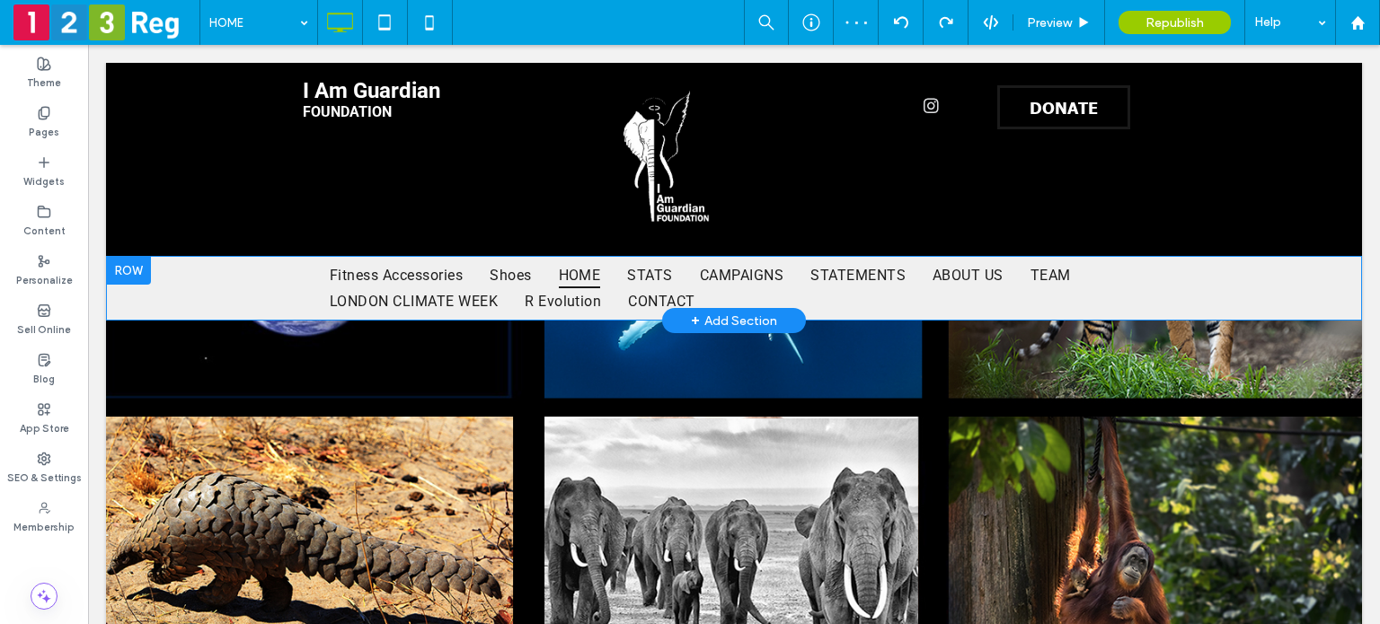
click at [141, 269] on div at bounding box center [128, 270] width 45 height 29
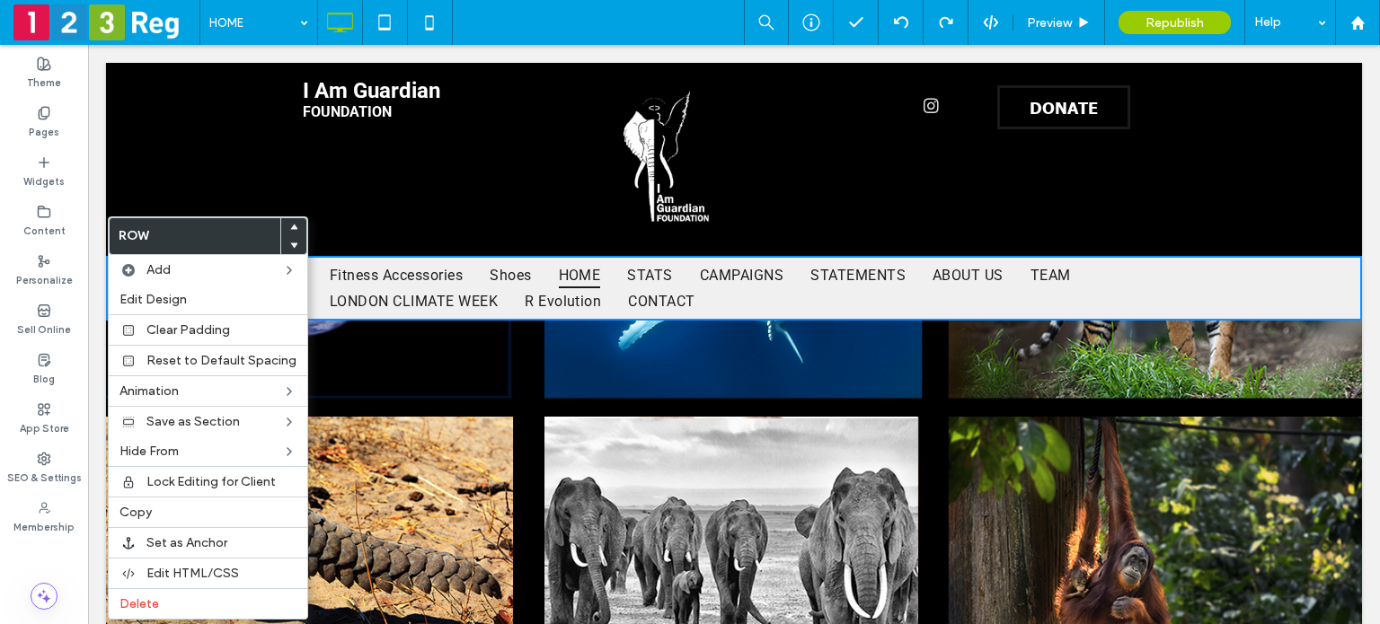
click at [346, 179] on div "I Am Guardian FOUNDATION Click To Paste" at bounding box center [411, 159] width 216 height 166
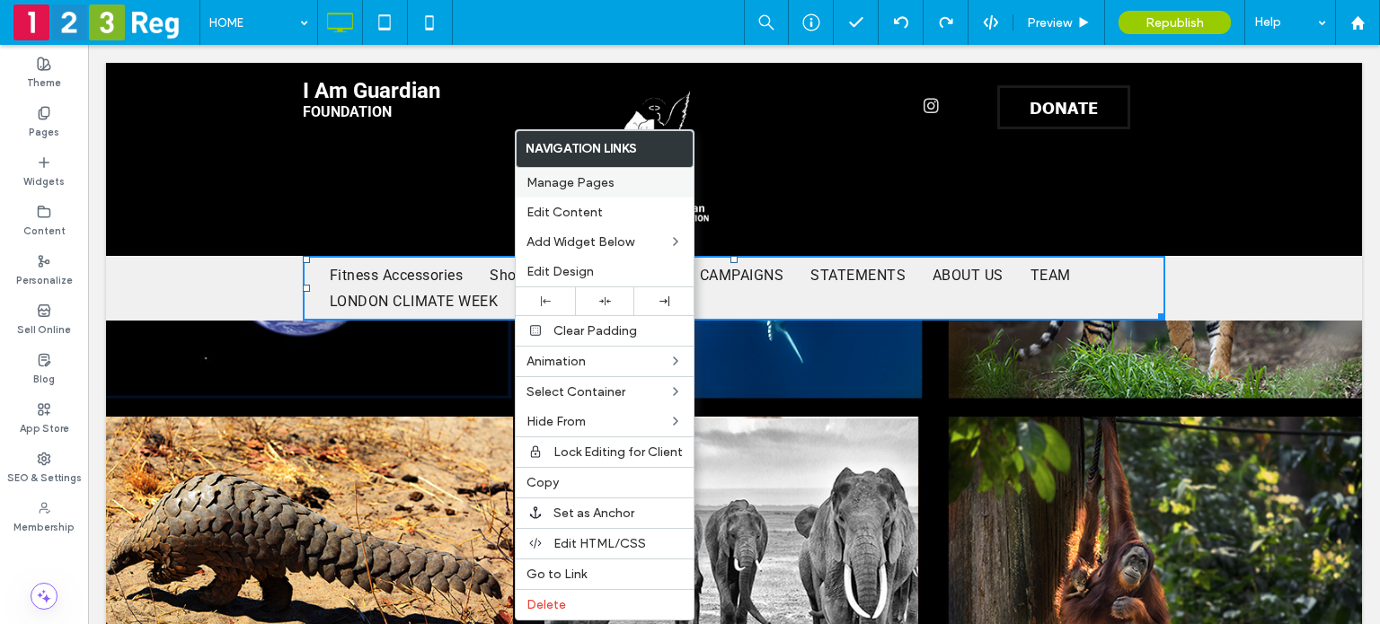
click at [585, 179] on span "Manage Pages" at bounding box center [570, 182] width 88 height 15
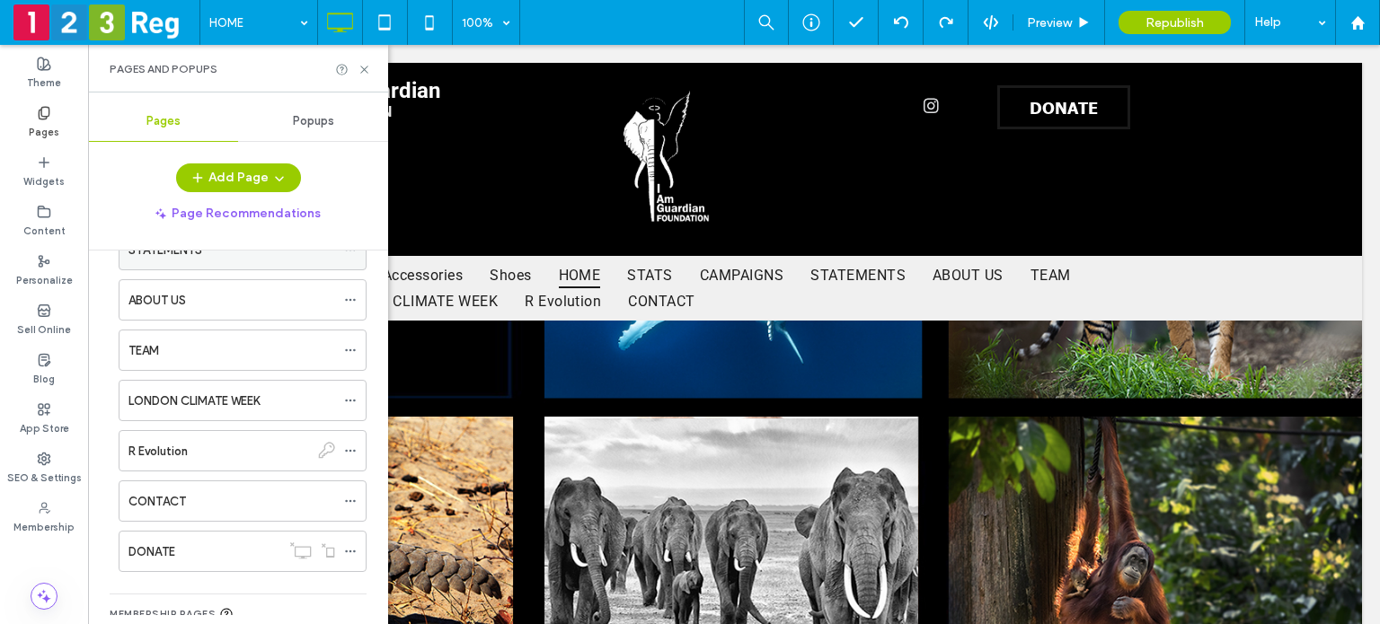
scroll to position [348, 0]
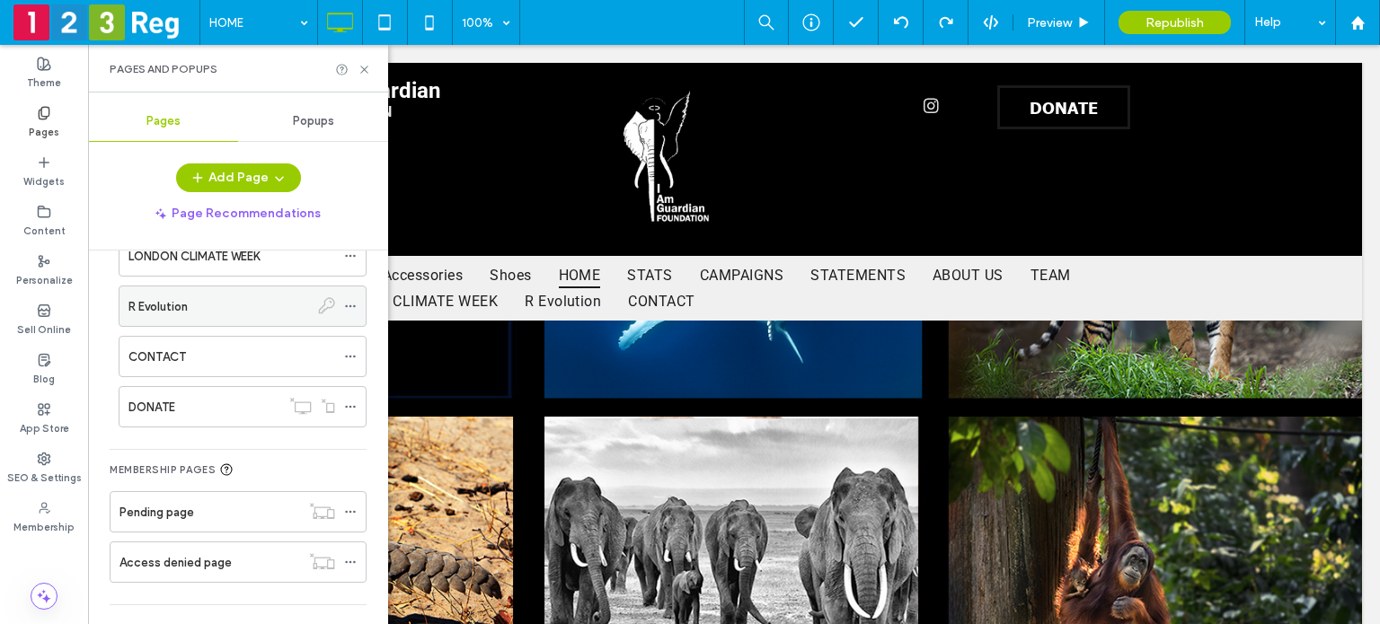
click at [359, 299] on div at bounding box center [355, 306] width 22 height 27
click at [352, 304] on icon at bounding box center [350, 306] width 13 height 13
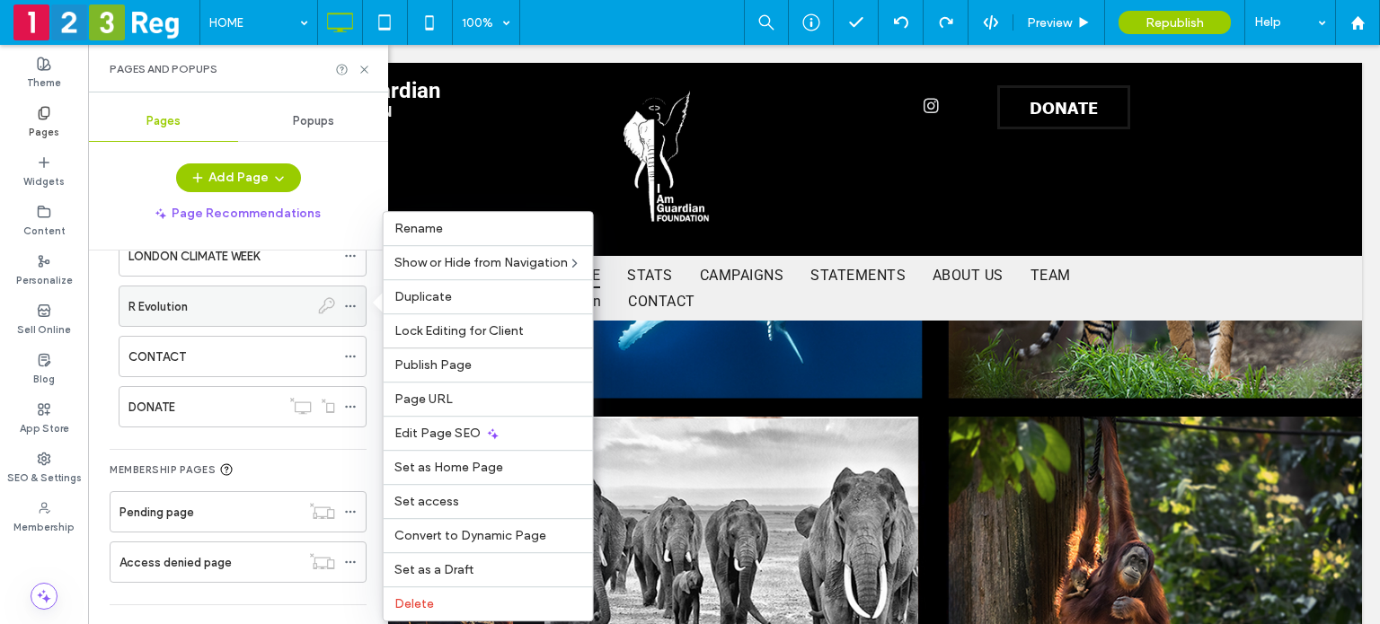
click at [352, 304] on icon at bounding box center [350, 306] width 13 height 13
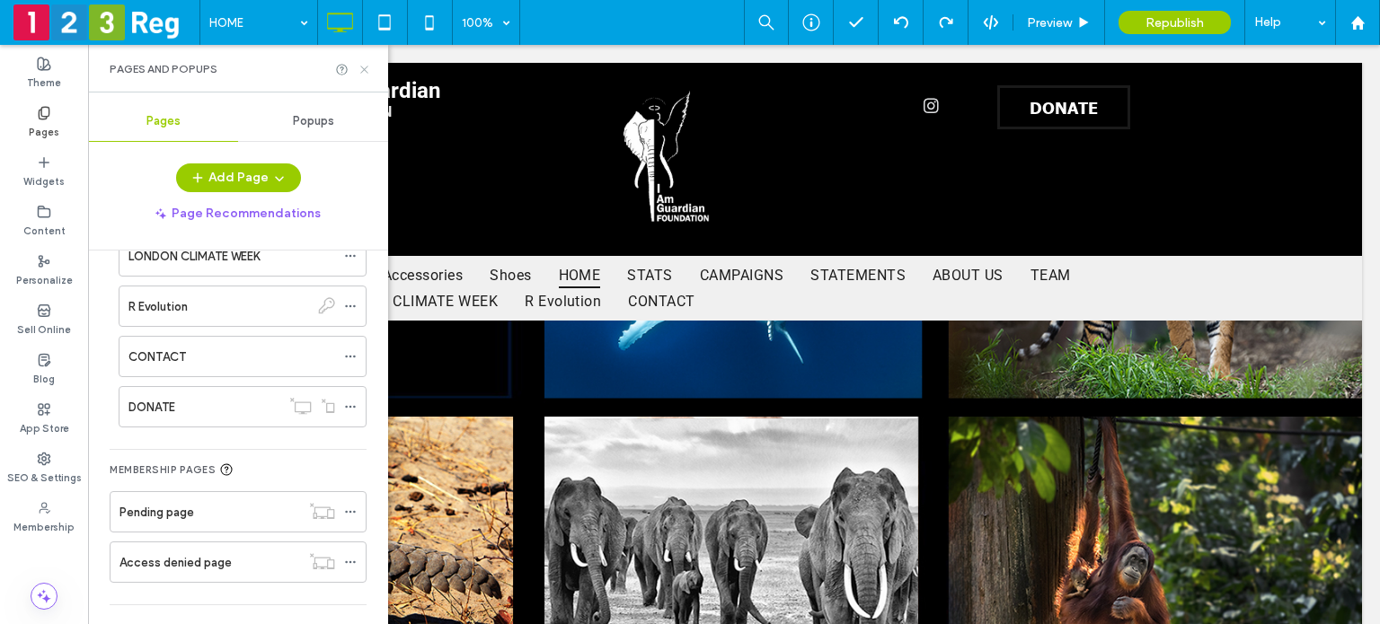
click at [363, 69] on use at bounding box center [363, 69] width 7 height 7
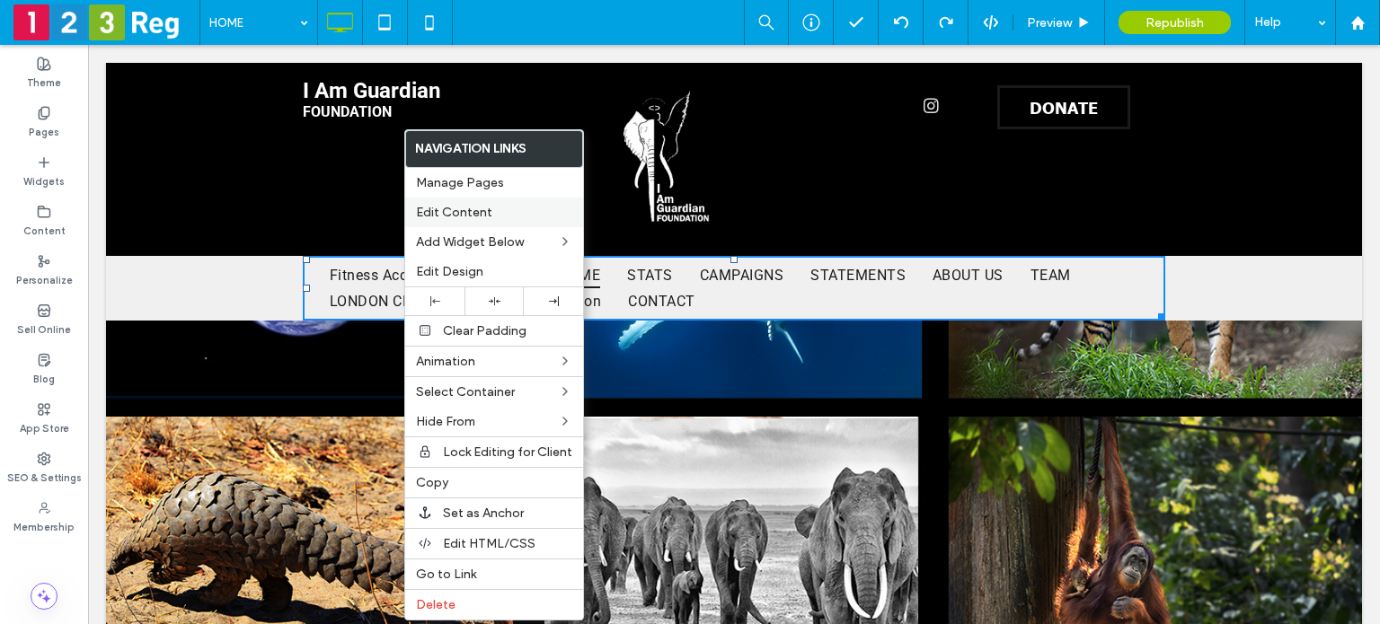
click at [474, 206] on span "Edit Content" at bounding box center [454, 212] width 76 height 15
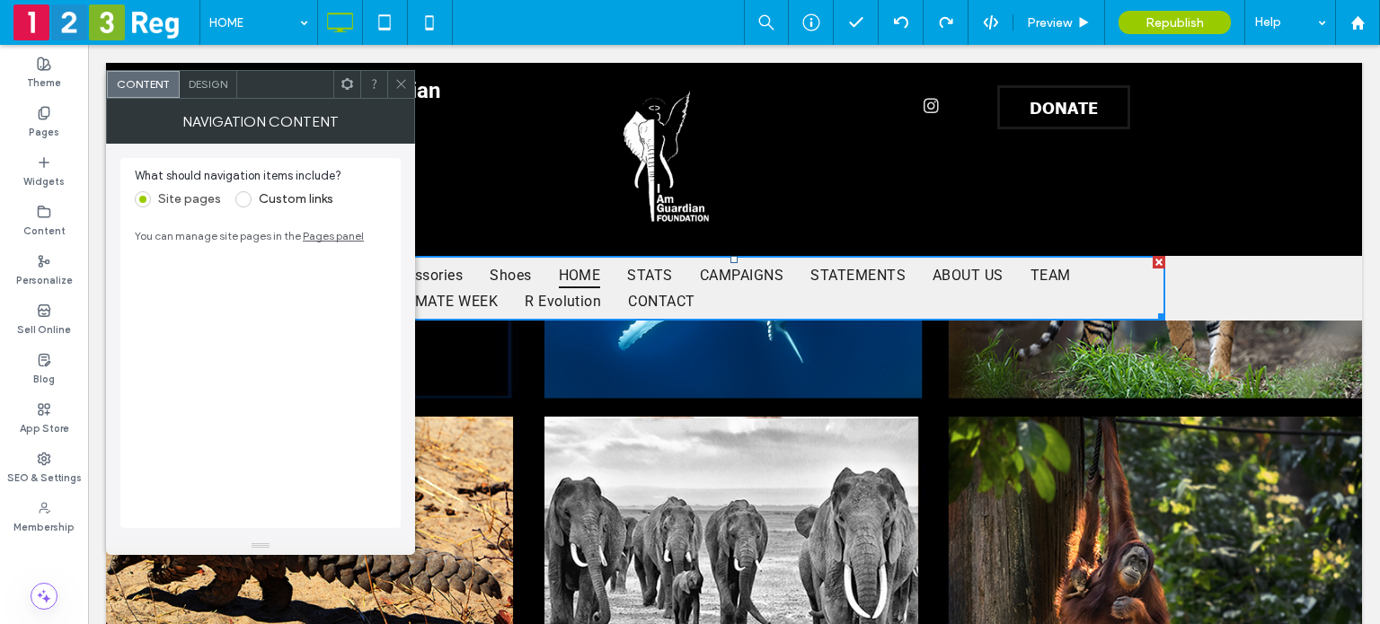
click at [313, 241] on link "Pages panel" at bounding box center [333, 235] width 61 height 13
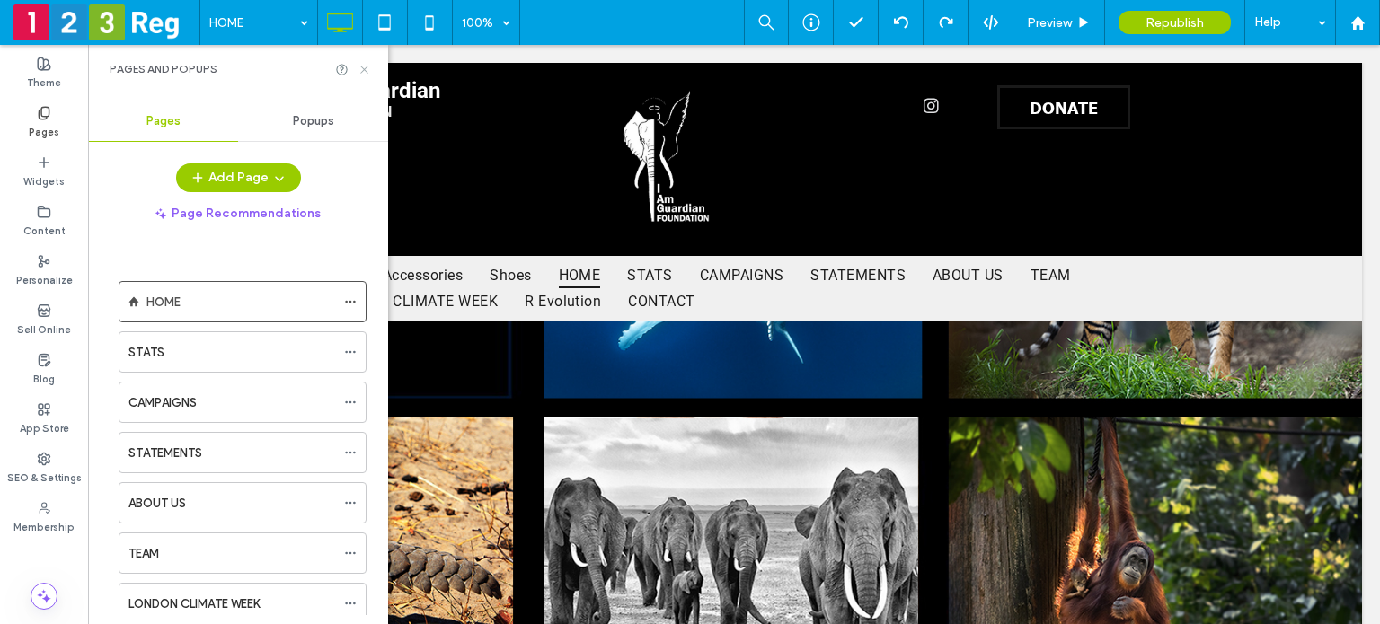
drag, startPoint x: 366, startPoint y: 66, endPoint x: 257, endPoint y: 98, distance: 114.2
click at [366, 66] on use at bounding box center [363, 69] width 7 height 7
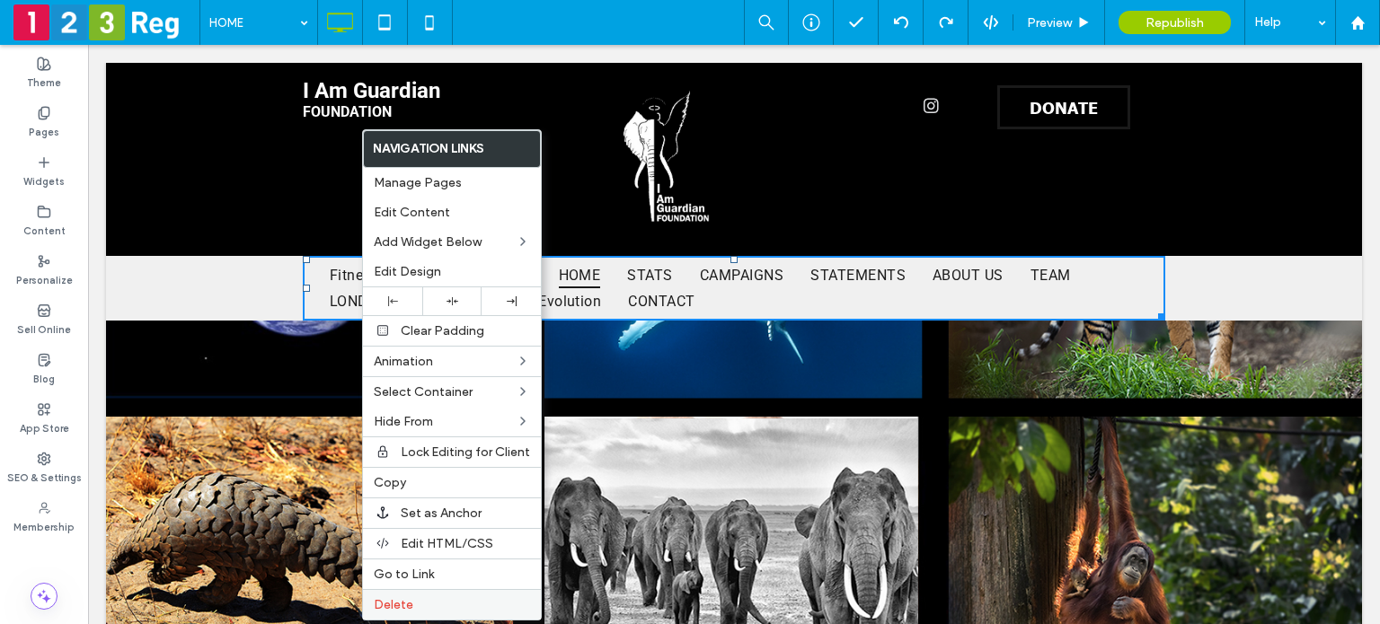
click at [402, 603] on span "Delete" at bounding box center [394, 604] width 40 height 15
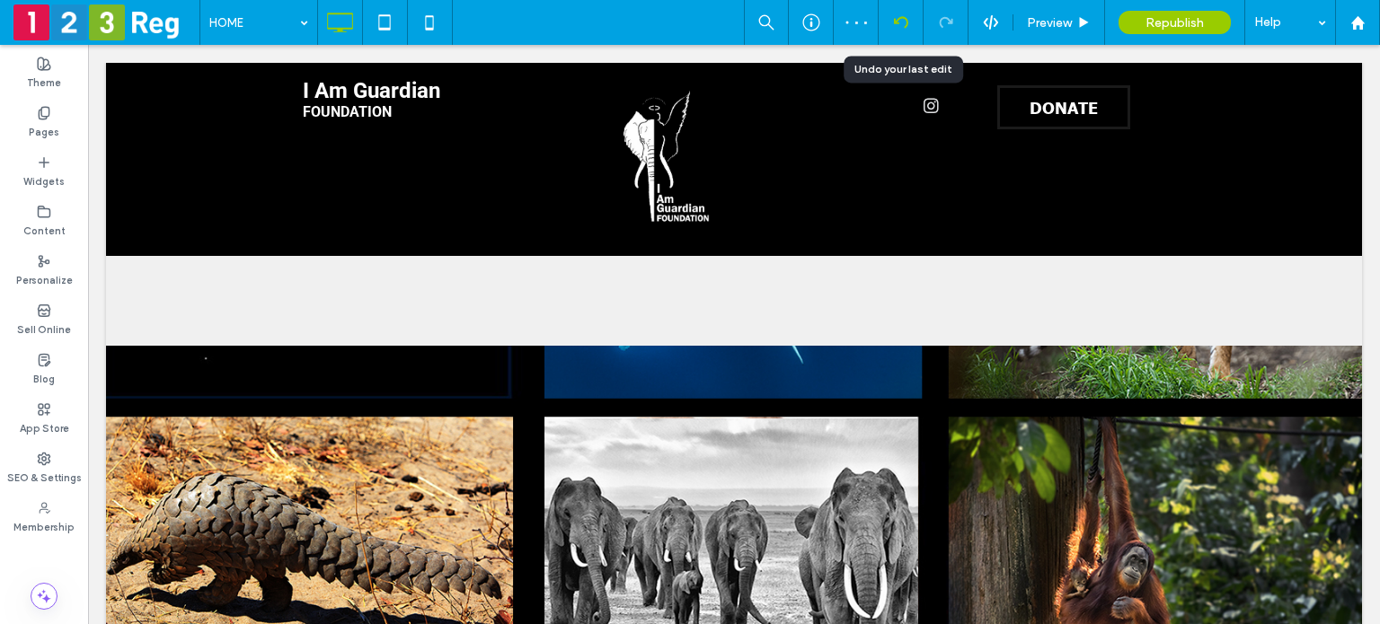
click at [891, 17] on div at bounding box center [900, 22] width 44 height 14
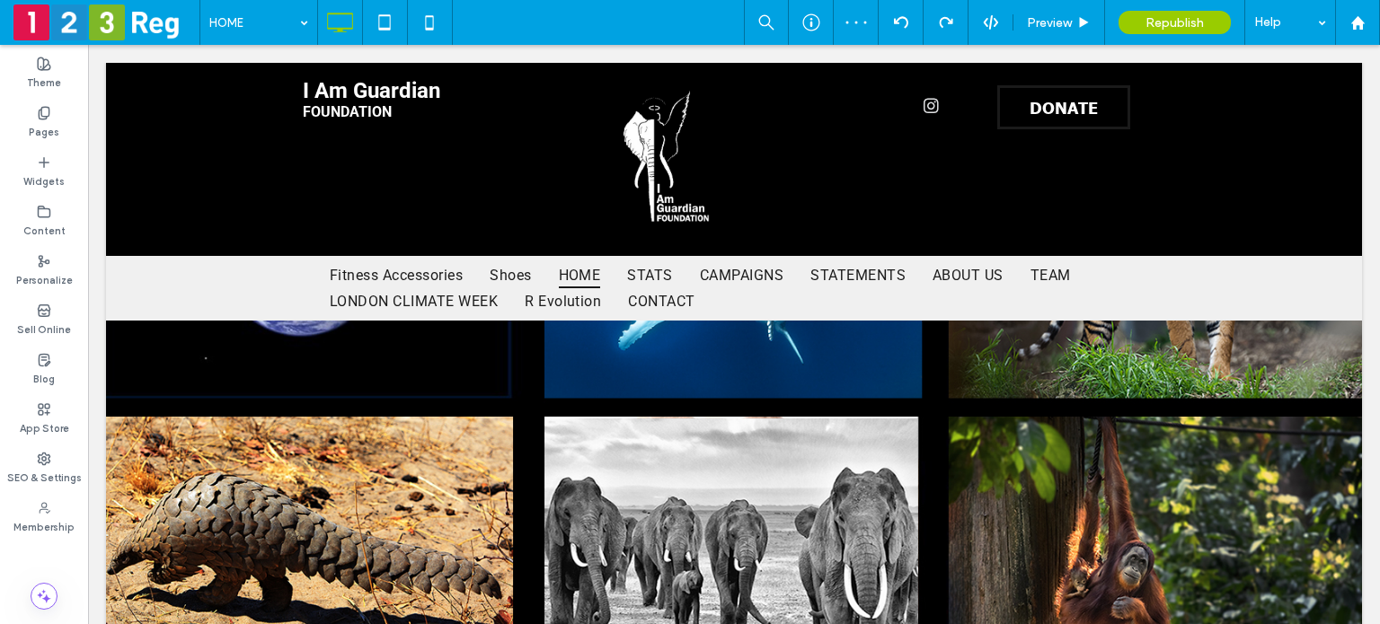
scroll to position [0, 0]
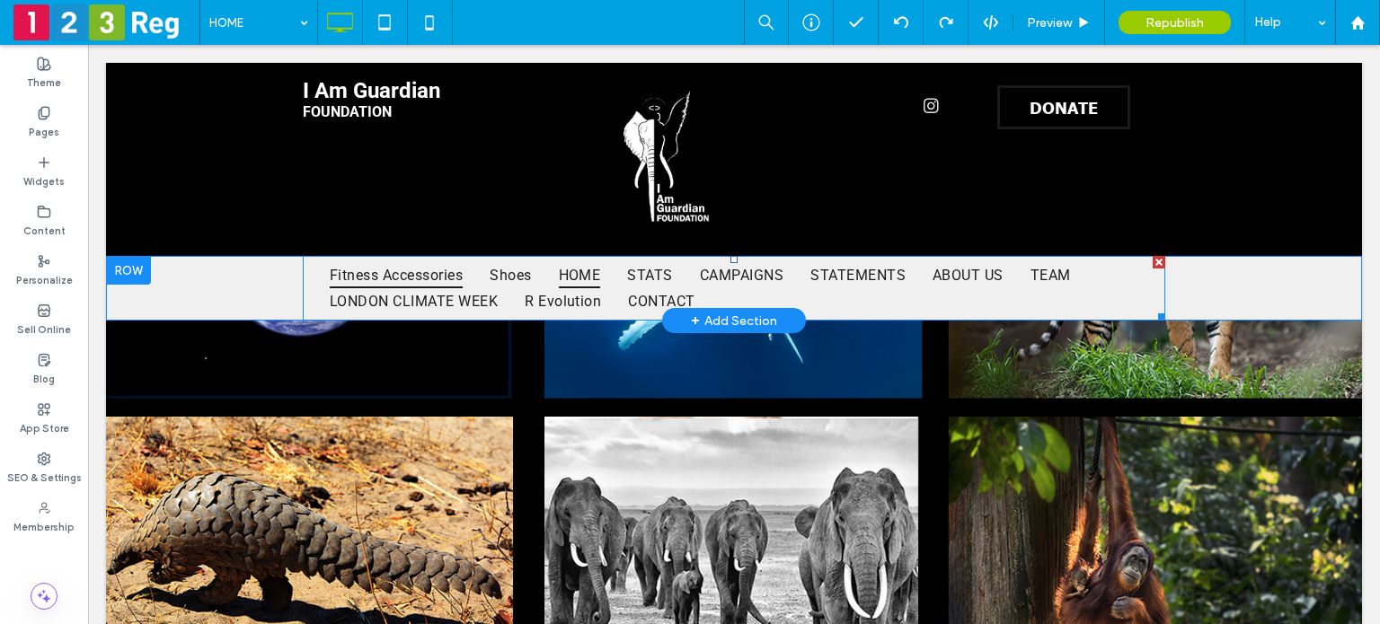
click at [407, 265] on span "Fitness Accessories" at bounding box center [396, 275] width 133 height 26
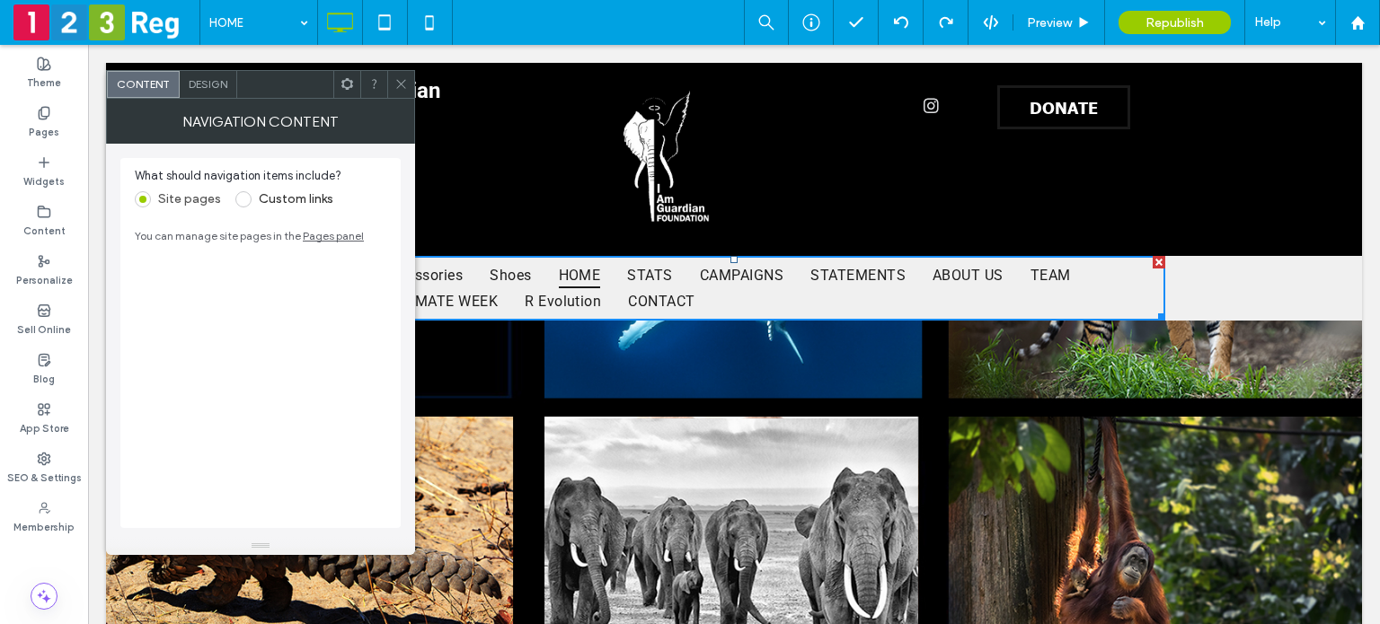
click at [399, 81] on icon at bounding box center [400, 83] width 13 height 13
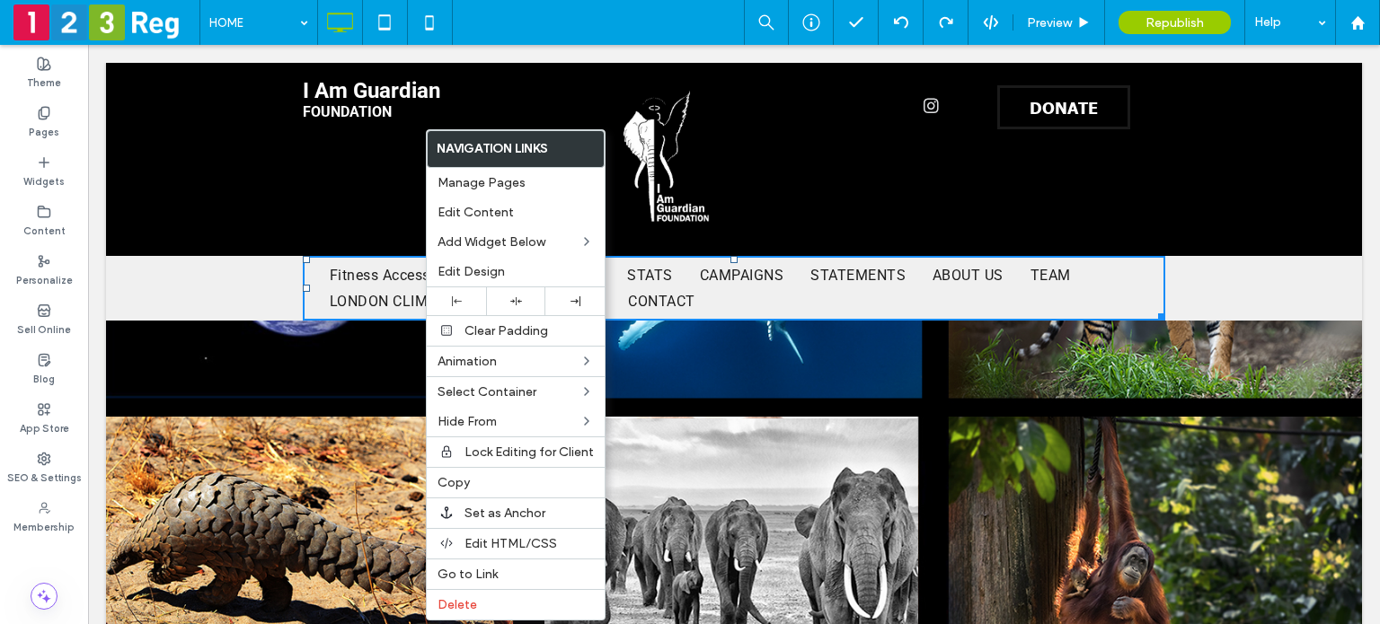
click at [216, 267] on div "Fitness Accessories Shoes HOME STATS CAMPAIGNS STATEMENTS ABOUT US TEAM [GEOGRA…" at bounding box center [734, 288] width 1256 height 65
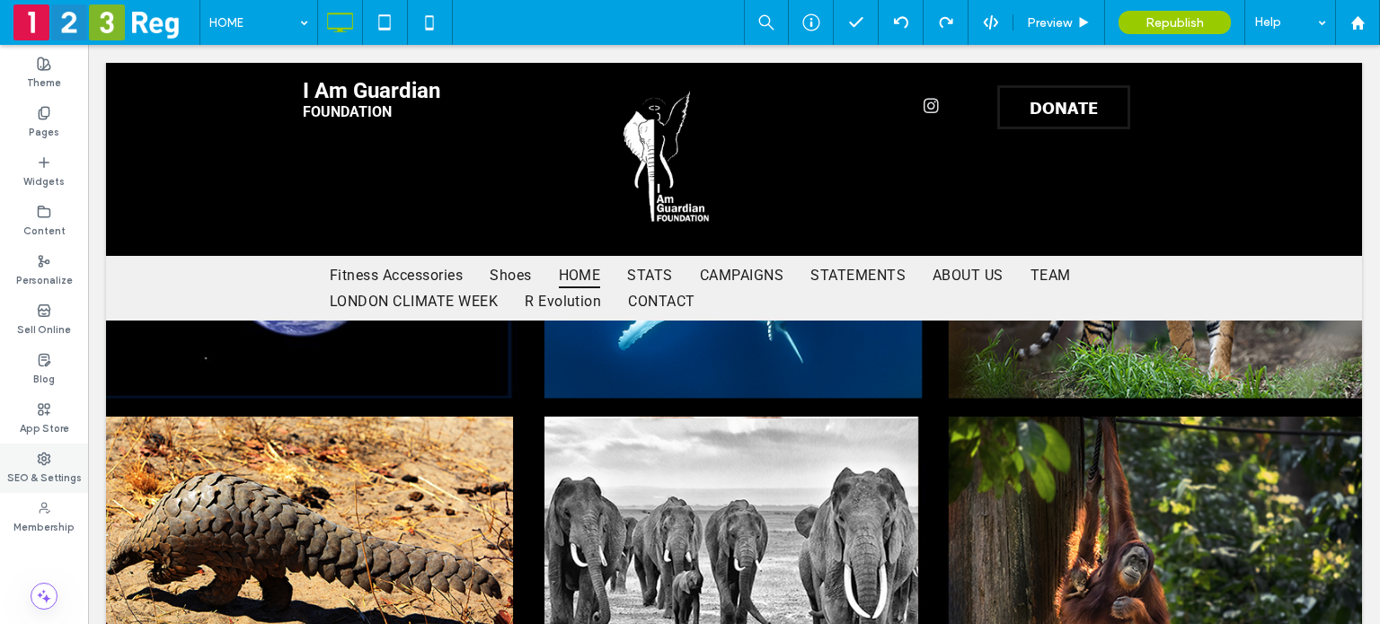
click at [34, 470] on label "SEO & Settings" at bounding box center [44, 476] width 75 height 20
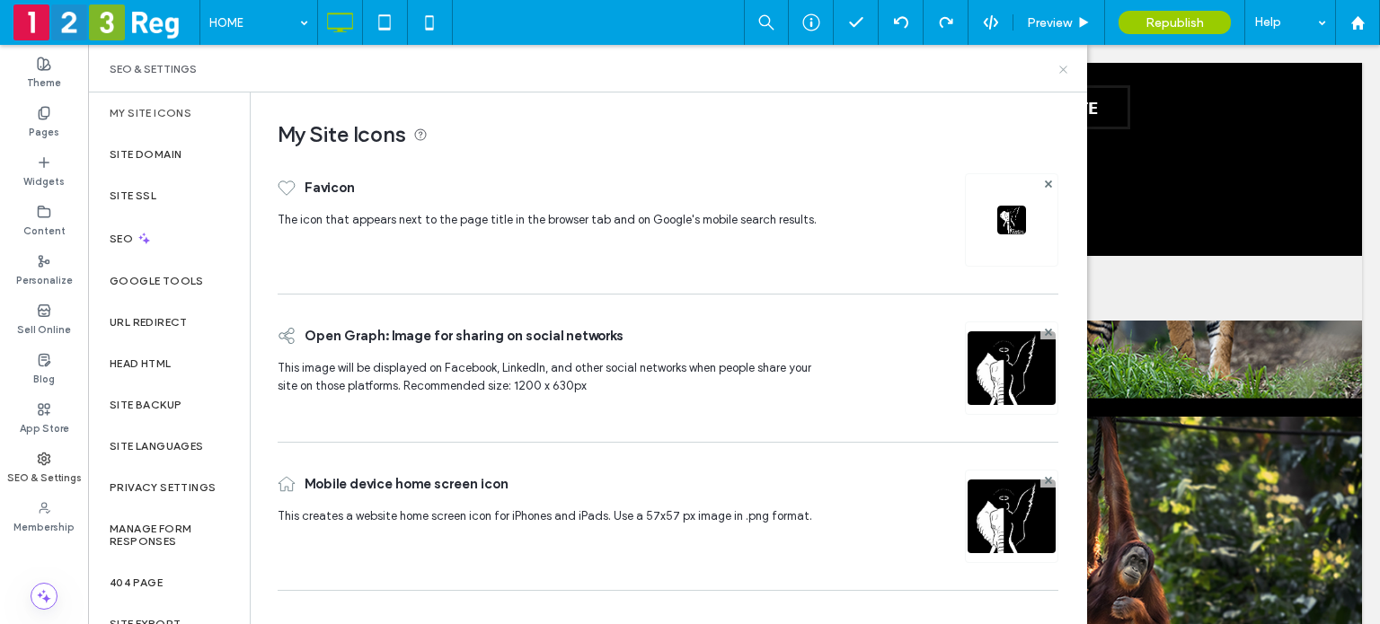
drag, startPoint x: 1062, startPoint y: 68, endPoint x: 365, endPoint y: 134, distance: 700.9
click at [1062, 68] on icon at bounding box center [1062, 69] width 13 height 13
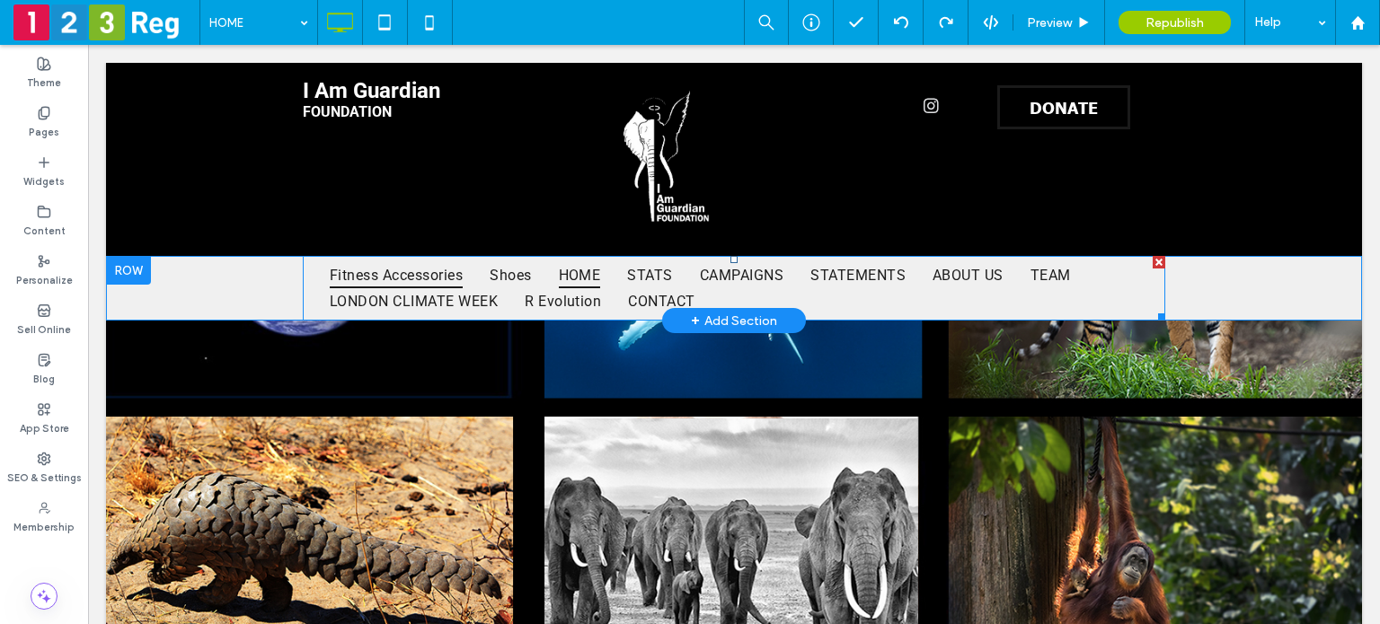
click at [372, 273] on span "Fitness Accessories" at bounding box center [396, 275] width 133 height 26
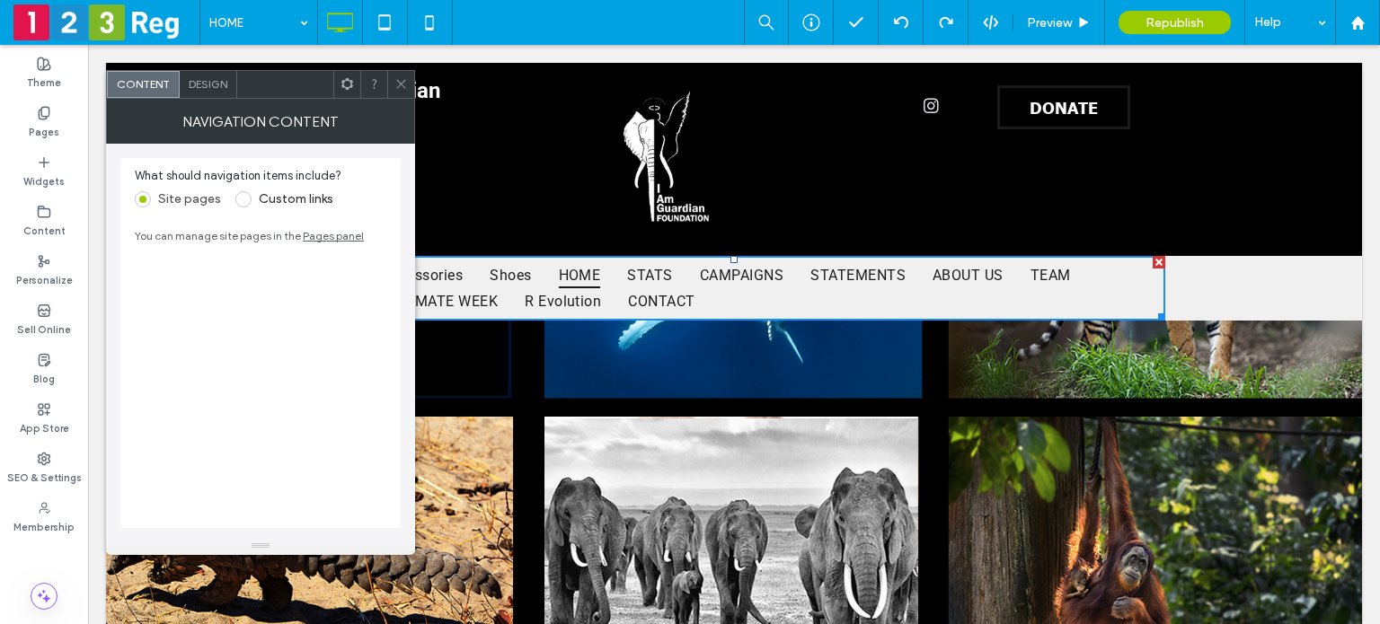
click at [350, 94] on span at bounding box center [346, 84] width 13 height 27
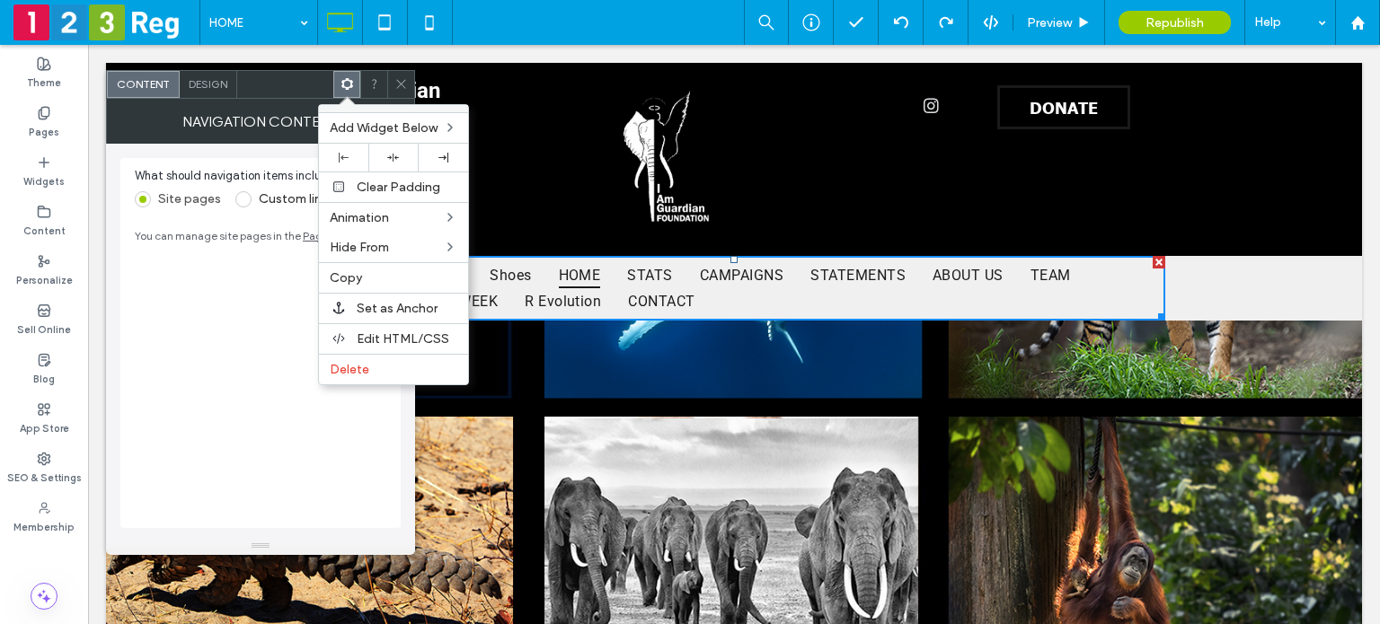
click at [394, 369] on label "Delete" at bounding box center [394, 369] width 128 height 15
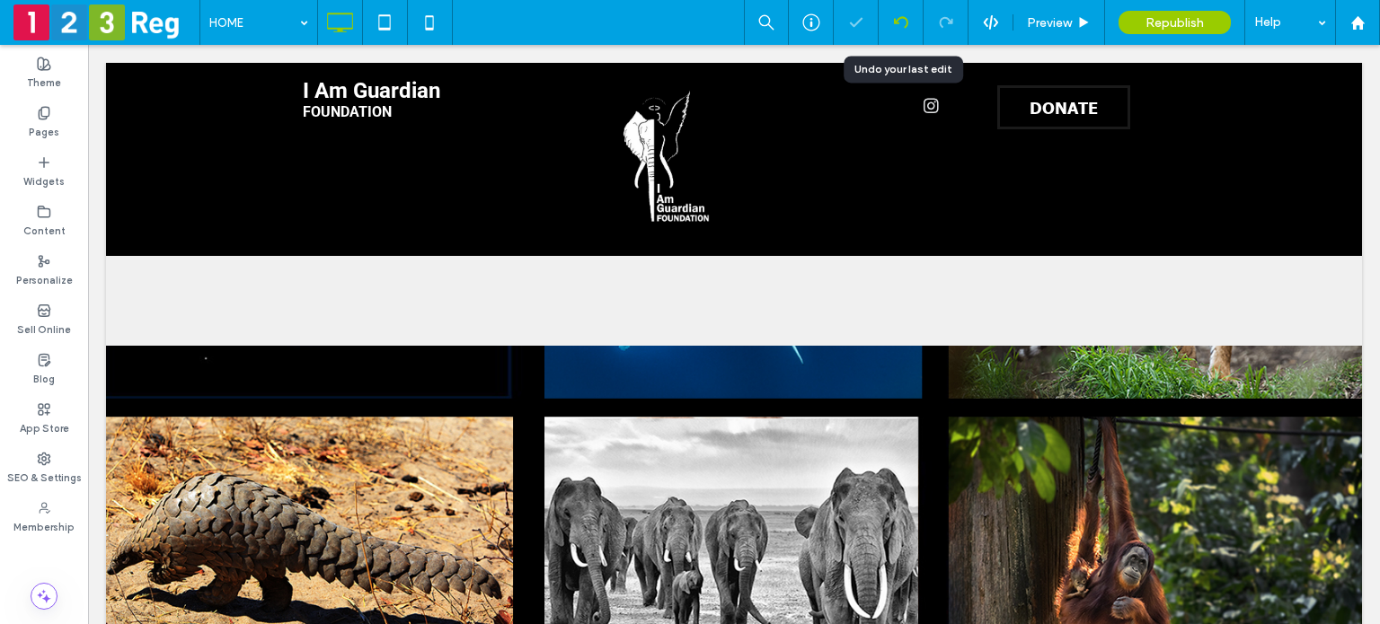
click at [882, 21] on div at bounding box center [900, 22] width 44 height 14
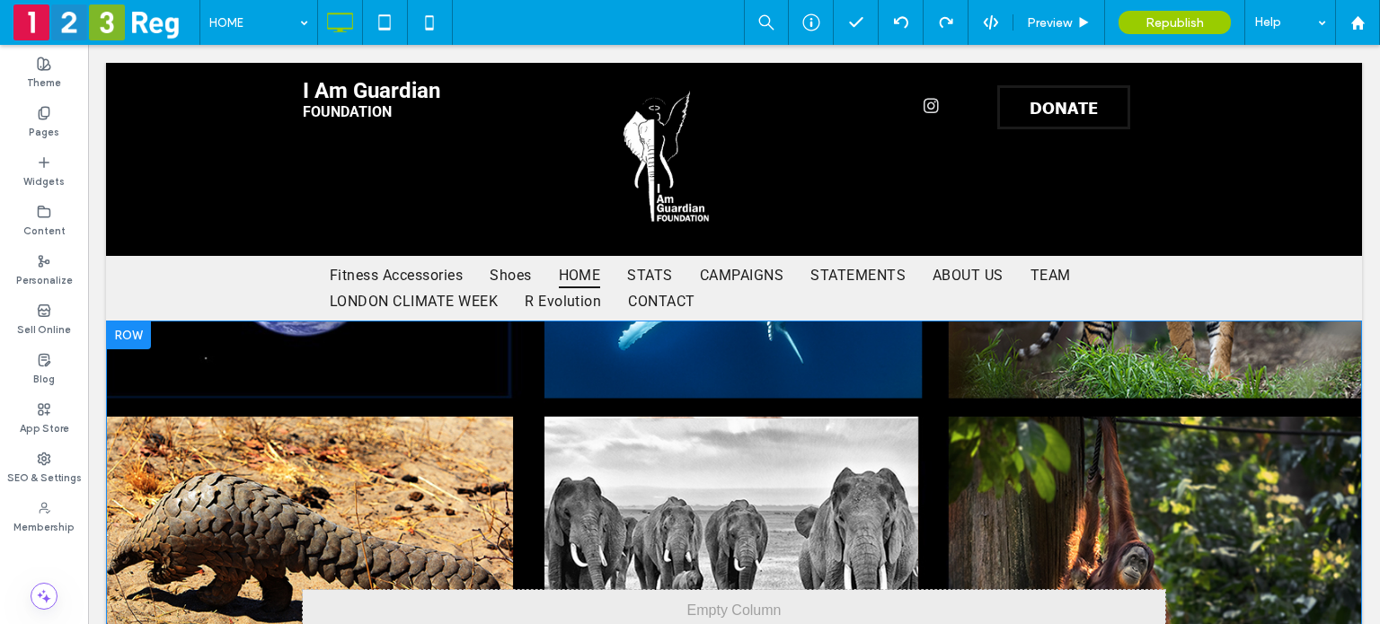
drag, startPoint x: 224, startPoint y: 140, endPoint x: 1079, endPoint y: 394, distance: 892.0
